Goal: Information Seeking & Learning: Learn about a topic

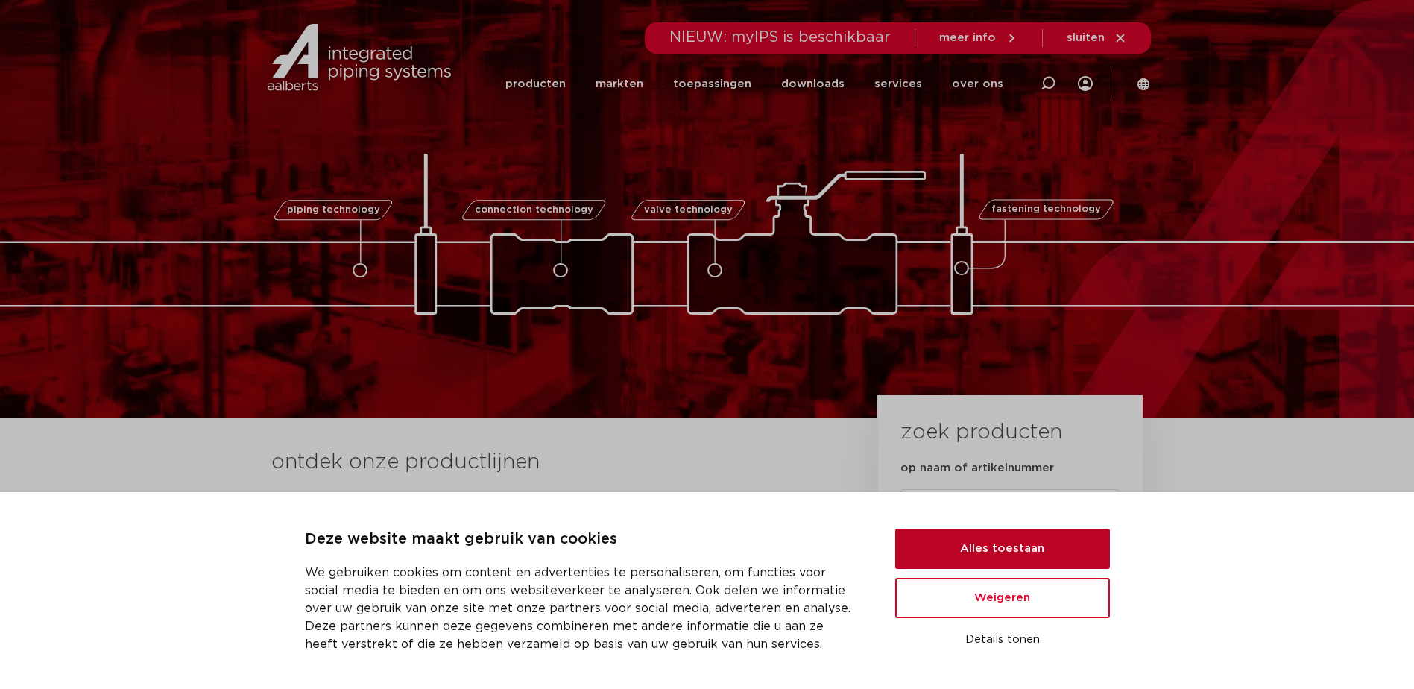
click at [1034, 552] on button "Alles toestaan" at bounding box center [1002, 548] width 215 height 40
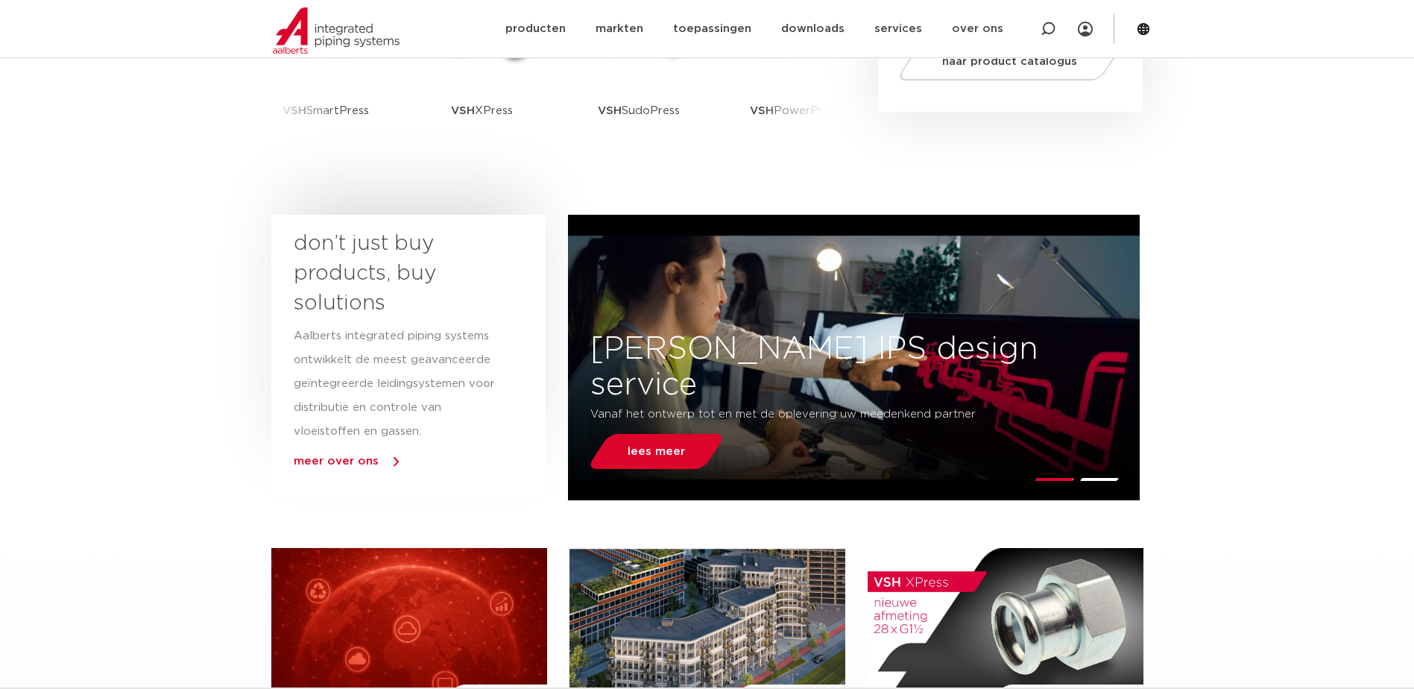
scroll to position [745, 0]
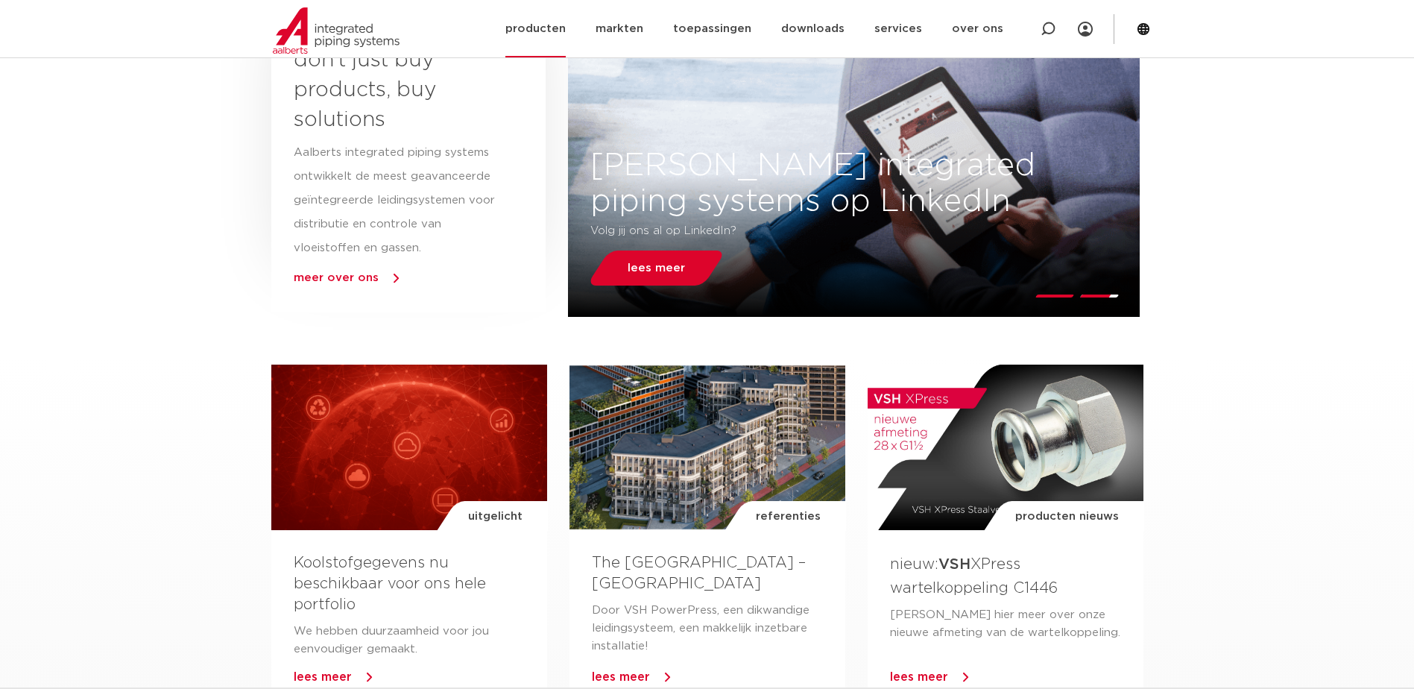
click at [545, 22] on link "producten" at bounding box center [535, 28] width 60 height 57
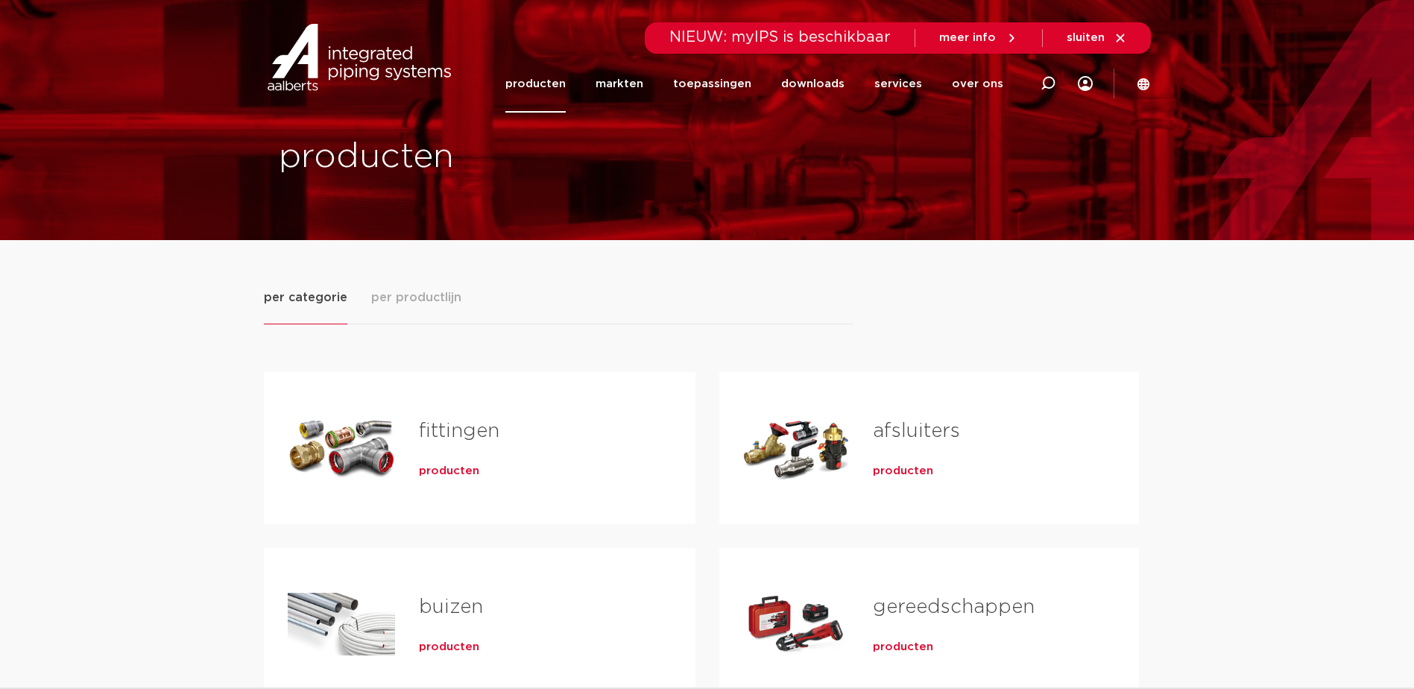
click at [447, 481] on div "fittingen producten" at bounding box center [533, 448] width 277 height 104
click at [451, 470] on span "producten" at bounding box center [449, 471] width 60 height 15
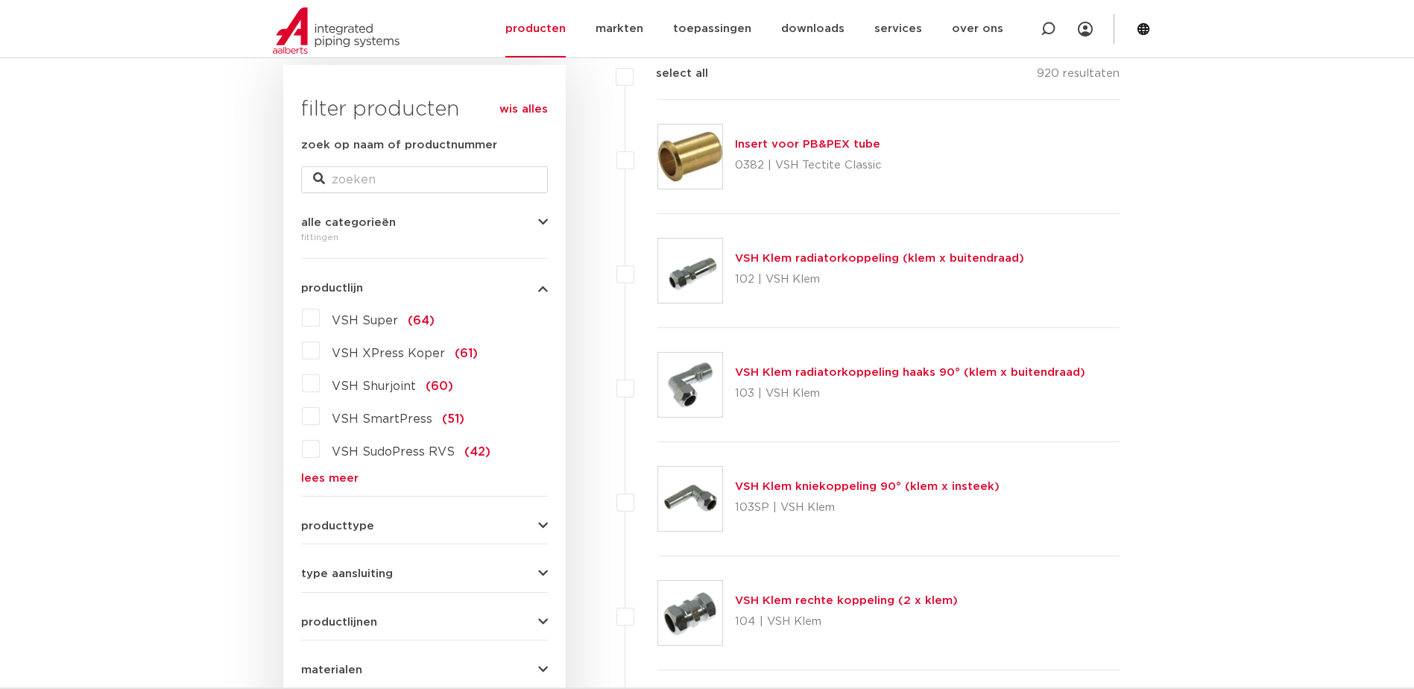
scroll to position [248, 0]
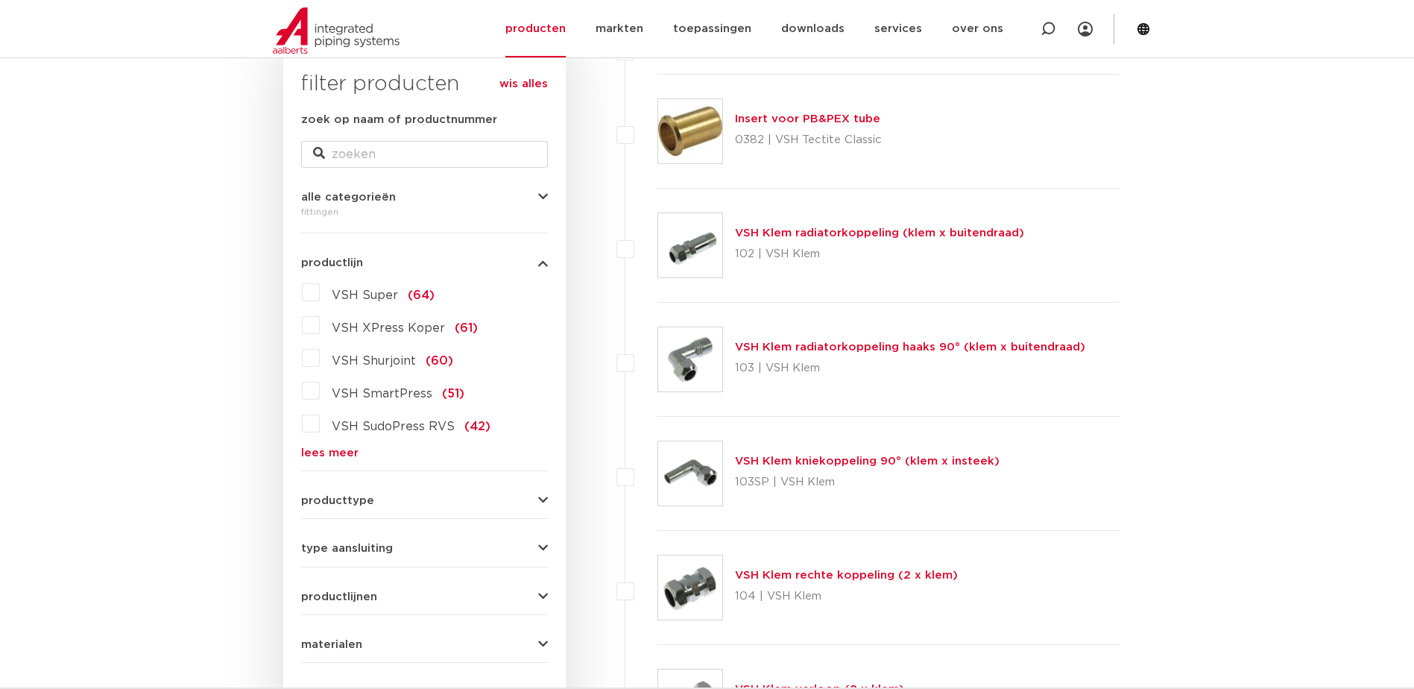
click at [320, 293] on label "VSH Super (64)" at bounding box center [377, 292] width 115 height 24
click at [0, 0] on input "VSH Super (64)" at bounding box center [0, 0] width 0 height 0
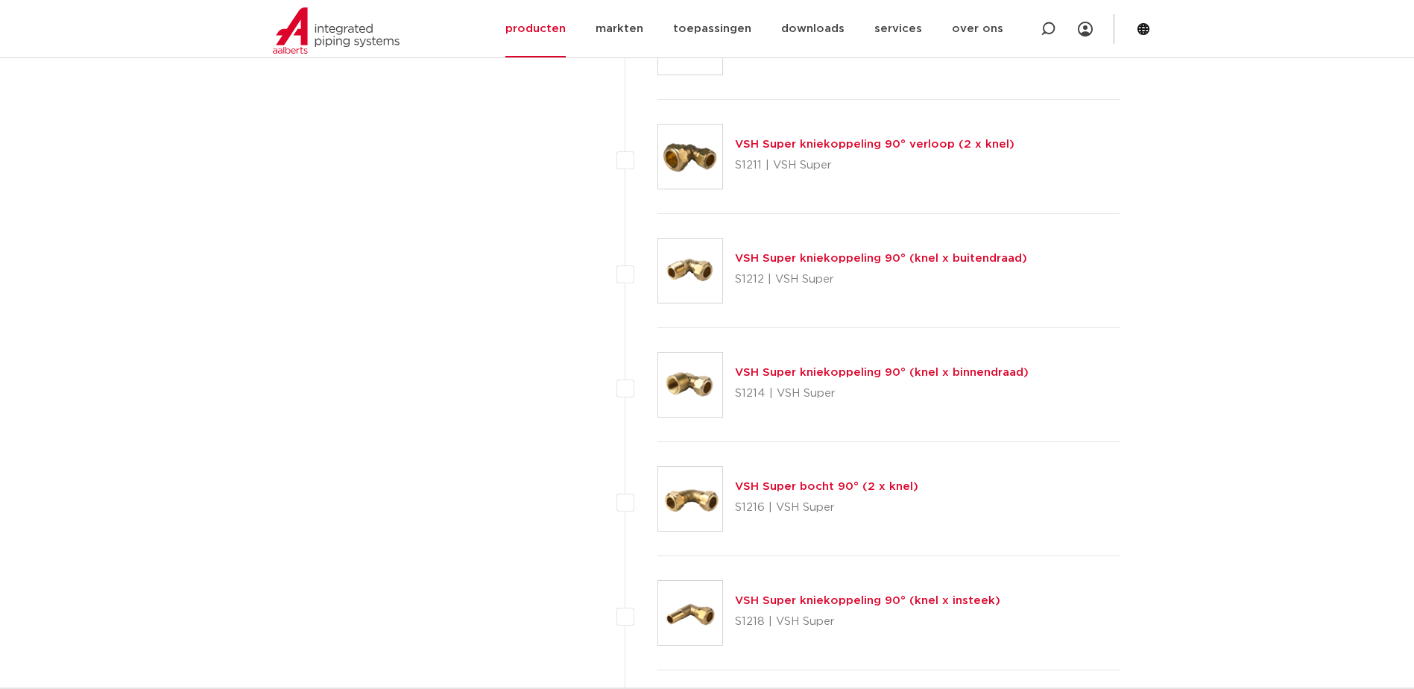
scroll to position [1491, 0]
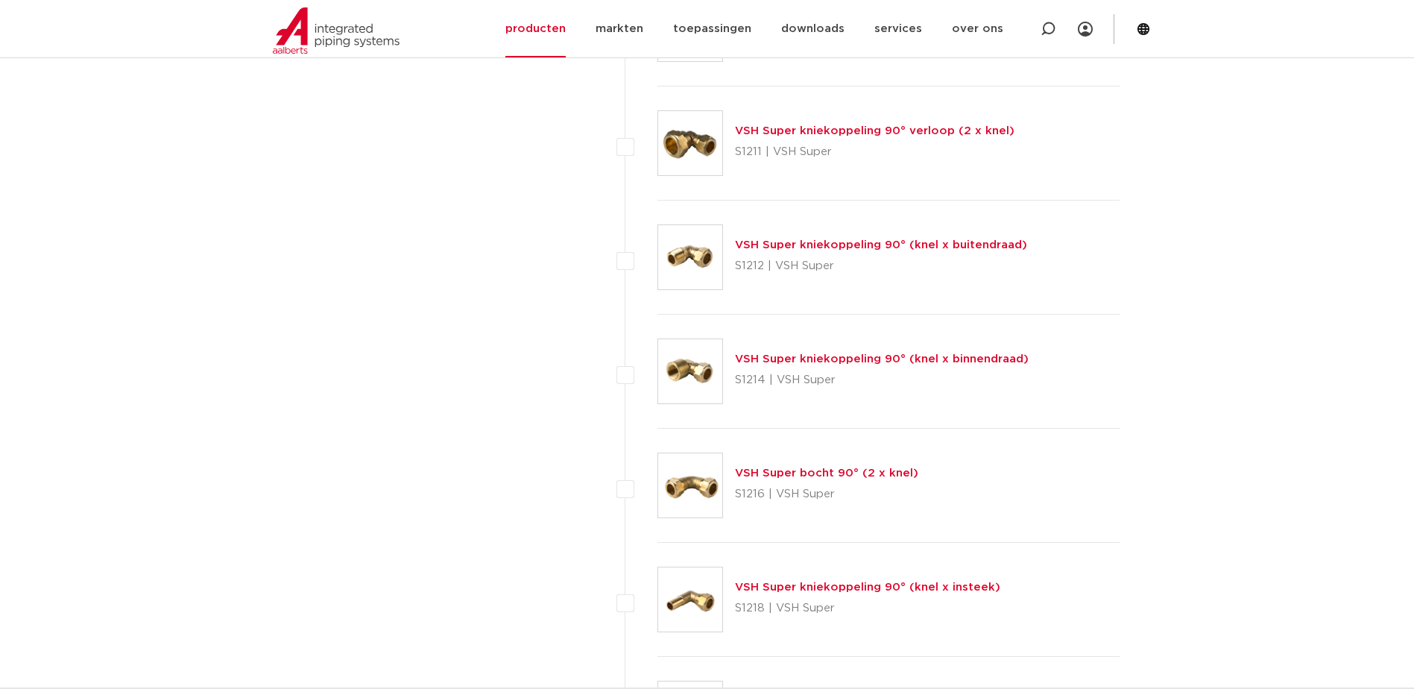
click at [935, 241] on link "VSH Super kniekoppeling 90° (knel x buitendraad)" at bounding box center [881, 244] width 292 height 11
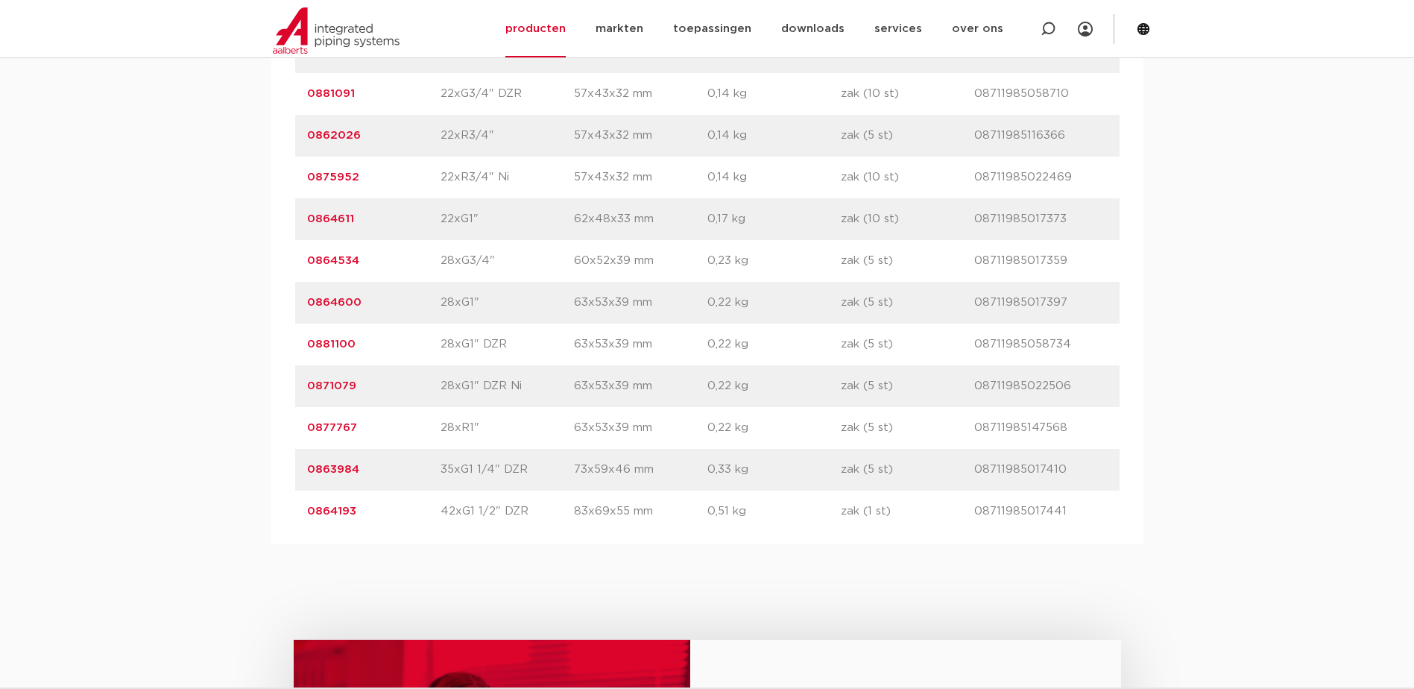
scroll to position [2236, 0]
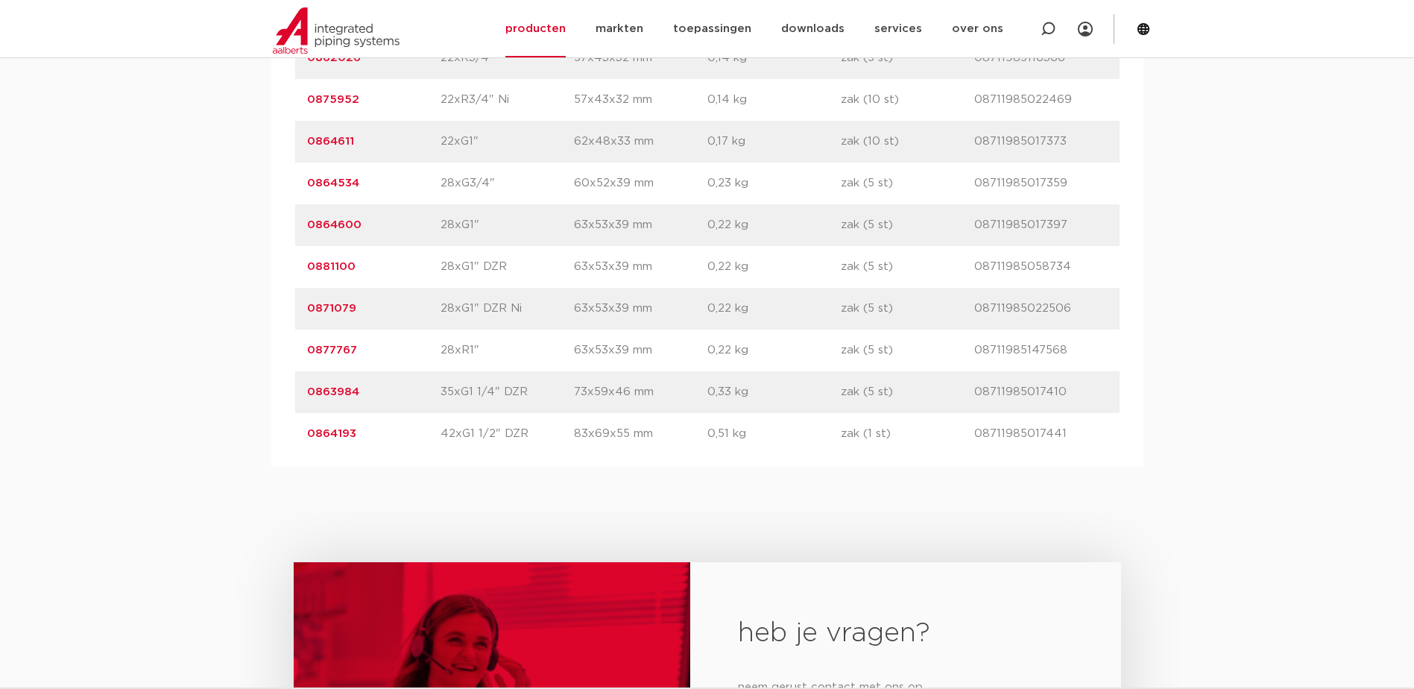
click at [333, 268] on link "0881100" at bounding box center [331, 266] width 48 height 11
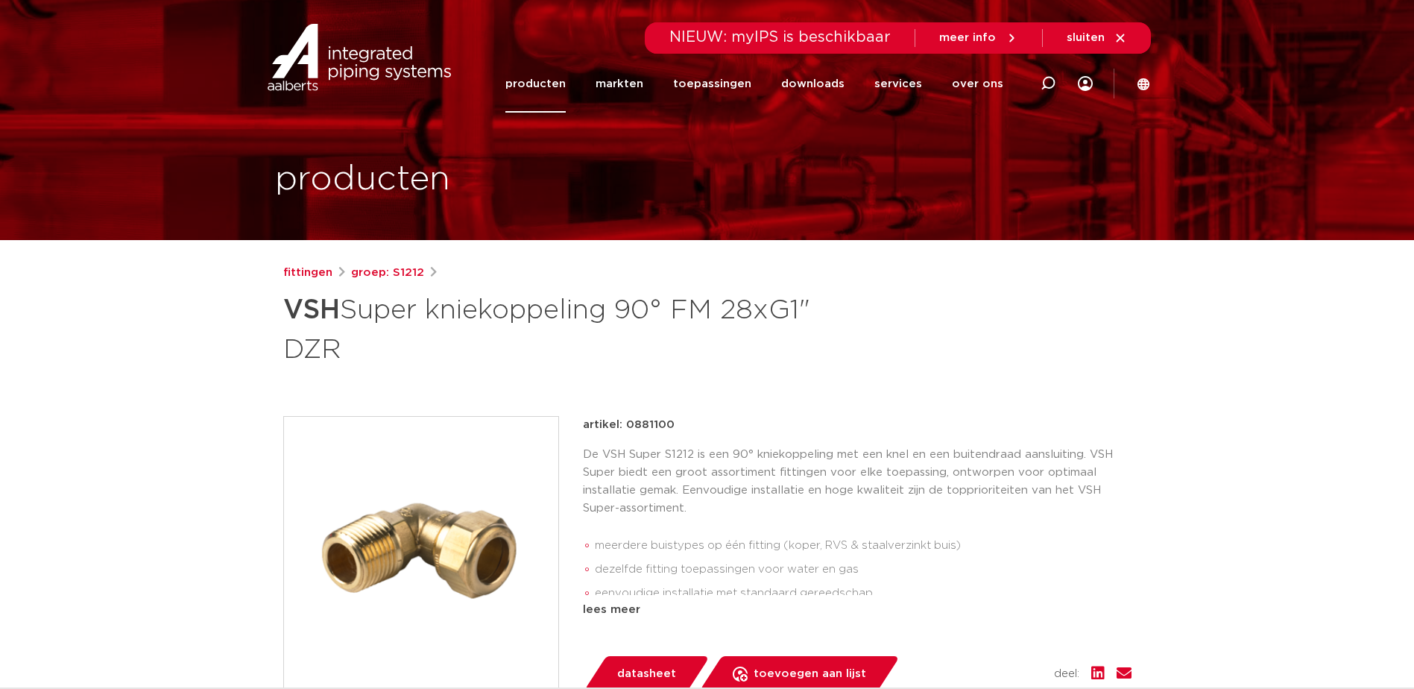
click at [649, 423] on p "artikel: 0881100" at bounding box center [629, 425] width 92 height 18
copy p "0881100"
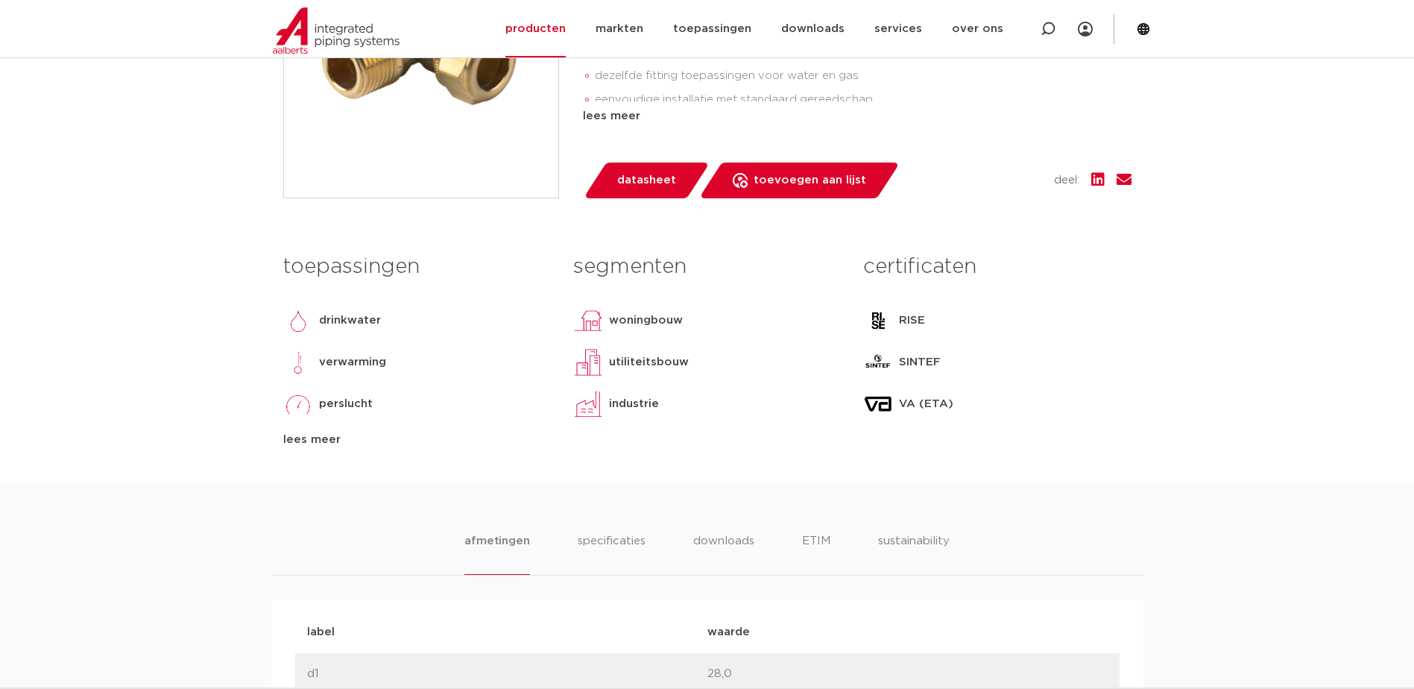
scroll to position [497, 0]
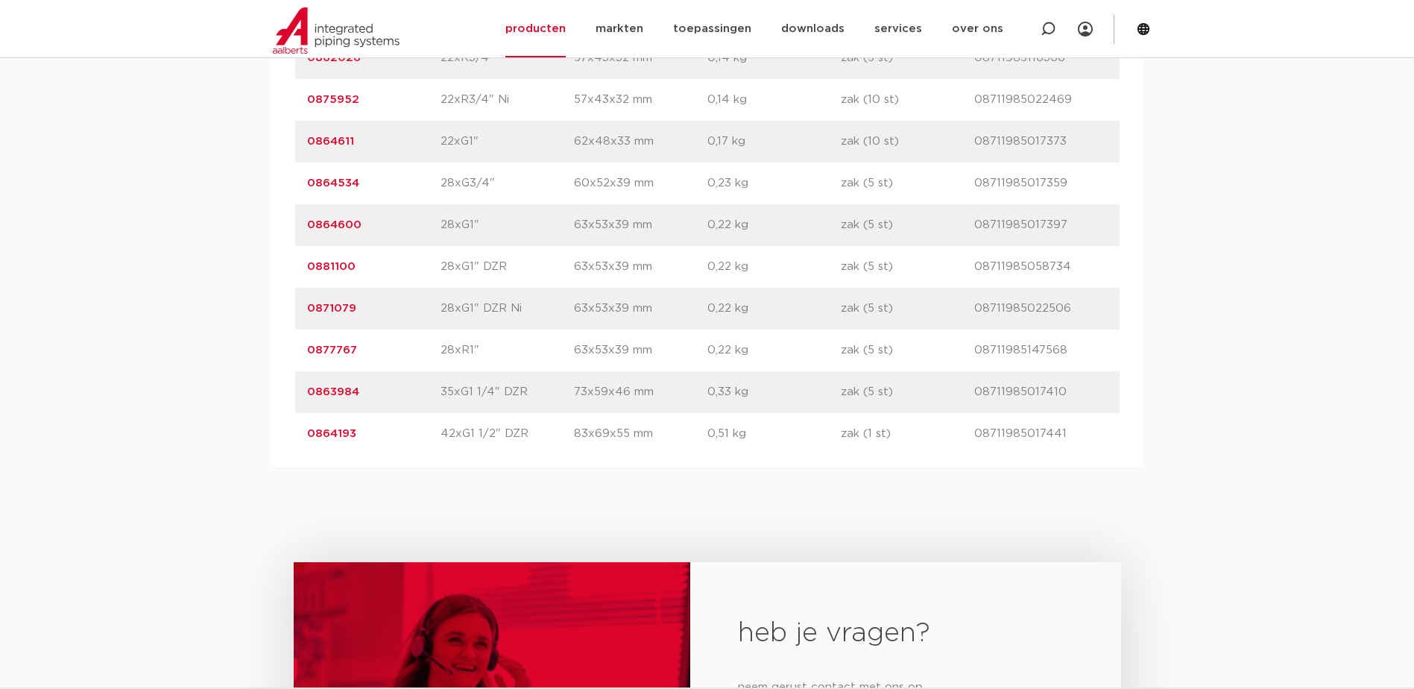
drag, startPoint x: 368, startPoint y: 311, endPoint x: 283, endPoint y: 309, distance: 85.0
copy link "0871079"
drag, startPoint x: 373, startPoint y: 227, endPoint x: 274, endPoint y: 227, distance: 99.1
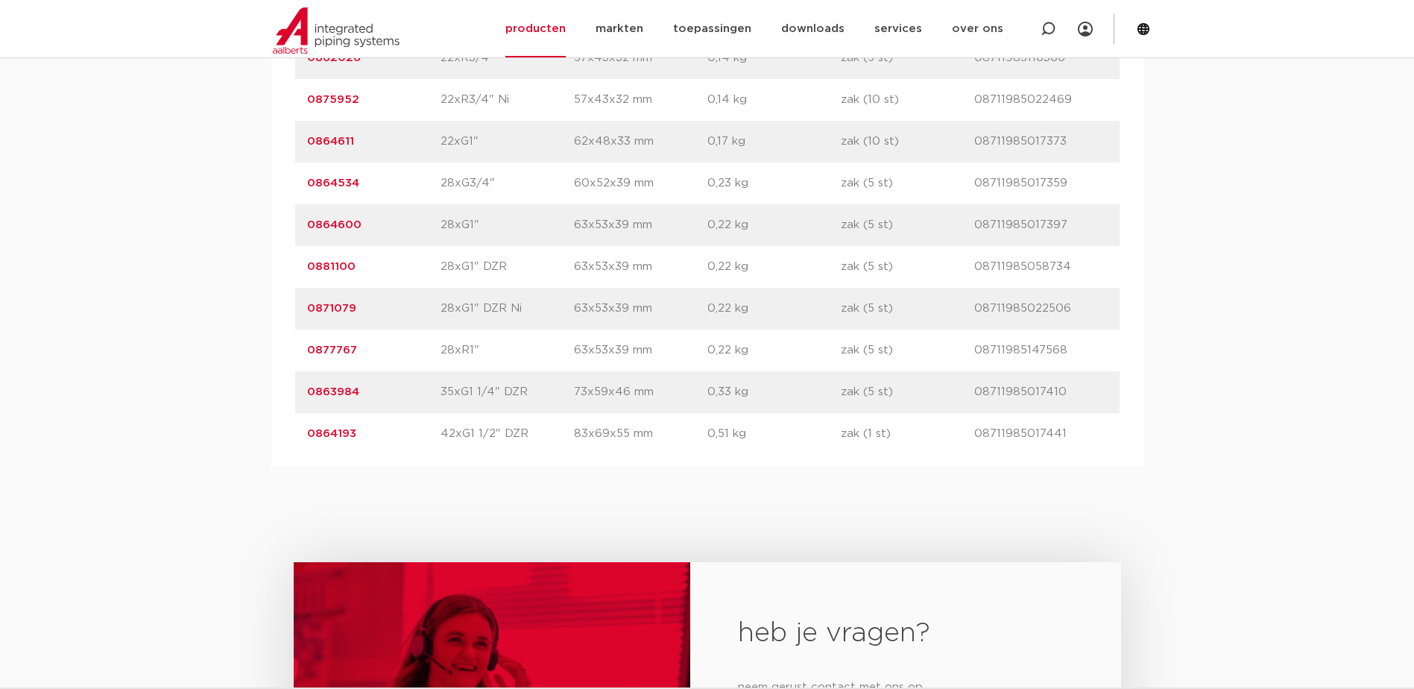
copy link "0864600"
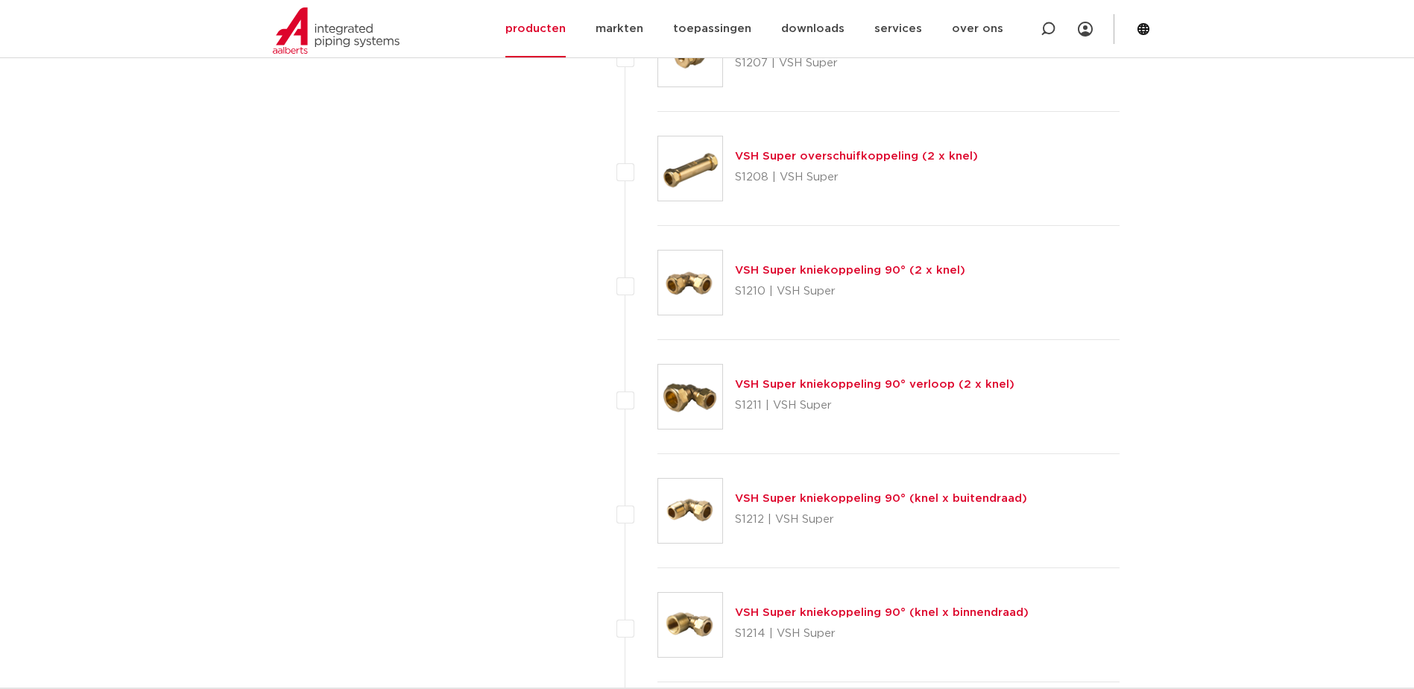
scroll to position [1243, 0]
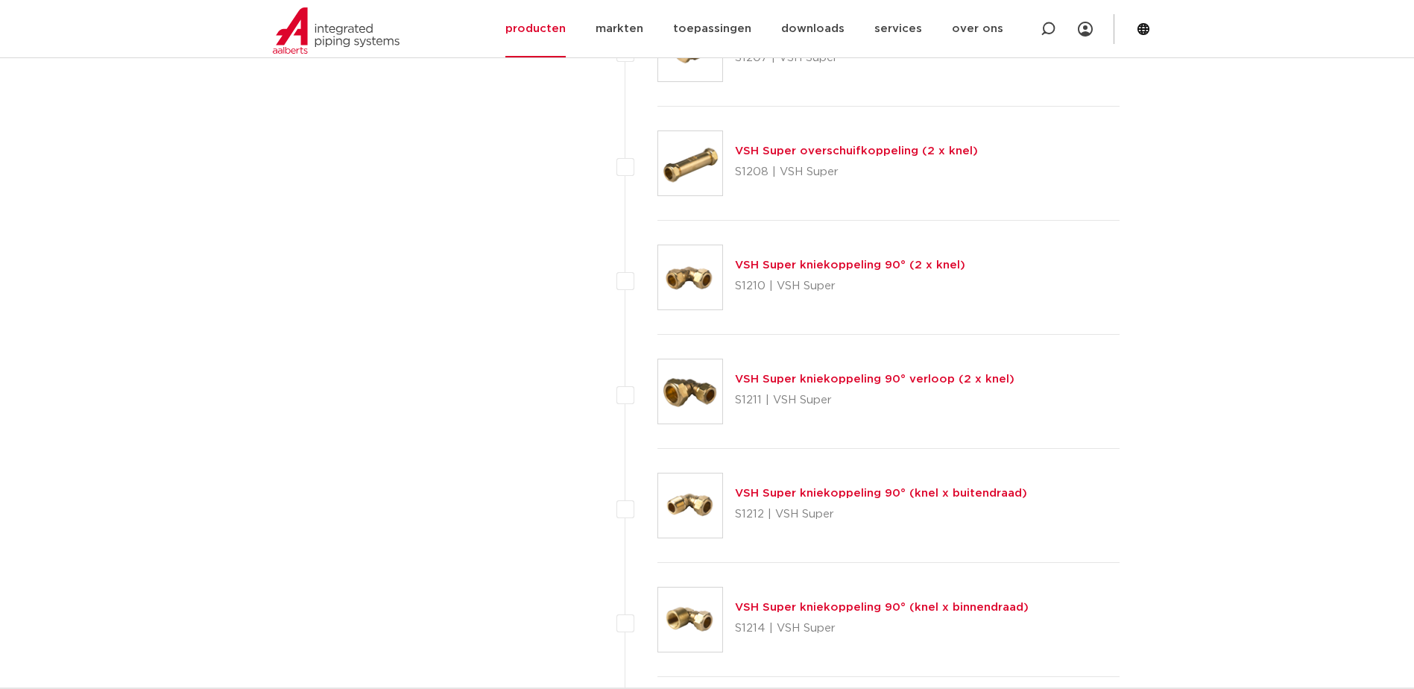
click at [830, 382] on link "VSH Super kniekoppeling 90° verloop (2 x knel)" at bounding box center [875, 378] width 280 height 11
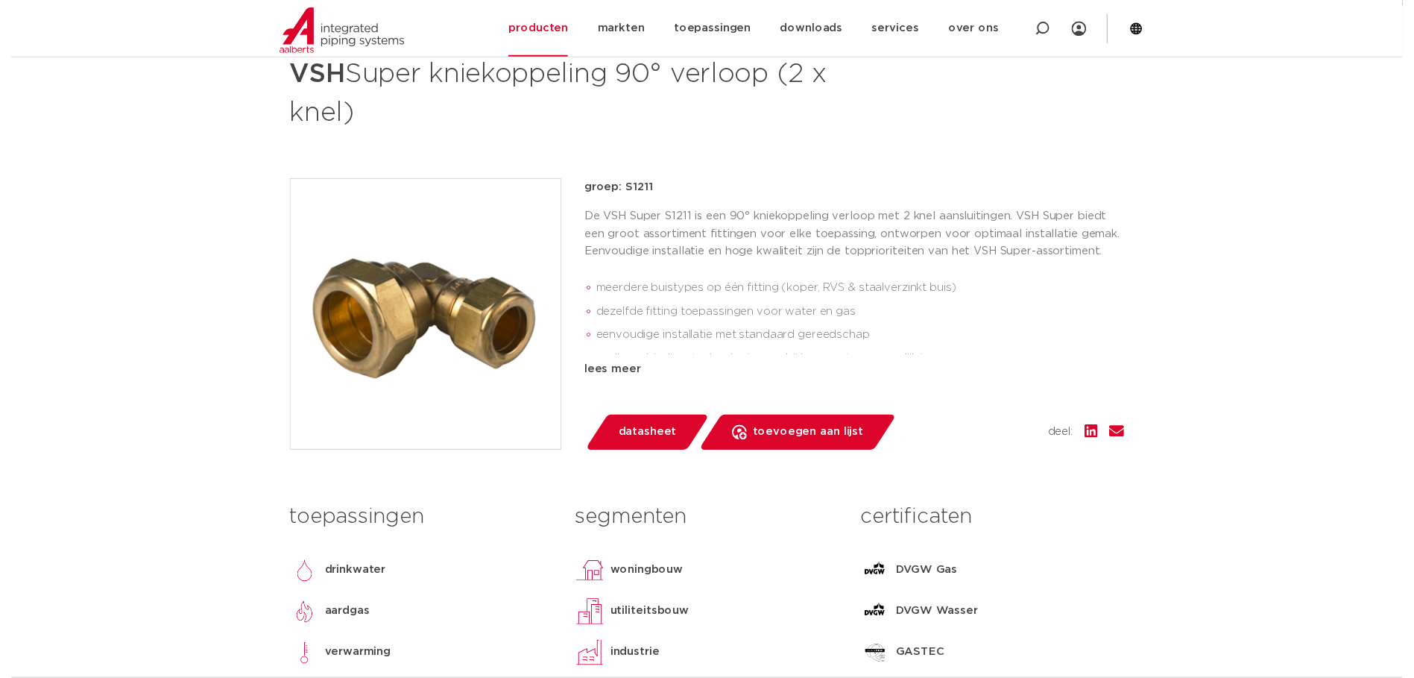
scroll to position [248, 0]
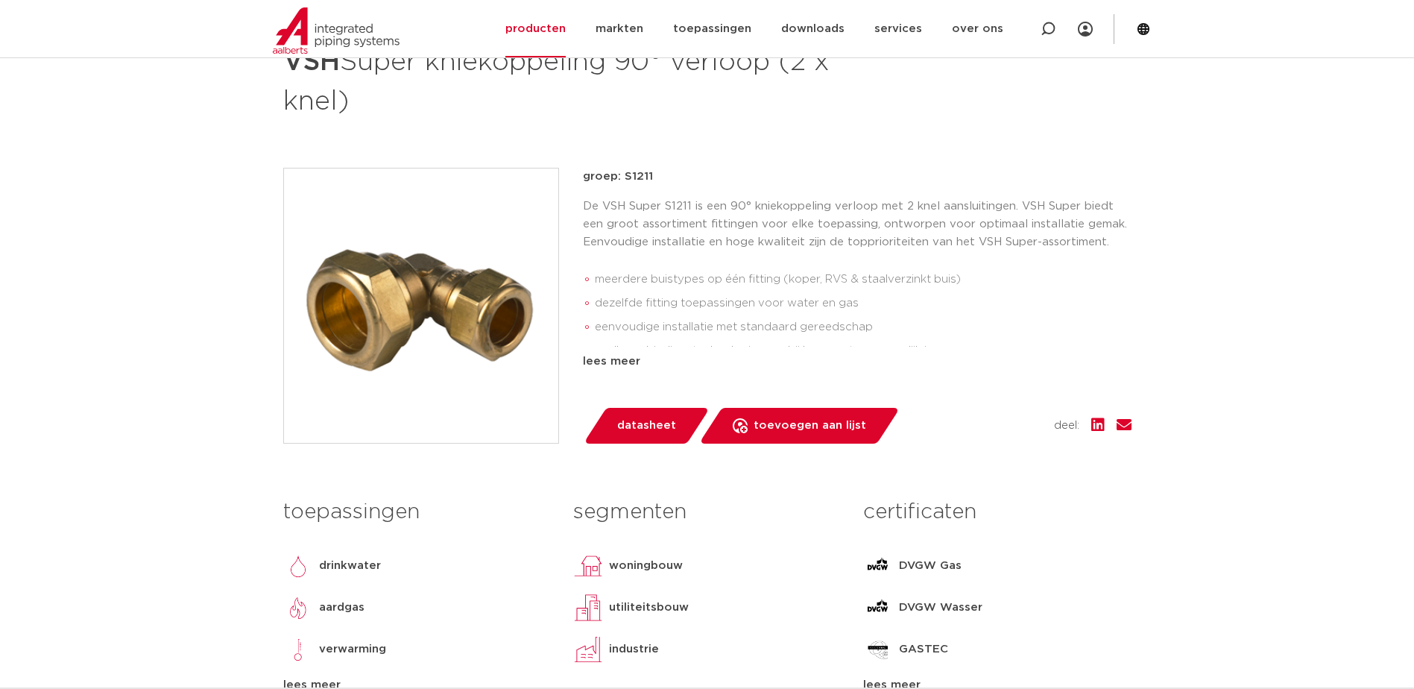
click at [651, 429] on span "datasheet" at bounding box center [646, 426] width 59 height 24
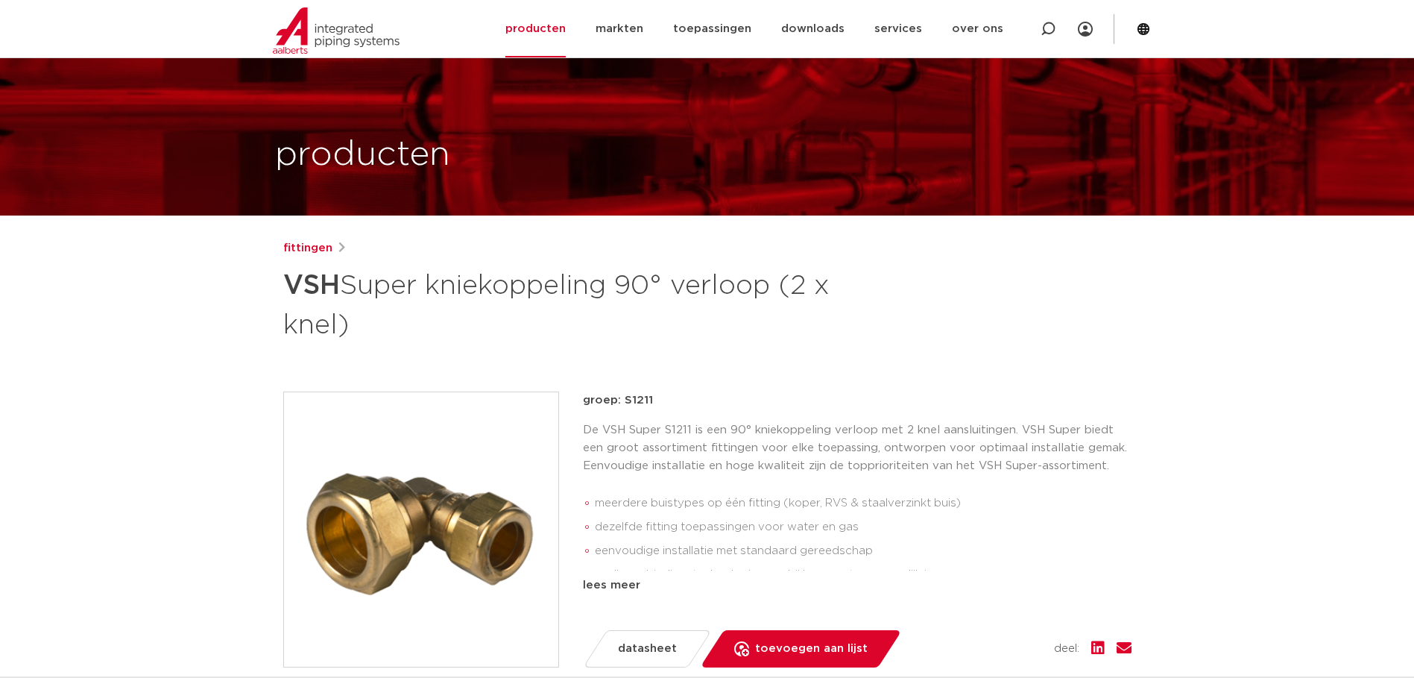
scroll to position [0, 0]
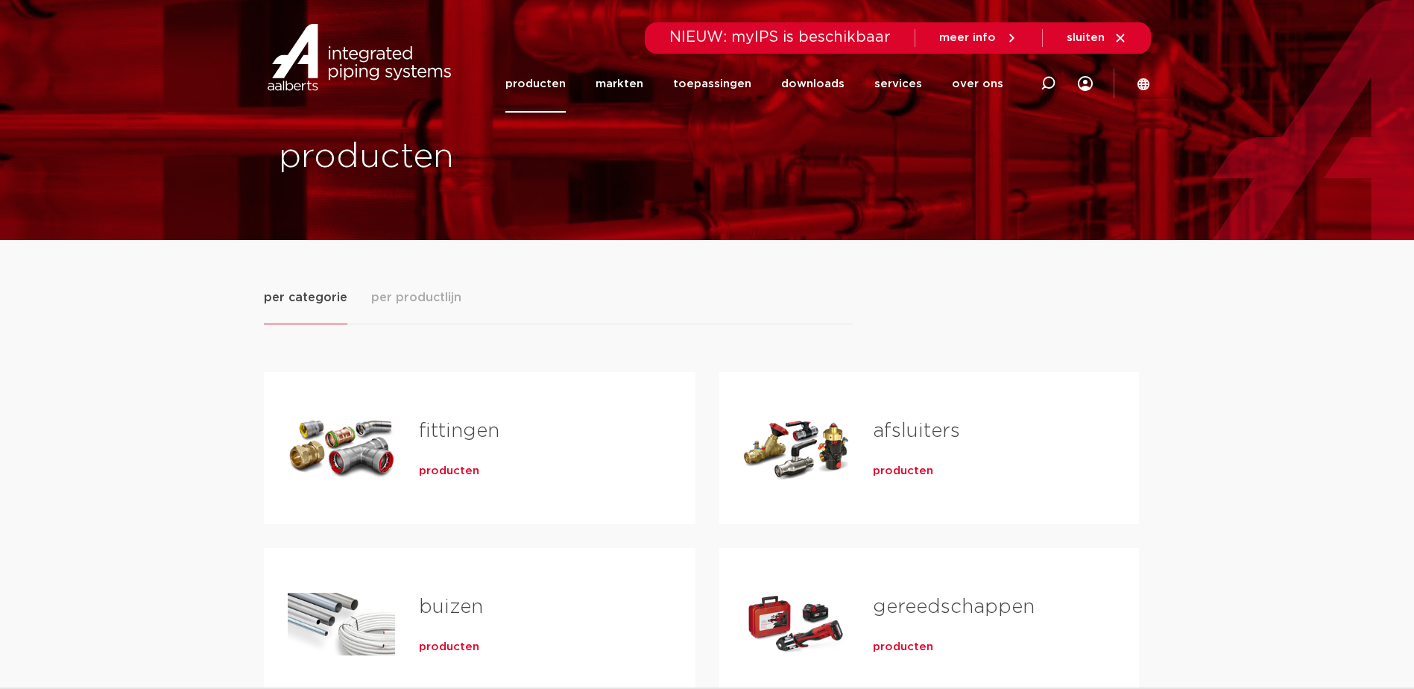
click at [526, 429] on h2 "fittingen" at bounding box center [533, 434] width 229 height 34
click at [446, 470] on span "producten" at bounding box center [449, 471] width 60 height 15
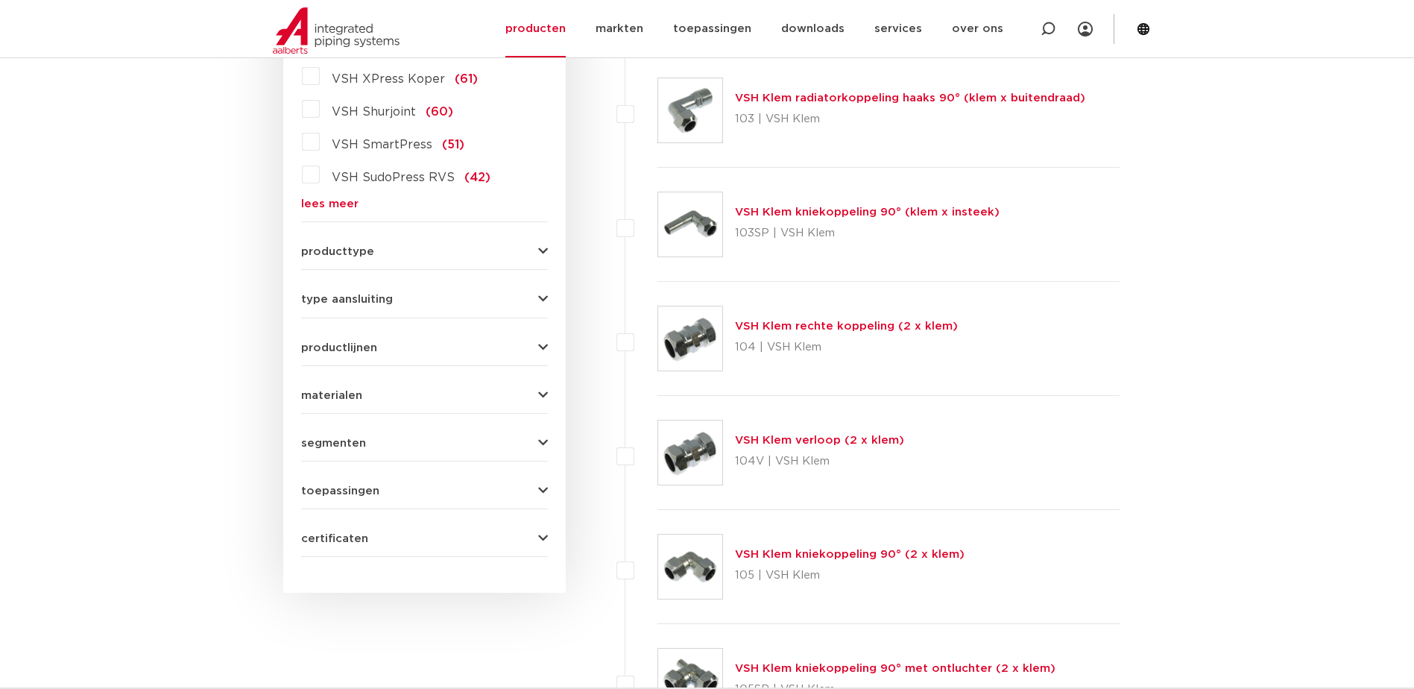
scroll to position [249, 0]
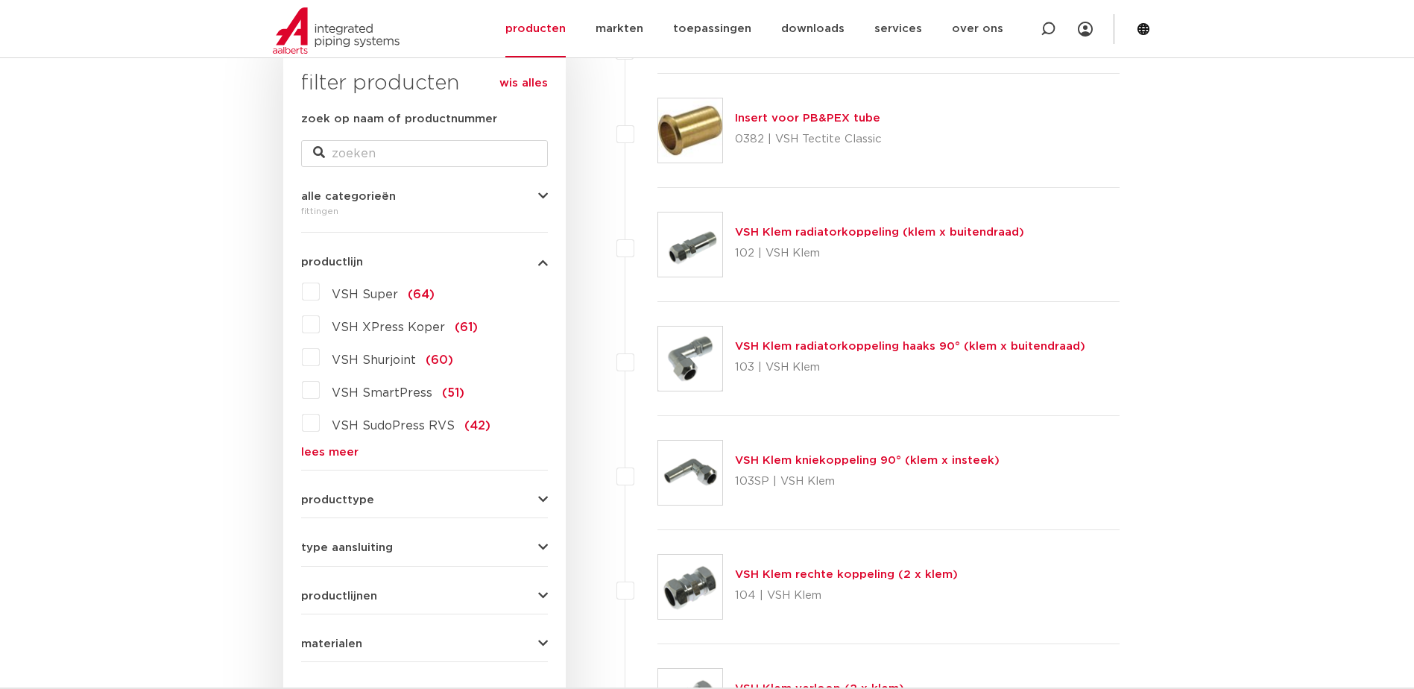
click at [366, 294] on span "VSH Super" at bounding box center [365, 294] width 66 height 12
click at [0, 0] on input "VSH Super (64)" at bounding box center [0, 0] width 0 height 0
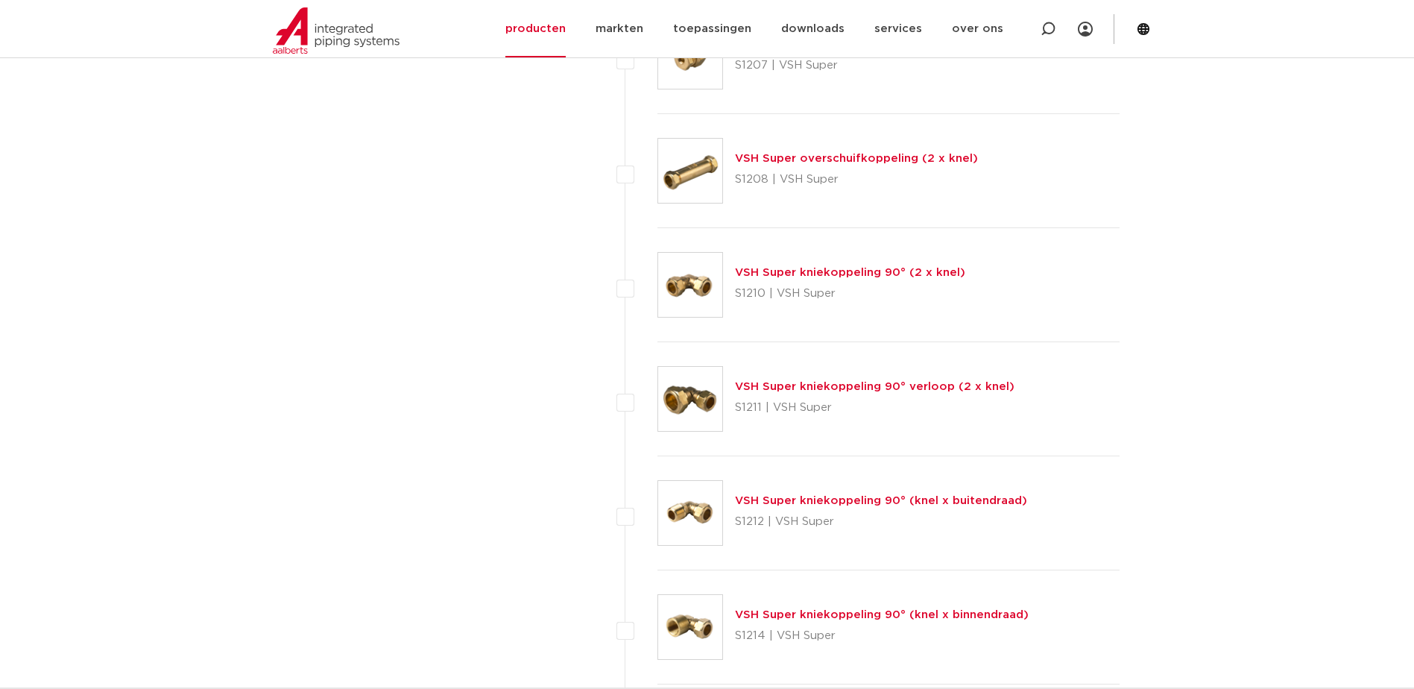
scroll to position [1243, 0]
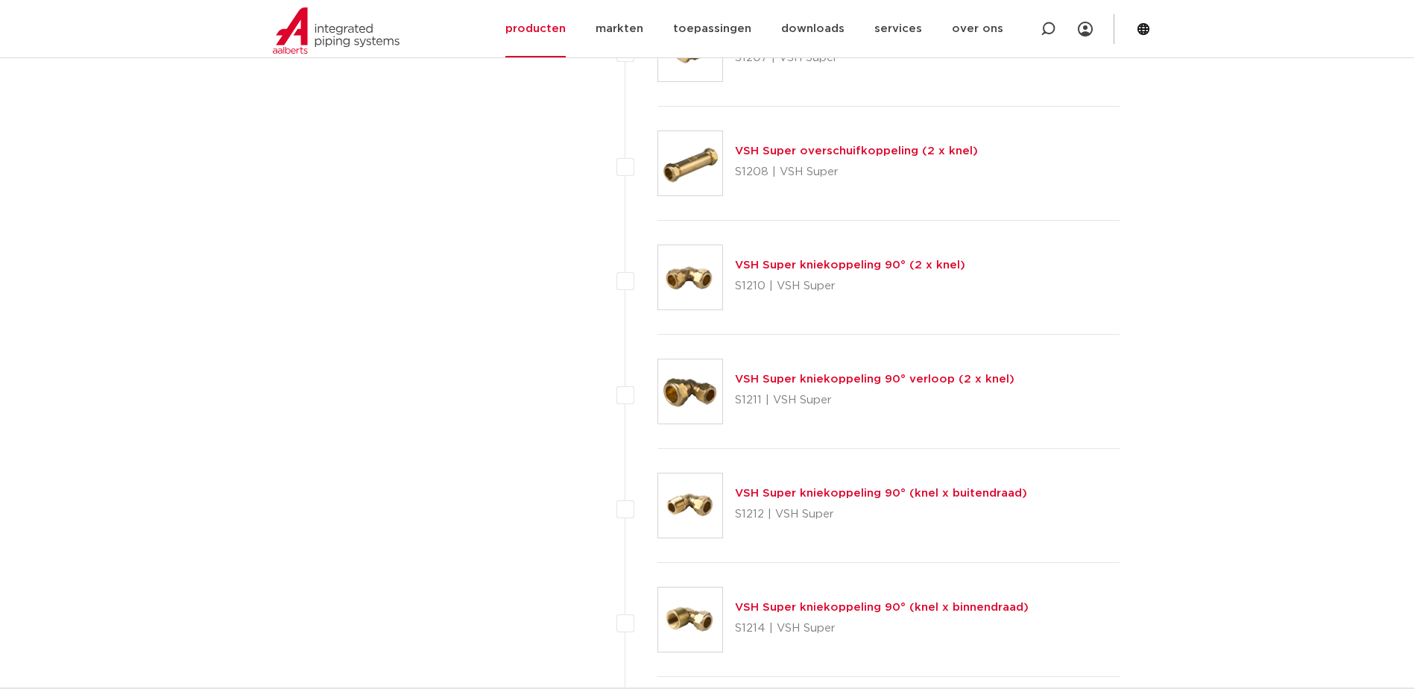
click at [863, 265] on link "VSH Super kniekoppeling 90° (2 x knel)" at bounding box center [850, 264] width 230 height 11
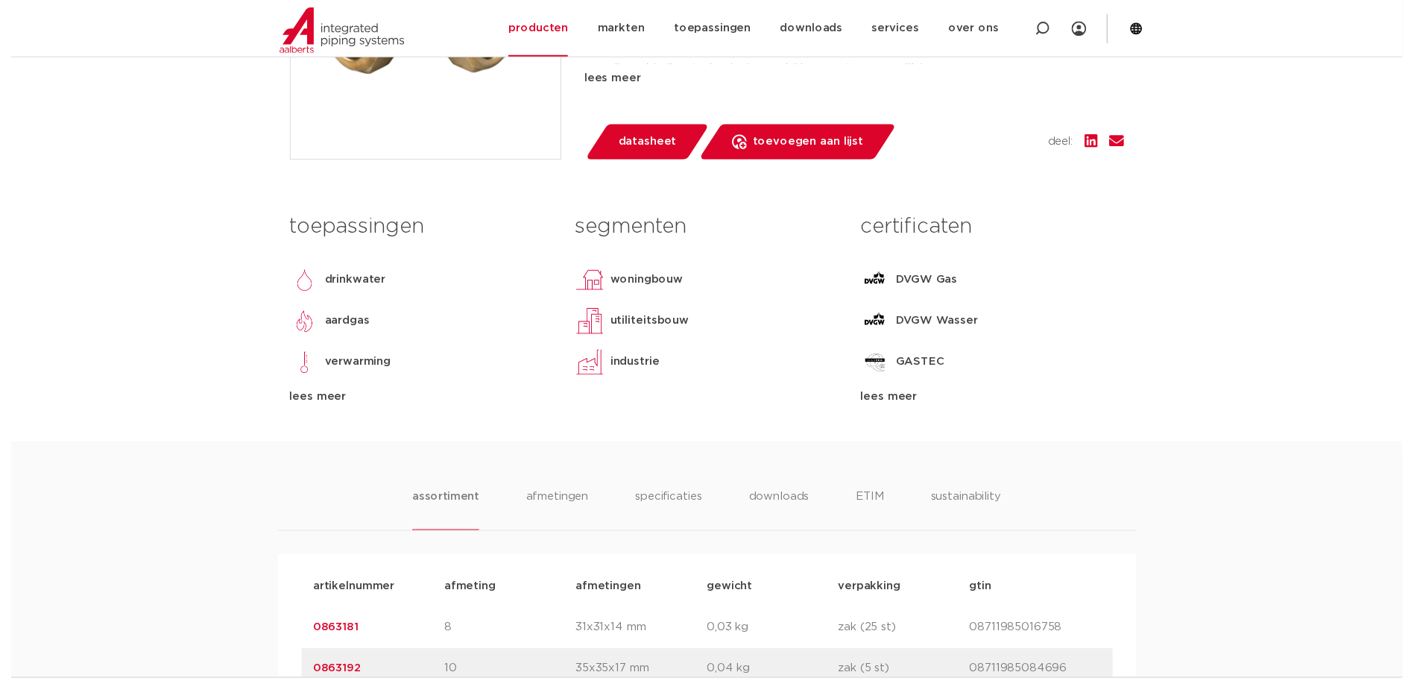
scroll to position [497, 0]
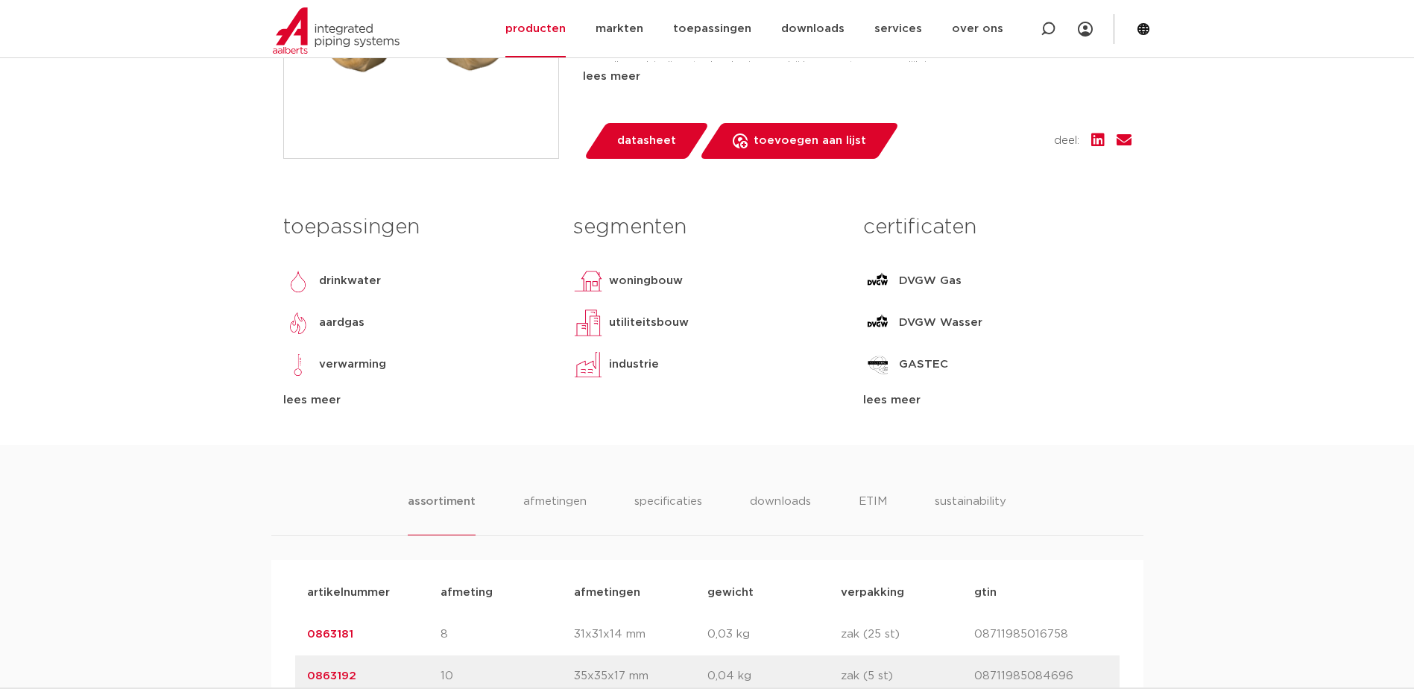
click at [678, 139] on link "datasheet" at bounding box center [646, 141] width 127 height 36
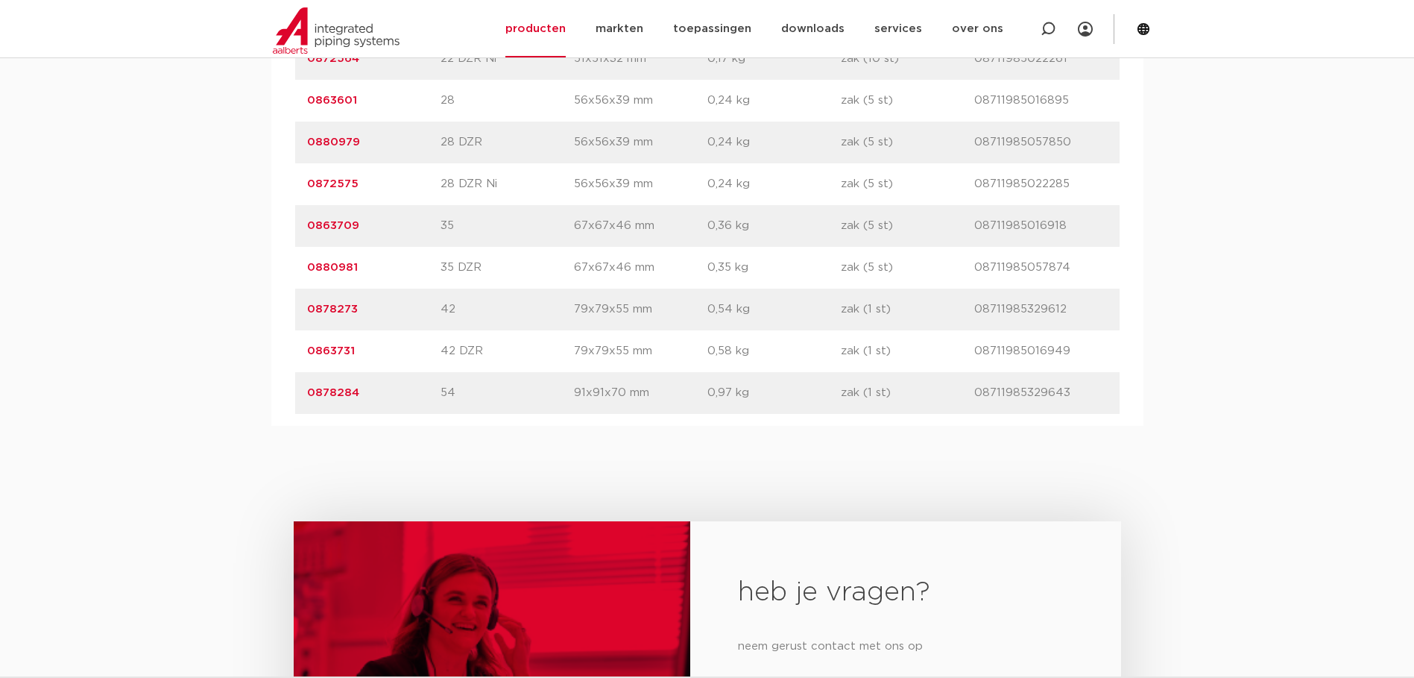
scroll to position [1988, 0]
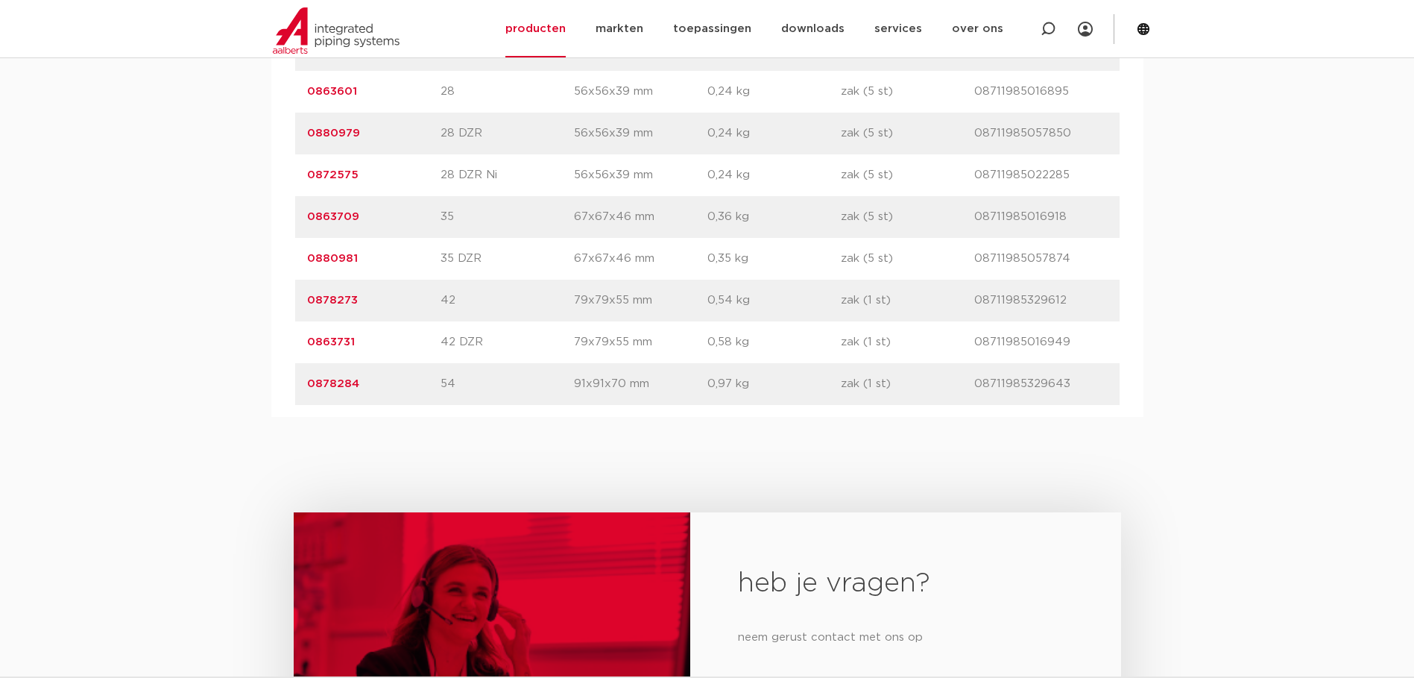
drag, startPoint x: 370, startPoint y: 217, endPoint x: 307, endPoint y: 221, distance: 63.5
click at [307, 221] on p "0863709" at bounding box center [373, 217] width 133 height 18
copy link "0863709"
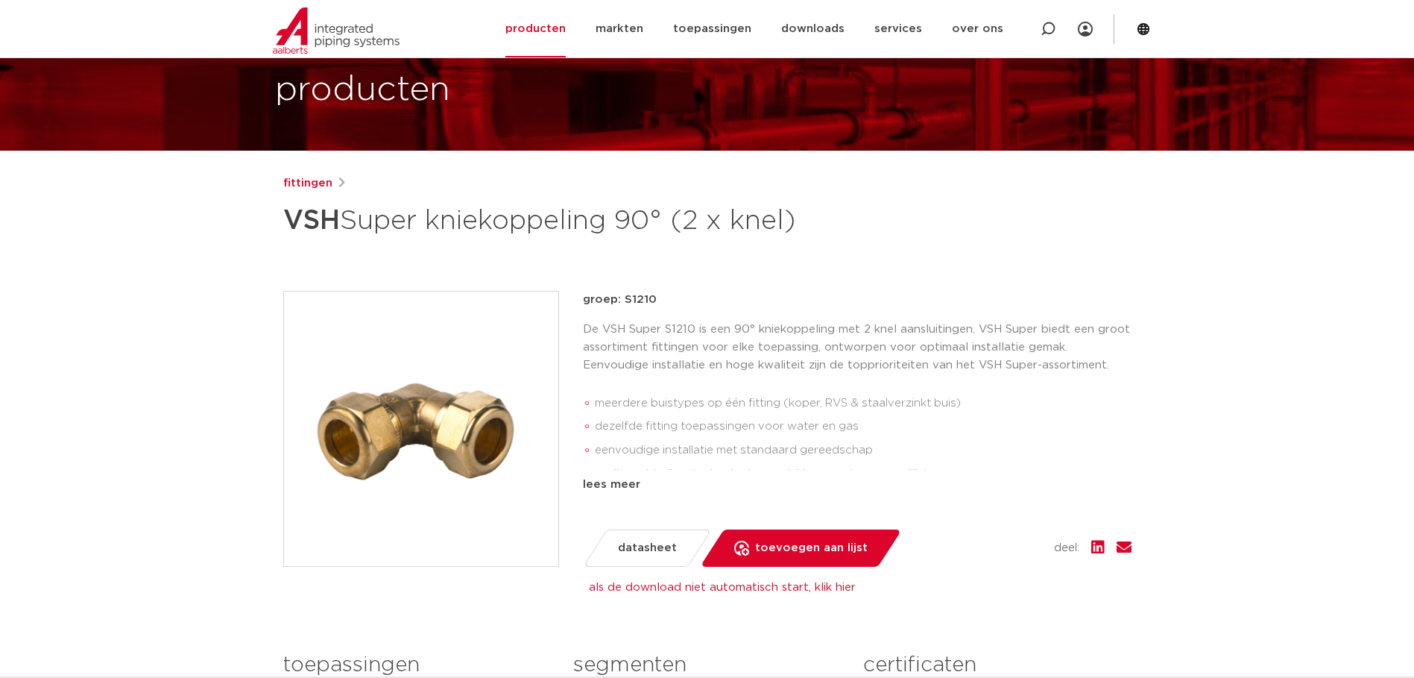
scroll to position [0, 0]
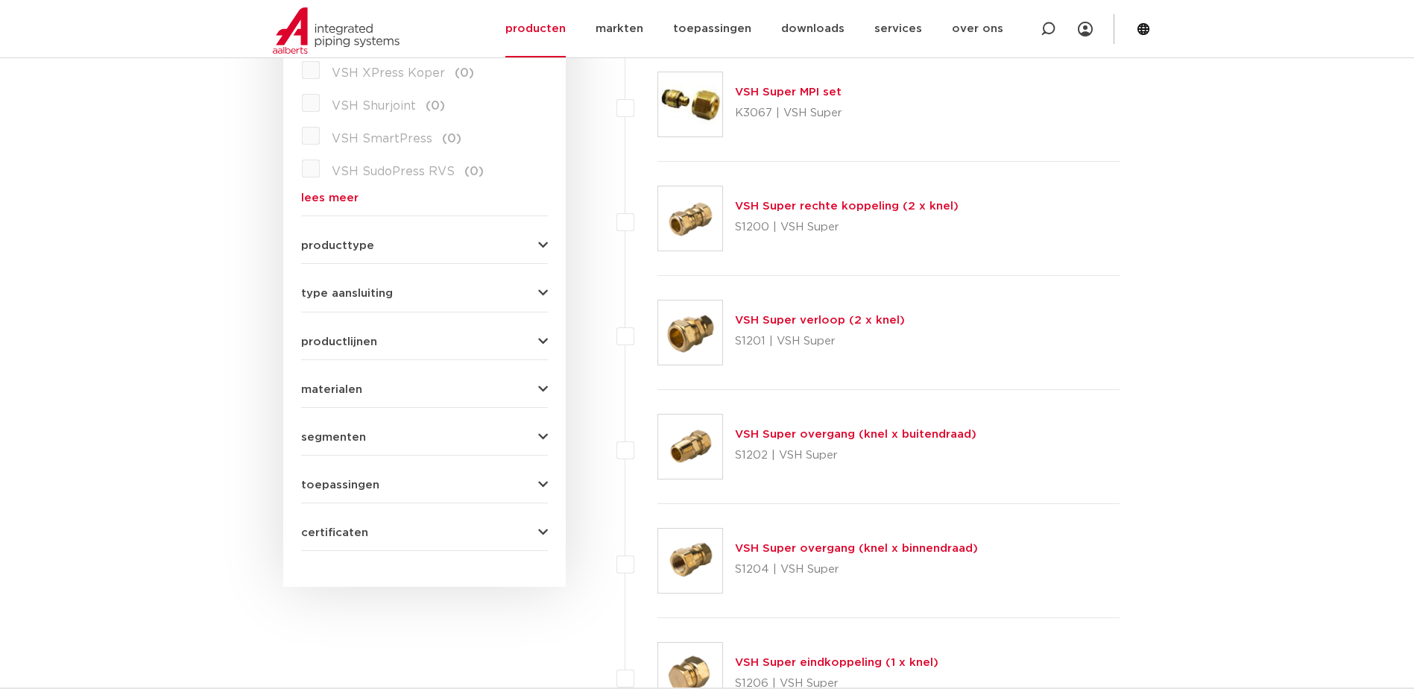
scroll to position [497, 0]
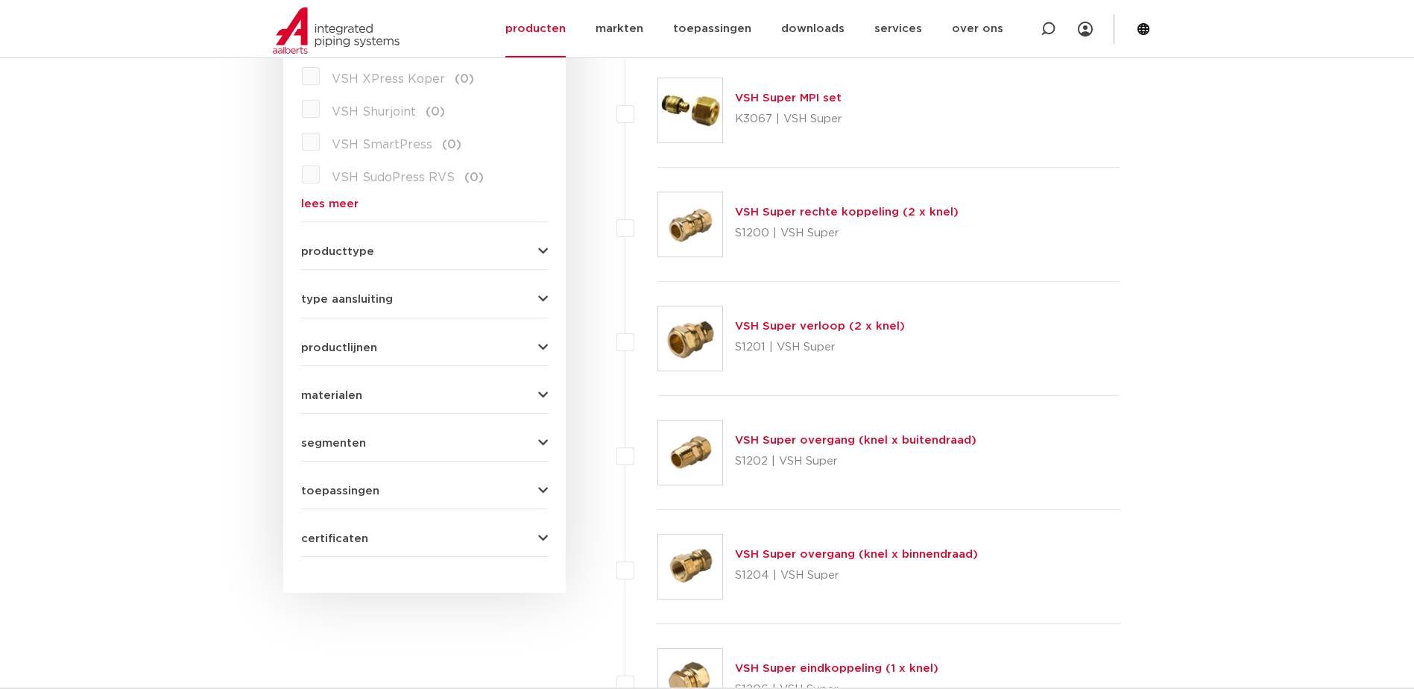
click at [826, 326] on link "VSH Super verloop (2 x knel)" at bounding box center [820, 326] width 170 height 11
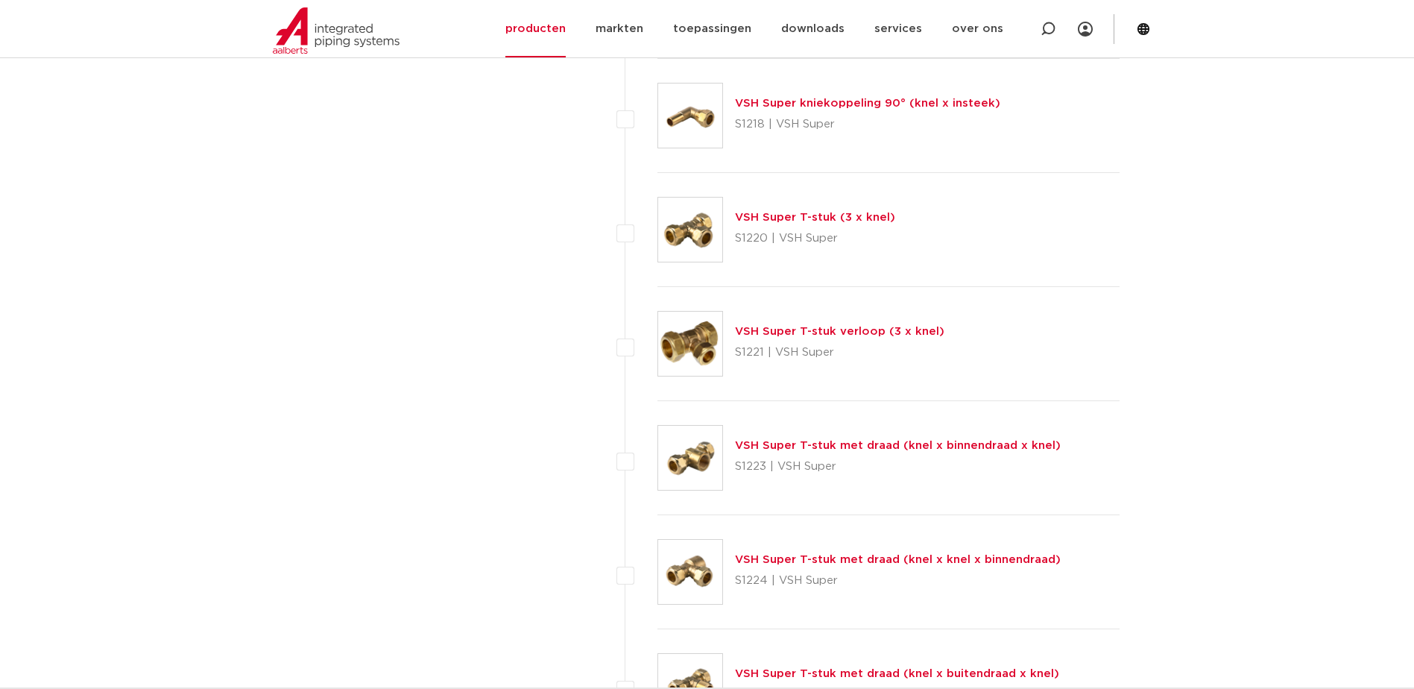
scroll to position [1988, 0]
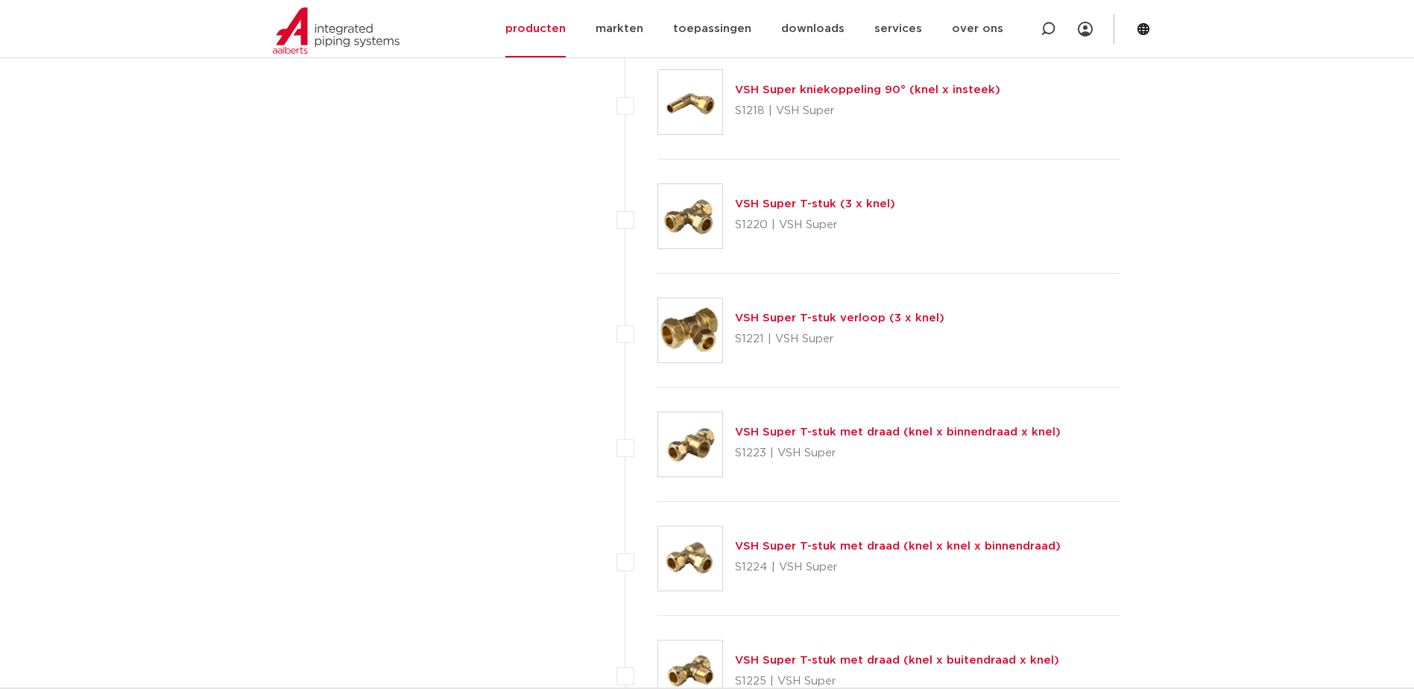
click at [868, 86] on link "VSH Super kniekoppeling 90° (knel x insteek)" at bounding box center [867, 89] width 265 height 11
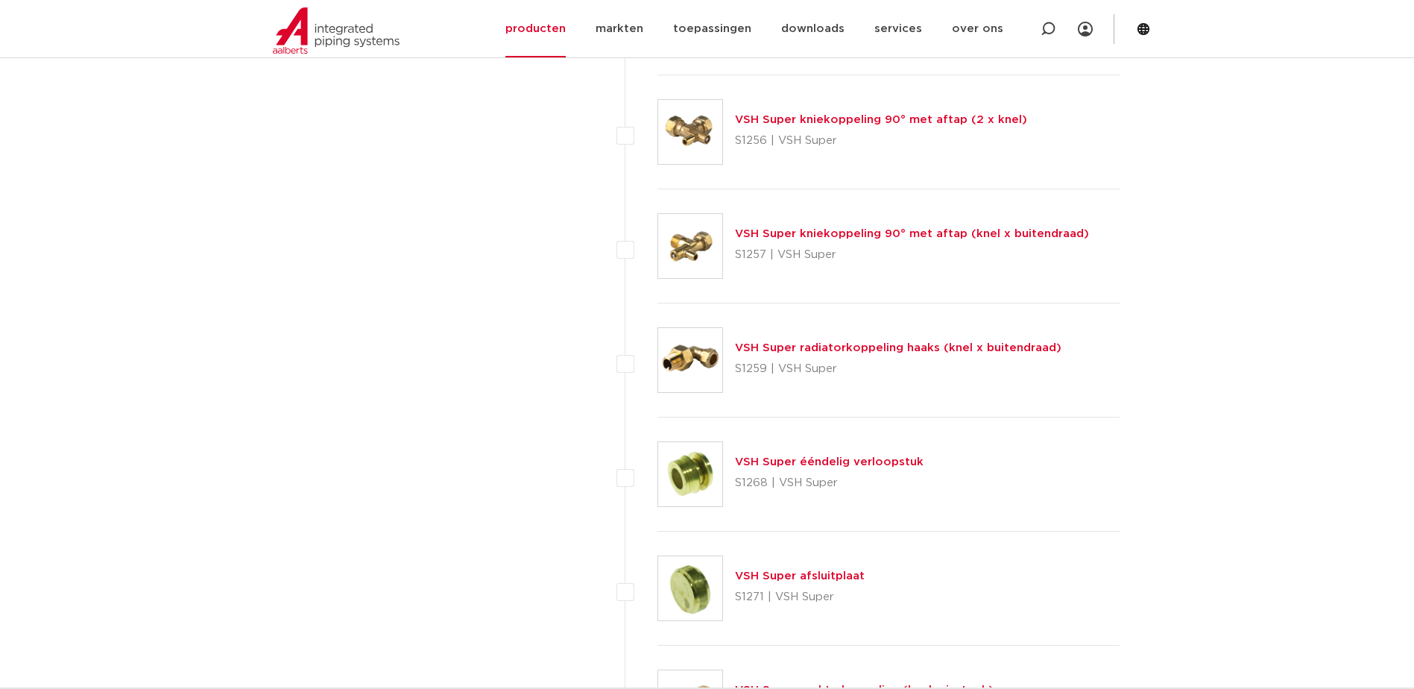
scroll to position [4472, 0]
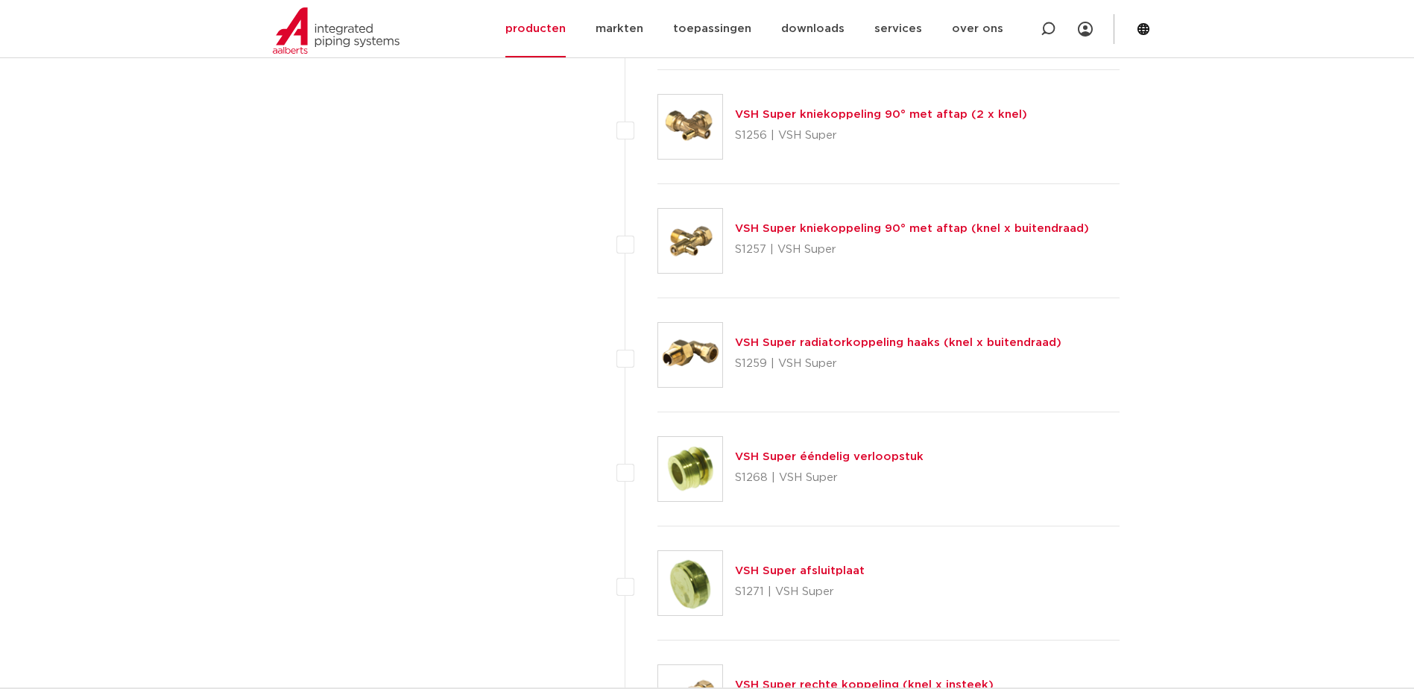
click at [866, 455] on link "VSH Super ééndelig verloopstuk" at bounding box center [829, 456] width 189 height 11
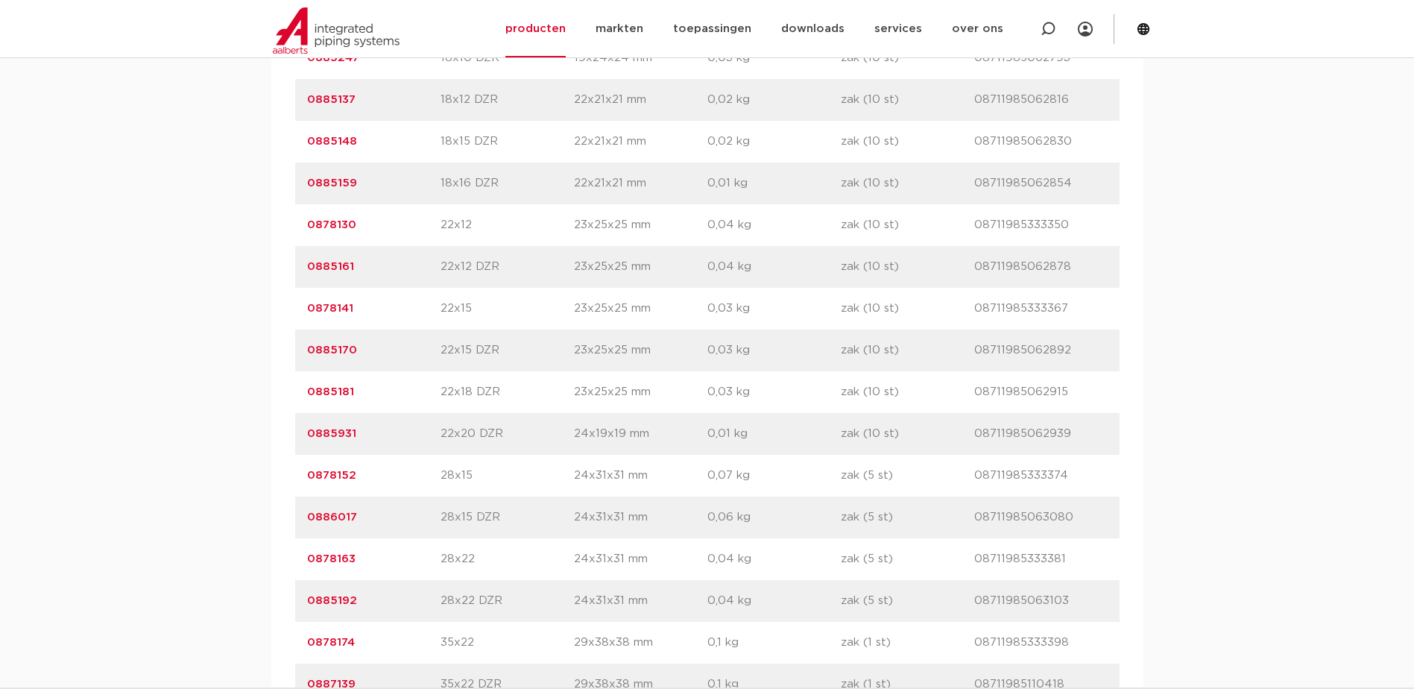
scroll to position [1739, 0]
drag, startPoint x: 306, startPoint y: 476, endPoint x: 361, endPoint y: 479, distance: 55.2
click at [361, 479] on div "artikelnummer 0878185 afmeting 35x28 afmetingen 30x38x38 mm gewicht 0,07 kg ver…" at bounding box center [707, 478] width 824 height 42
copy link "0878185"
drag, startPoint x: 367, startPoint y: 524, endPoint x: 305, endPoint y: 524, distance: 62.6
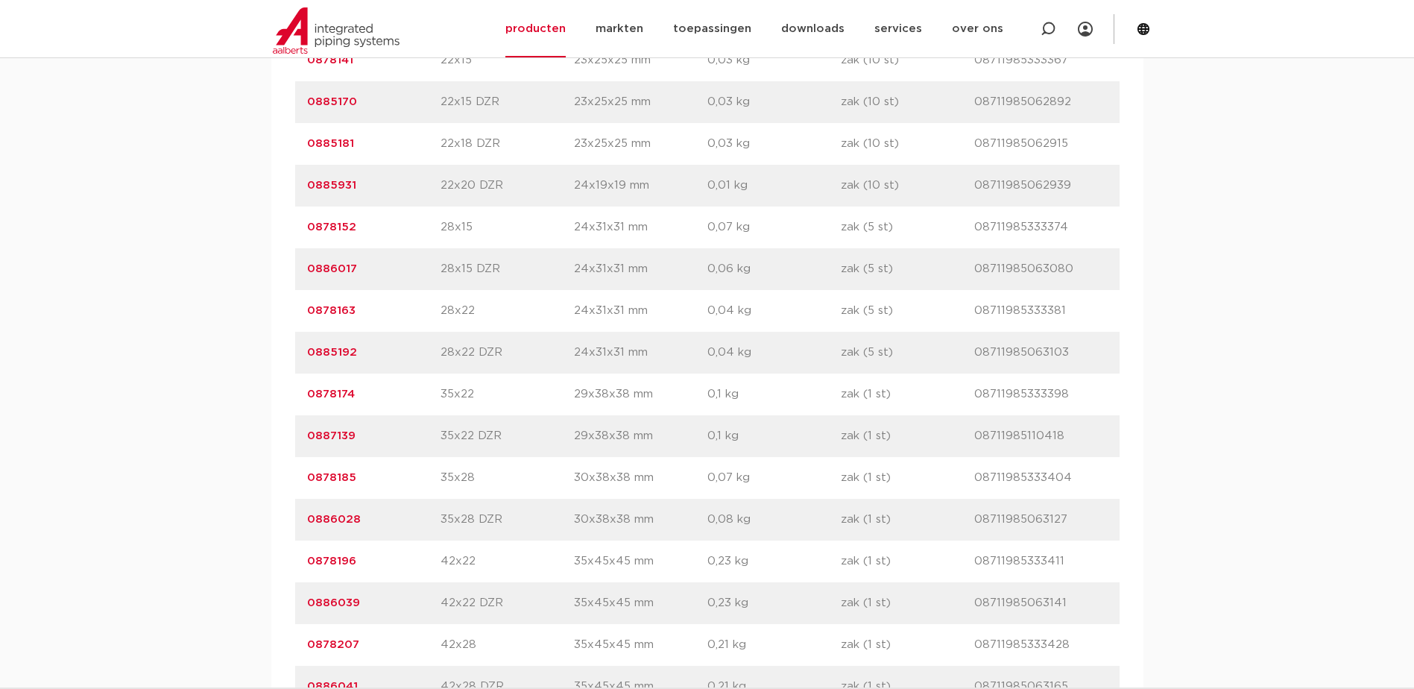
click at [305, 524] on div "artikelnummer 0886028 afmeting 35x28 DZR afmetingen 30x38x38 mm gewicht 0,08 kg…" at bounding box center [707, 520] width 824 height 42
copy link "0886028"
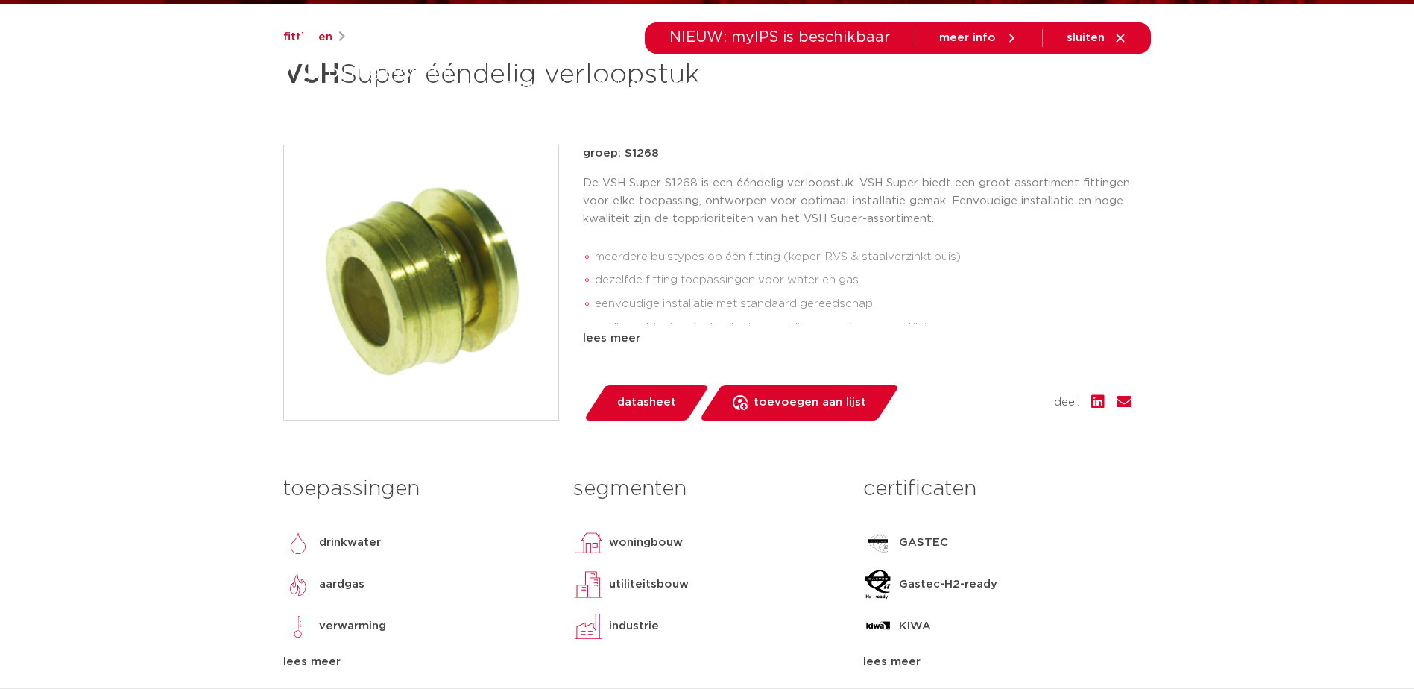
scroll to position [0, 0]
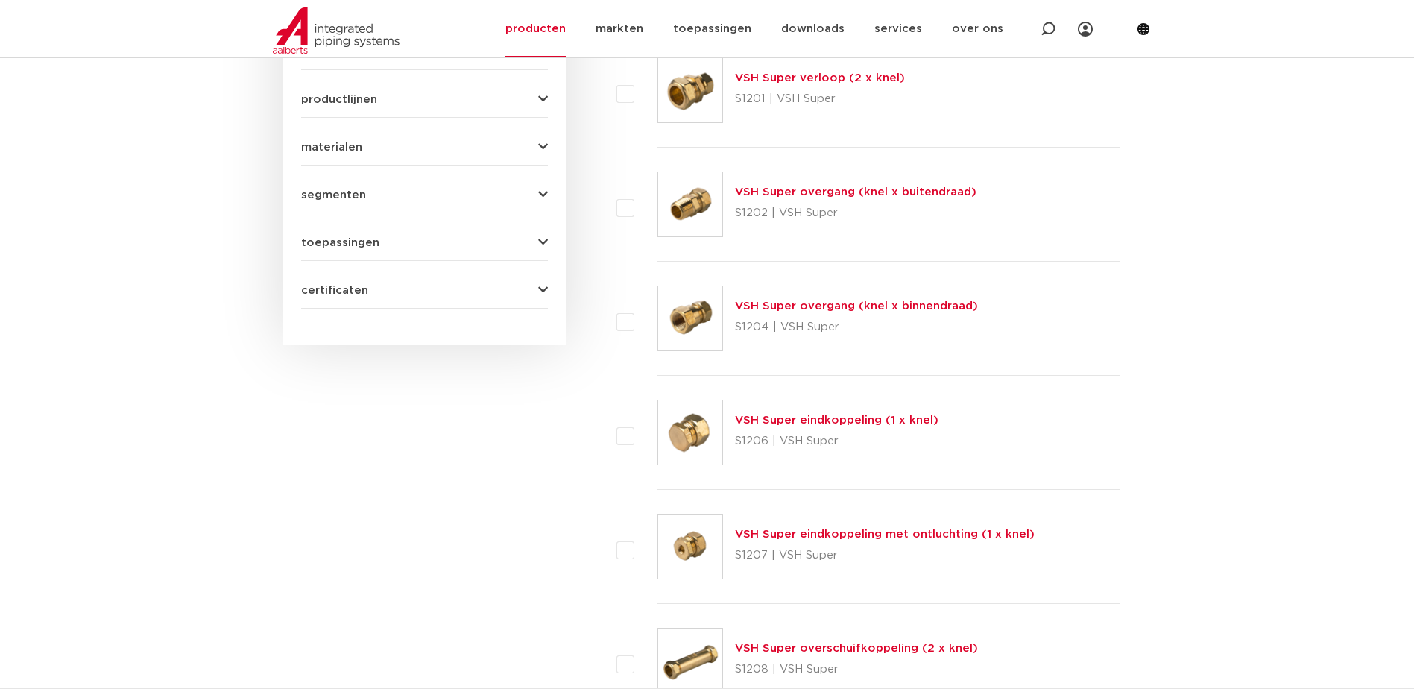
scroll to position [497, 0]
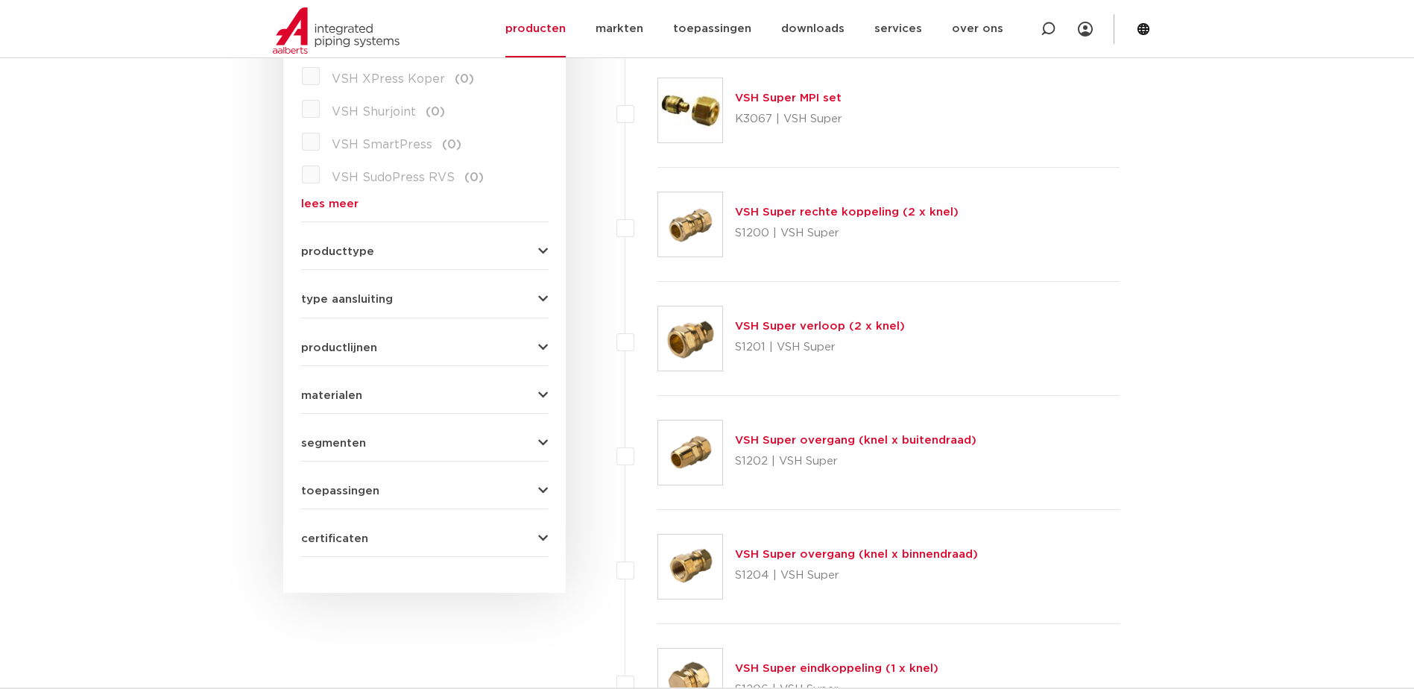
click at [852, 438] on link "VSH Super overgang (knel x buitendraad)" at bounding box center [856, 440] width 242 height 11
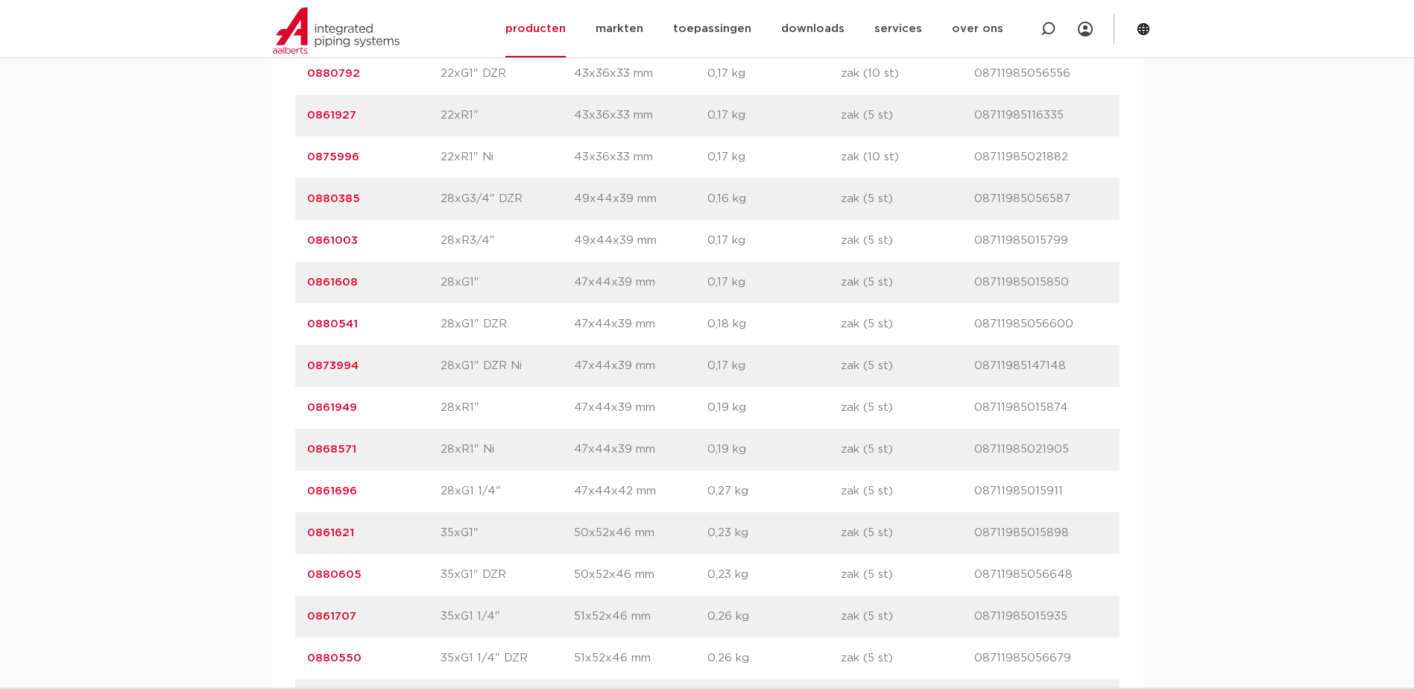
scroll to position [3727, 0]
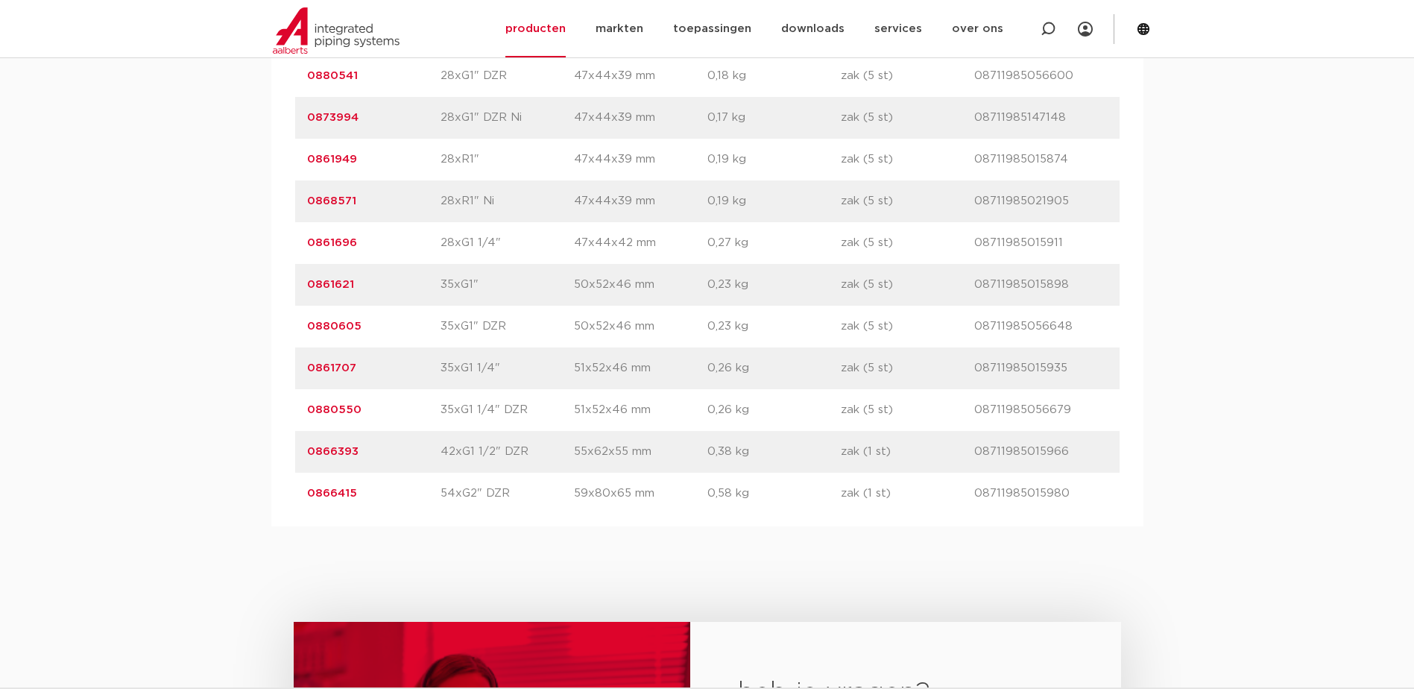
drag, startPoint x: 377, startPoint y: 281, endPoint x: 290, endPoint y: 285, distance: 87.3
copy link "0861621"
drag, startPoint x: 368, startPoint y: 327, endPoint x: 301, endPoint y: 326, distance: 67.1
click at [301, 326] on div "artikelnummer 0880605 afmeting 35xG1" DZR afmetingen 50x52x46 mm gewicht 0,23 k…" at bounding box center [707, 327] width 824 height 42
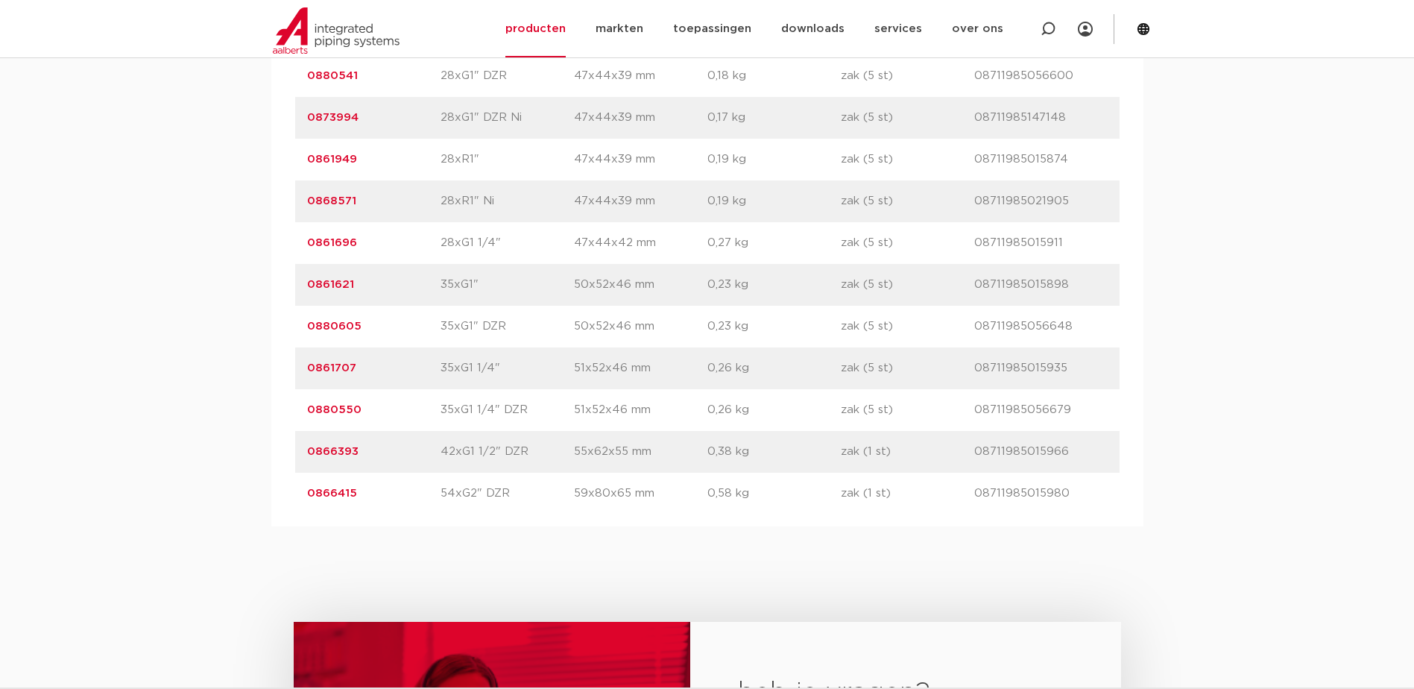
copy link "0880605"
drag, startPoint x: 361, startPoint y: 369, endPoint x: 291, endPoint y: 371, distance: 70.1
copy link "0861707"
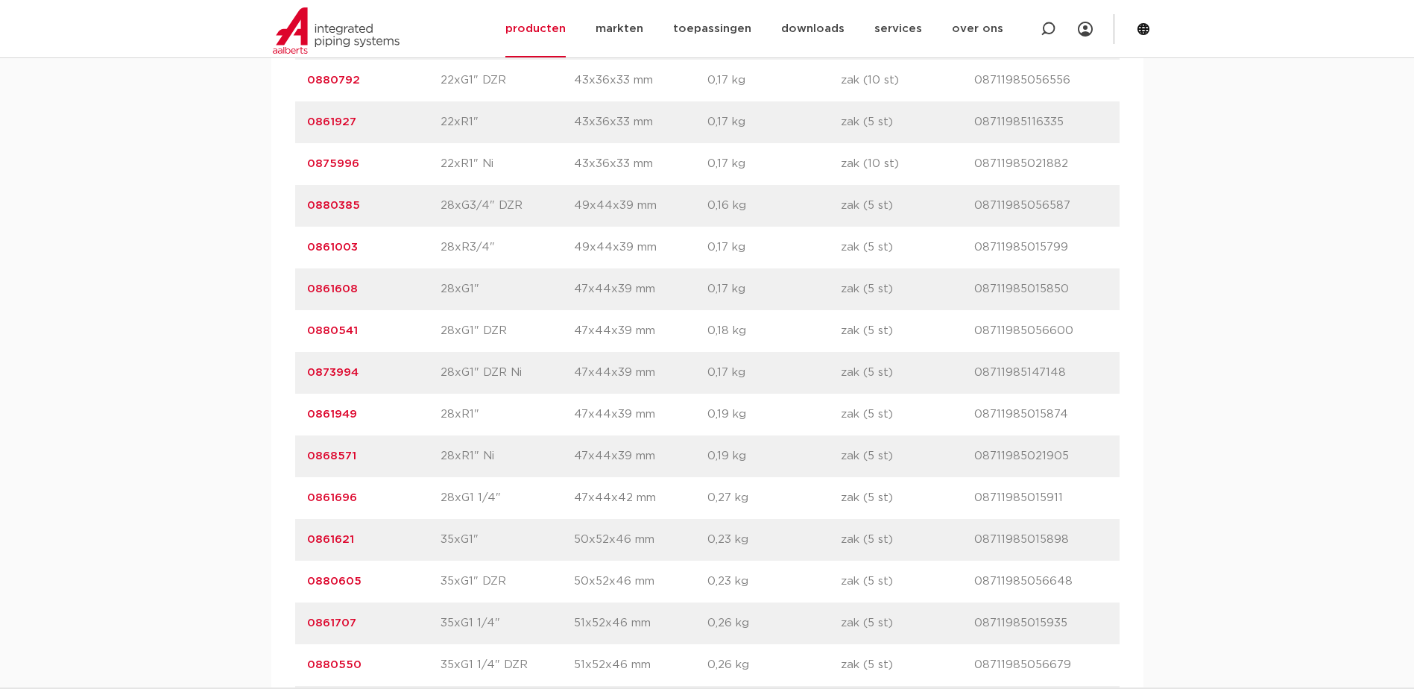
scroll to position [3479, 0]
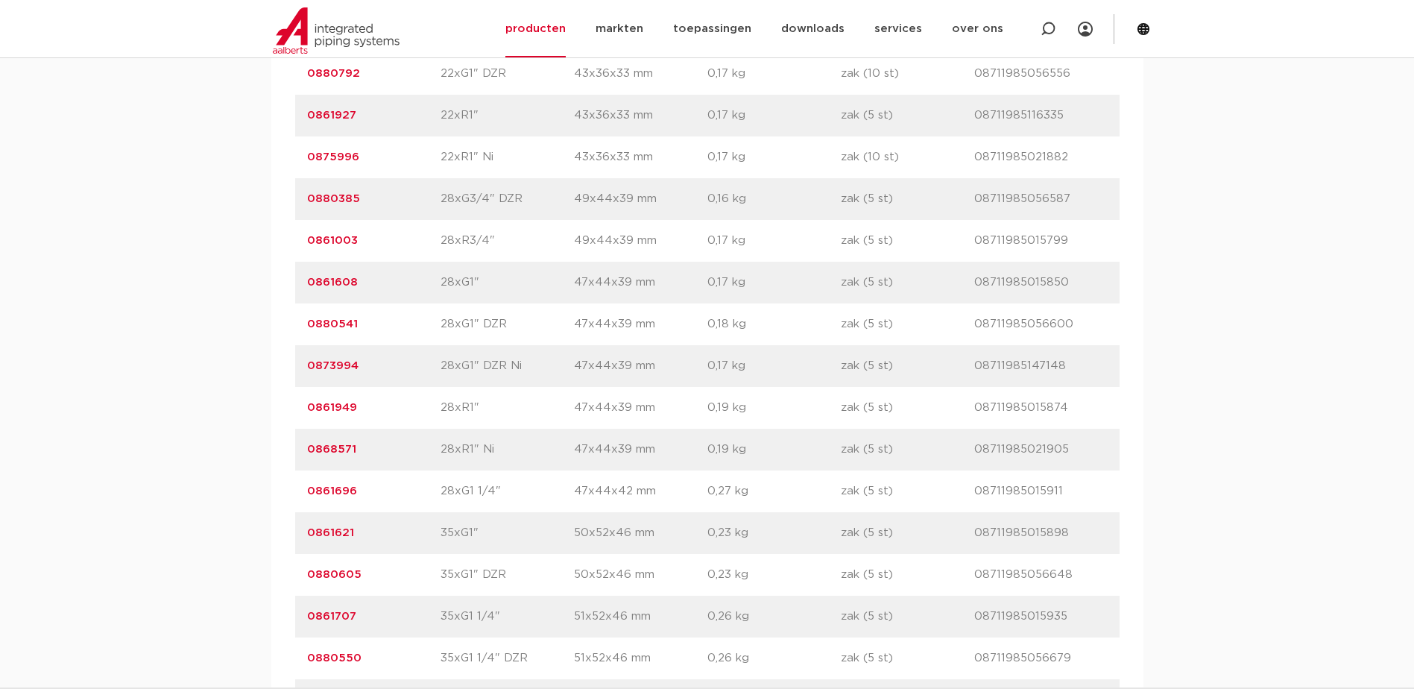
click at [335, 528] on link "0861621" at bounding box center [330, 532] width 47 height 11
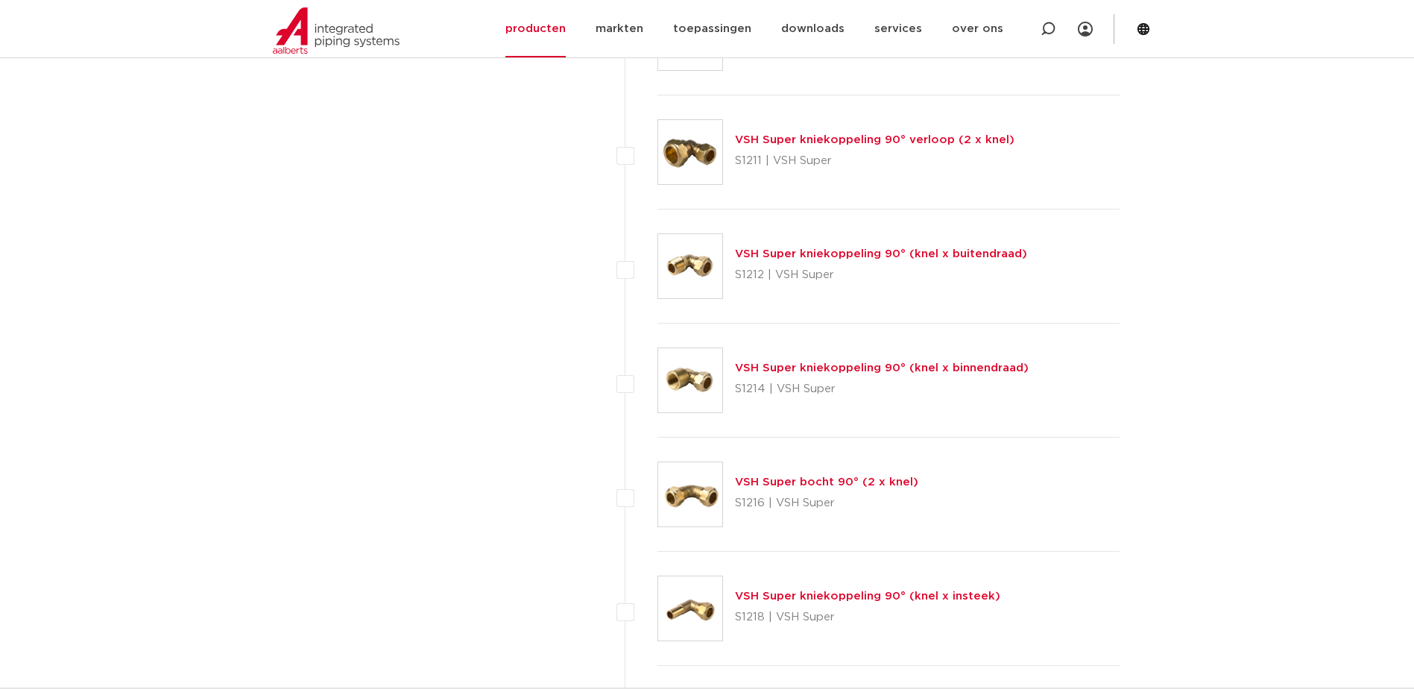
scroll to position [1491, 0]
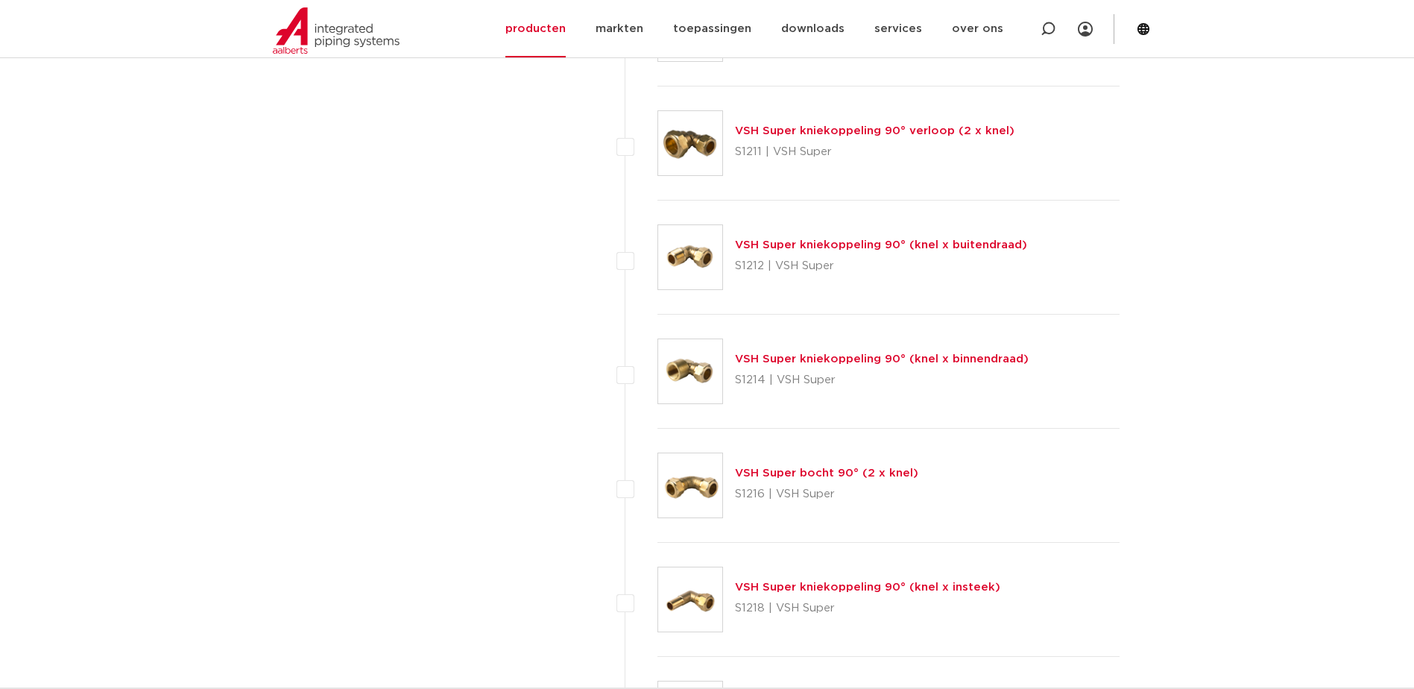
click at [921, 247] on link "VSH Super kniekoppeling 90° (knel x buitendraad)" at bounding box center [881, 244] width 292 height 11
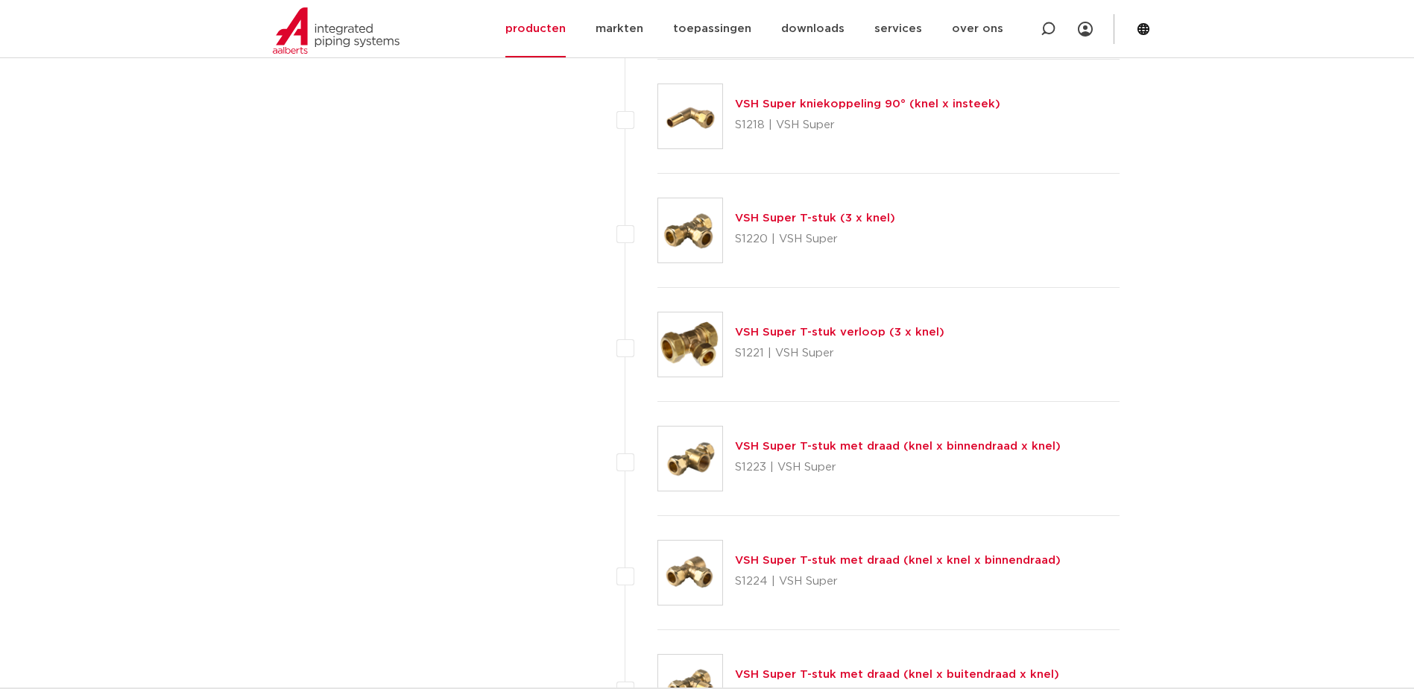
scroll to position [1988, 0]
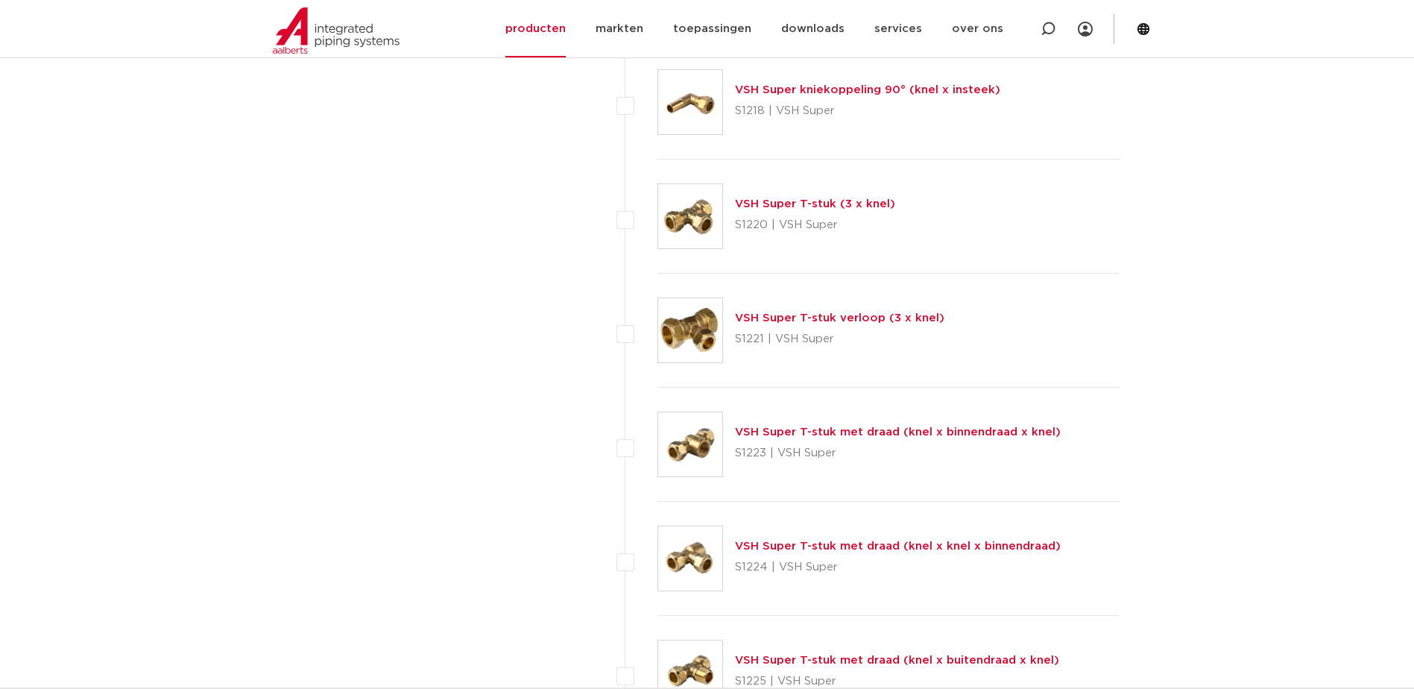
click at [856, 428] on link "VSH Super T-stuk met draad (knel x binnendraad x knel)" at bounding box center [898, 431] width 326 height 11
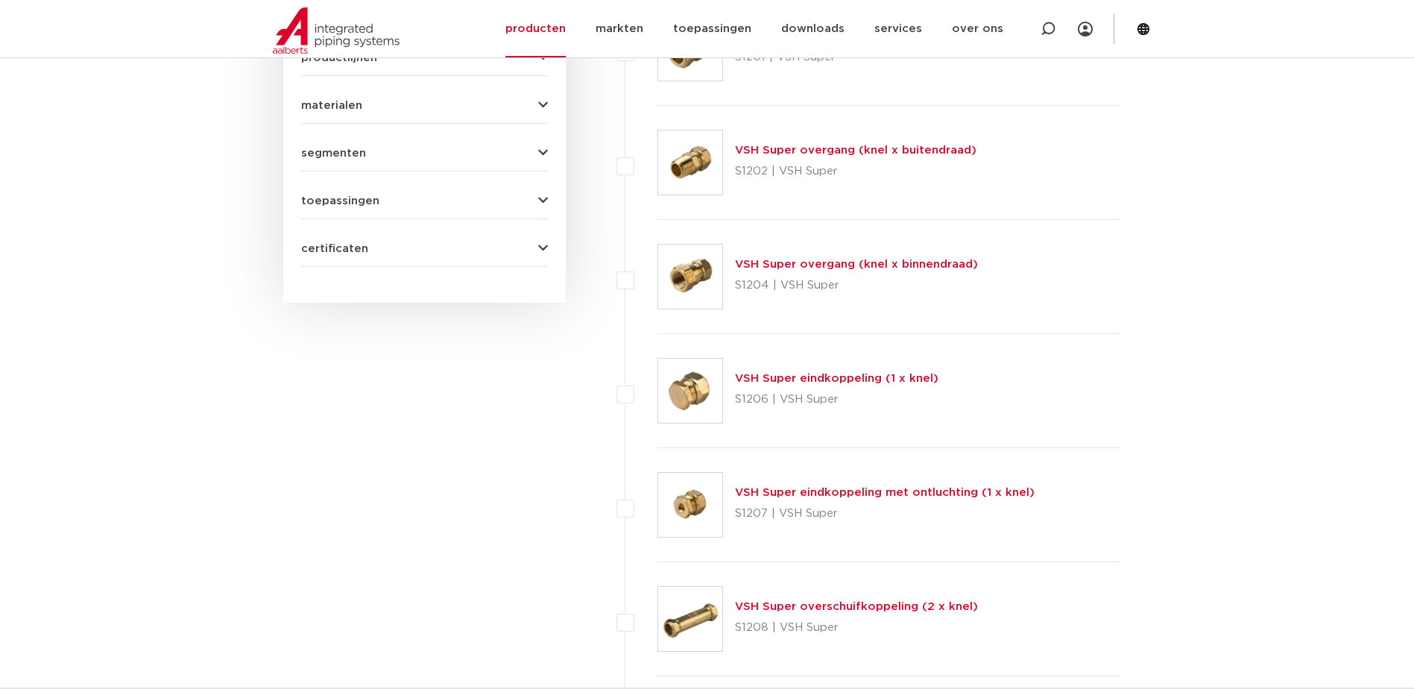
scroll to position [745, 0]
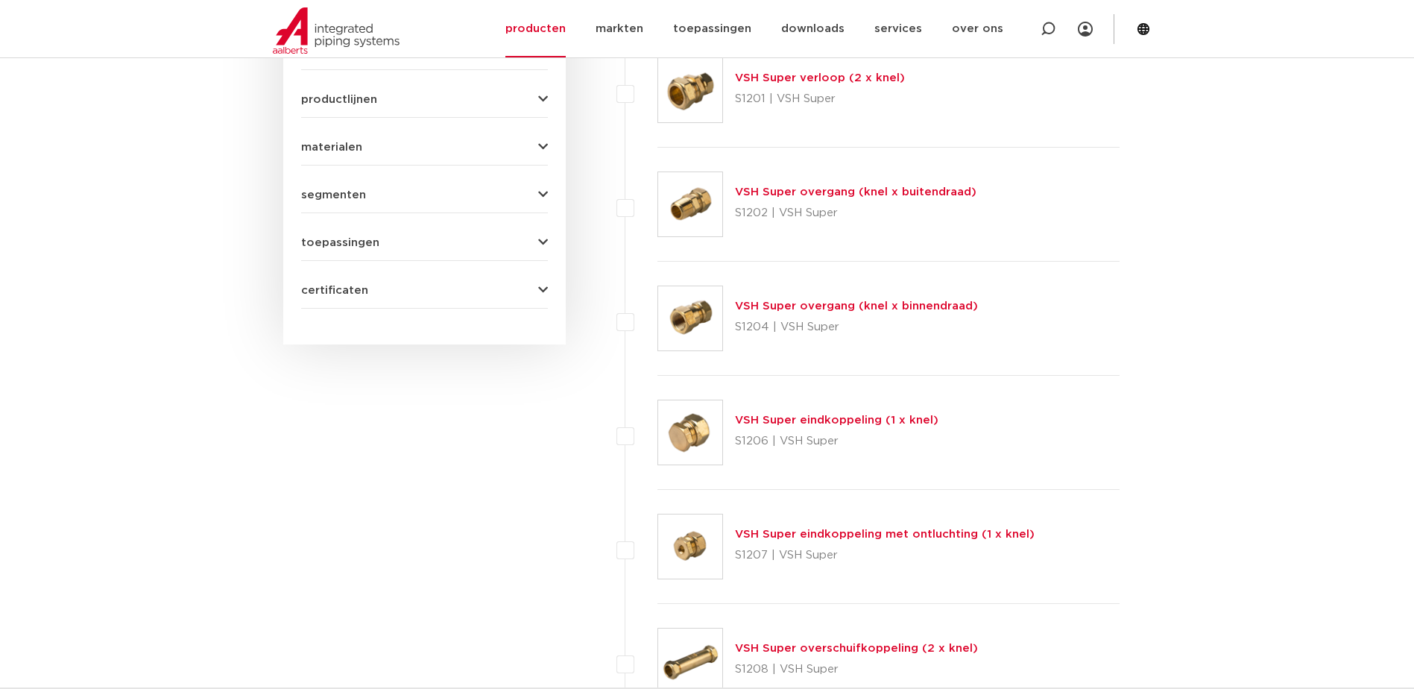
click at [883, 189] on link "VSH Super overgang (knel x buitendraad)" at bounding box center [856, 191] width 242 height 11
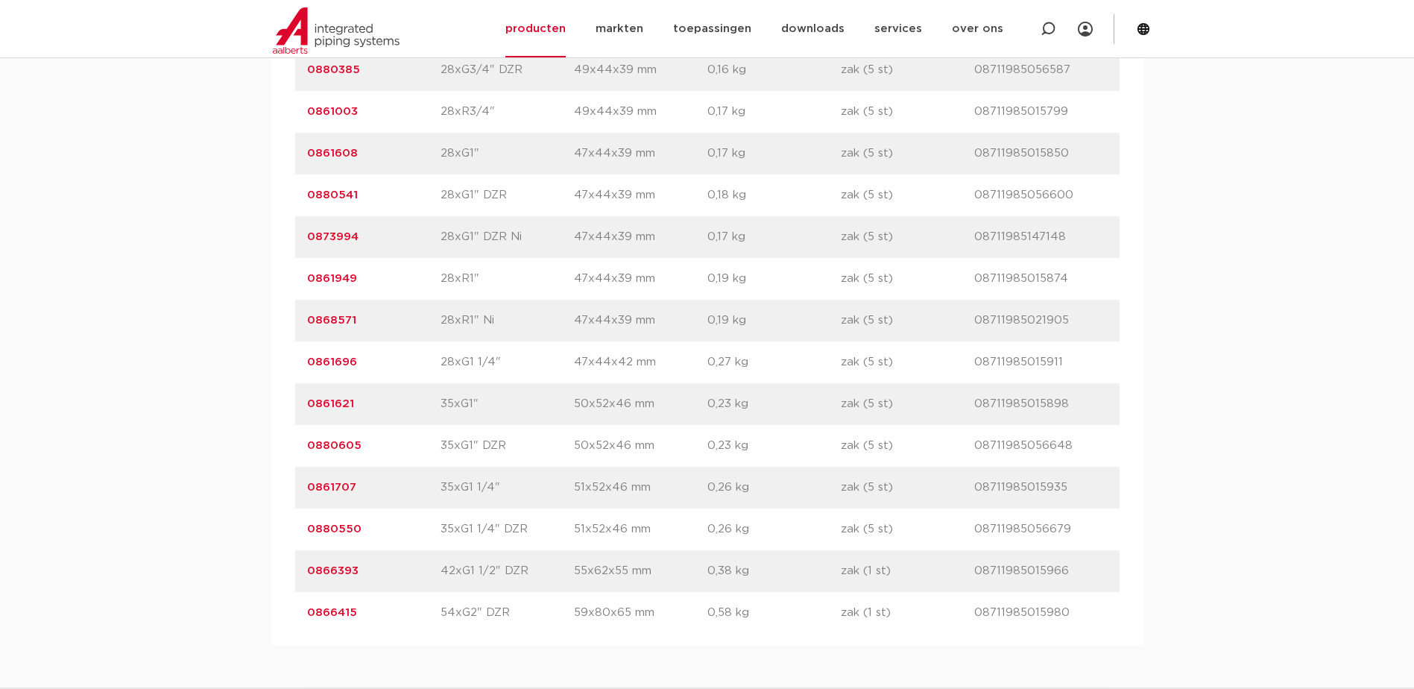
scroll to position [3727, 0]
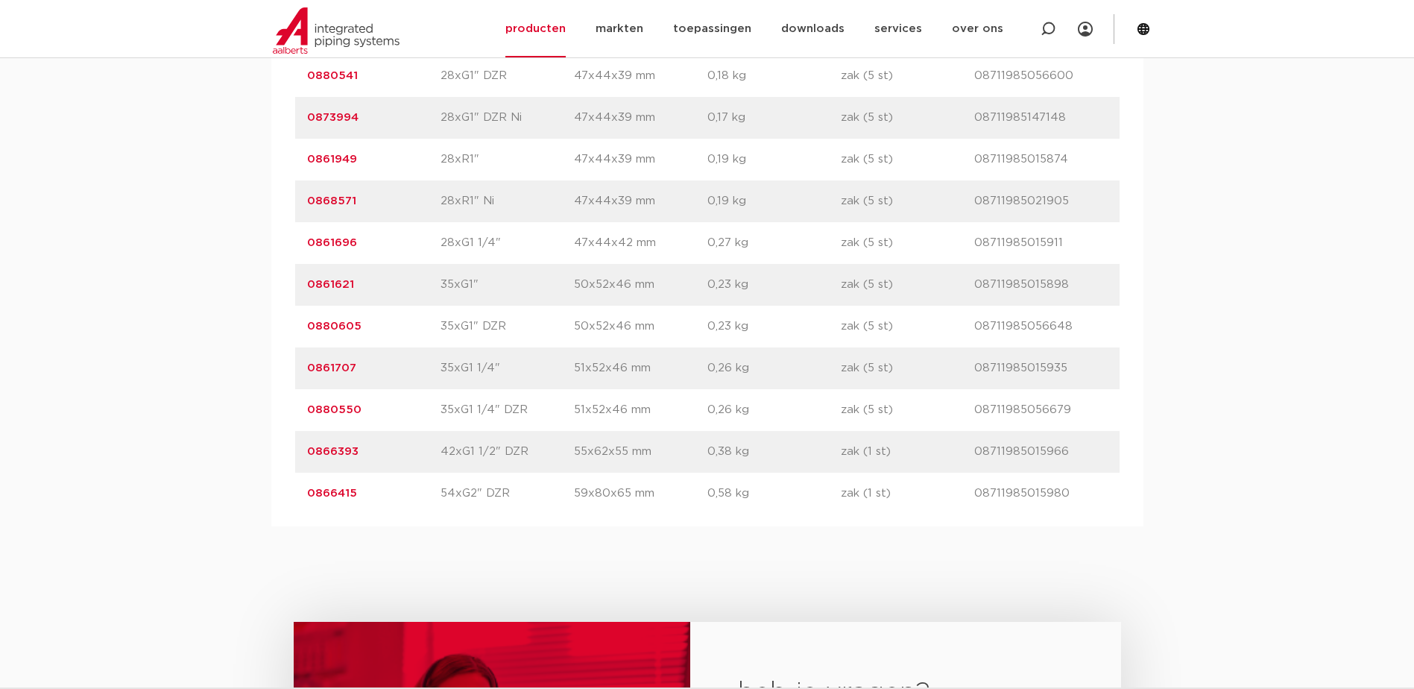
drag, startPoint x: 364, startPoint y: 245, endPoint x: 299, endPoint y: 243, distance: 64.9
click at [299, 243] on div "artikelnummer 0861696 afmeting 28xG1 1/4" afmetingen 47x44x42 mm gewicht 0,27 k…" at bounding box center [707, 243] width 824 height 42
copy link "0861696"
drag, startPoint x: 347, startPoint y: 285, endPoint x: 354, endPoint y: 285, distance: 7.5
click at [349, 285] on link "0861621" at bounding box center [330, 284] width 47 height 11
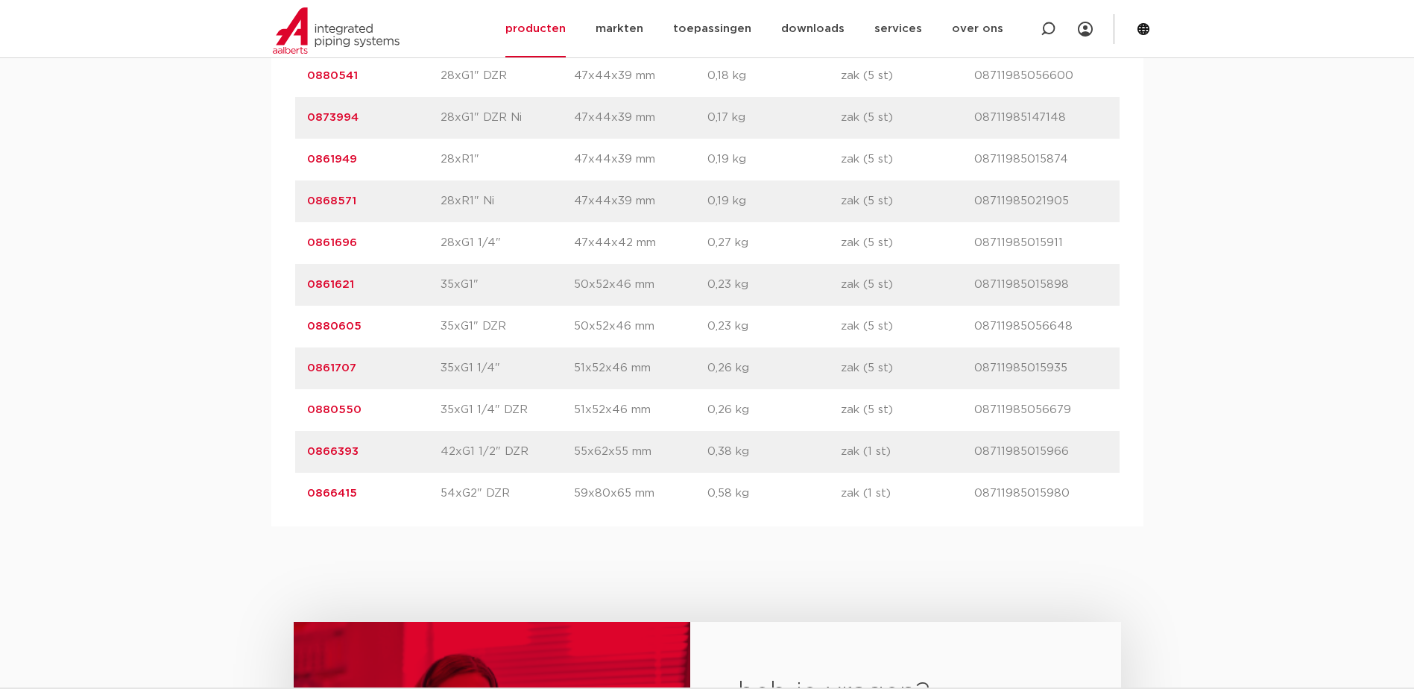
drag, startPoint x: 370, startPoint y: 285, endPoint x: 309, endPoint y: 288, distance: 61.2
click at [309, 288] on p "0861621" at bounding box center [373, 285] width 133 height 18
copy link "0861621"
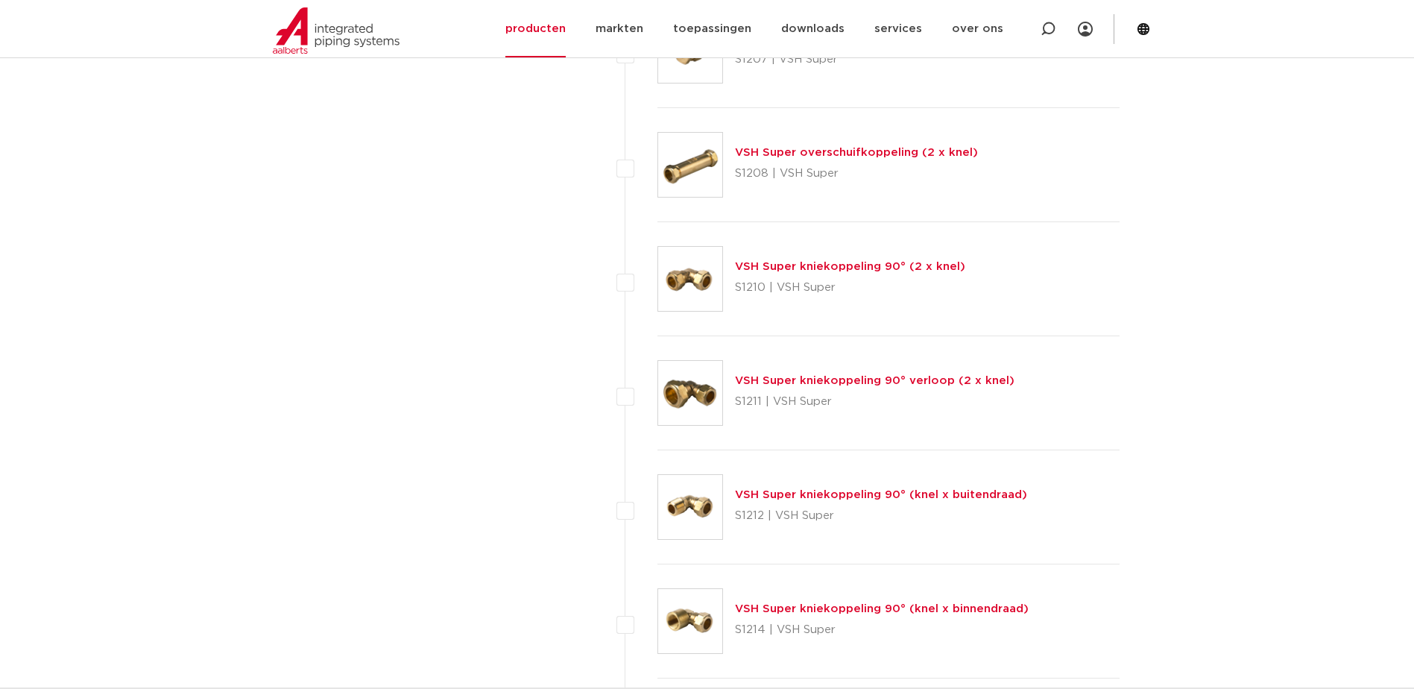
scroll to position [1243, 0]
click at [883, 486] on div "VSH Super kniekoppeling 90° (knel x buitendraad) S1212 | VSH Super" at bounding box center [881, 506] width 292 height 42
click at [882, 492] on link "VSH Super kniekoppeling 90° (knel x buitendraad)" at bounding box center [881, 492] width 292 height 11
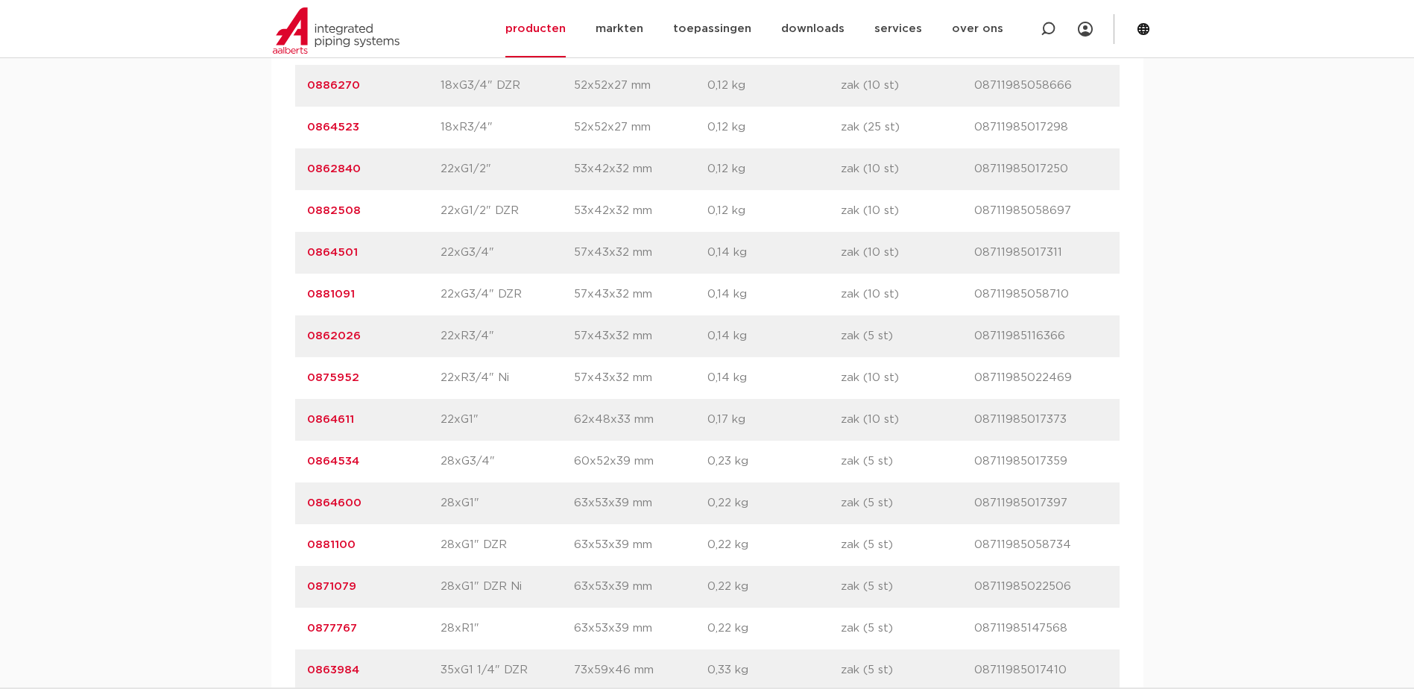
scroll to position [1988, 0]
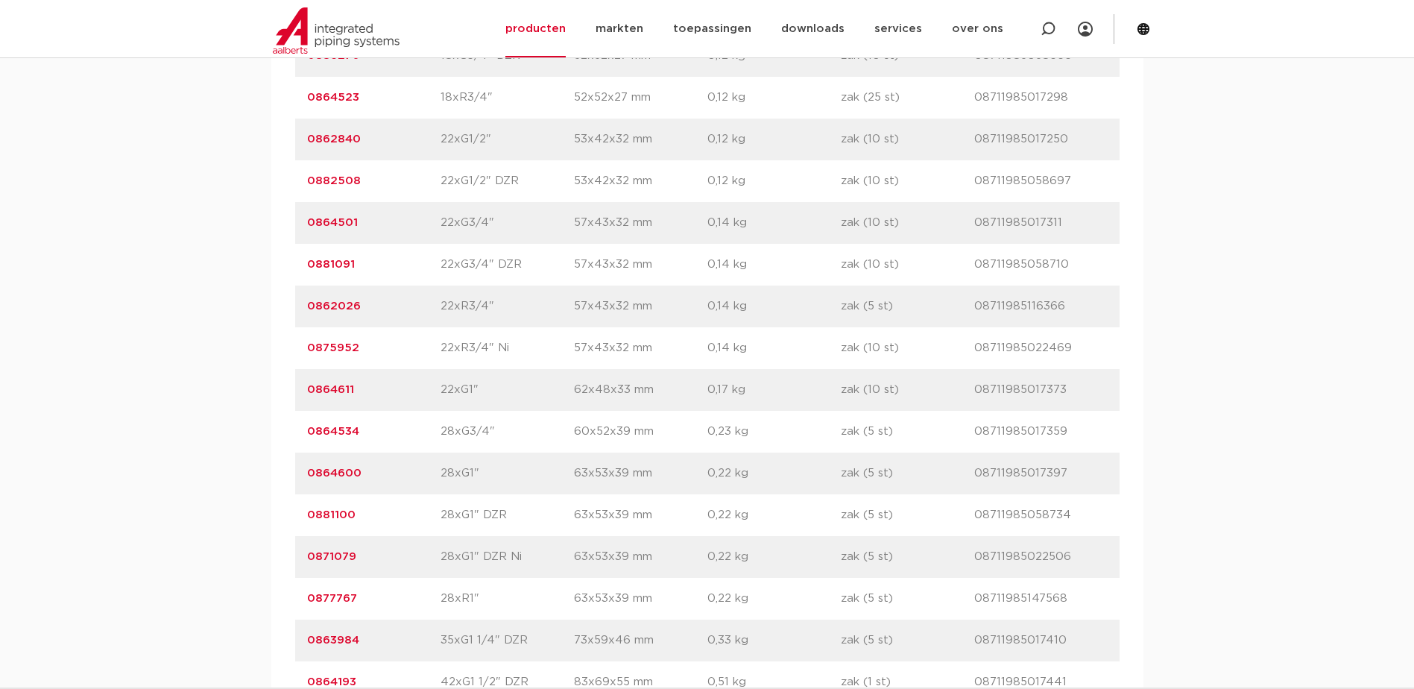
drag, startPoint x: 382, startPoint y: 473, endPoint x: 275, endPoint y: 464, distance: 107.0
copy link "0864600"
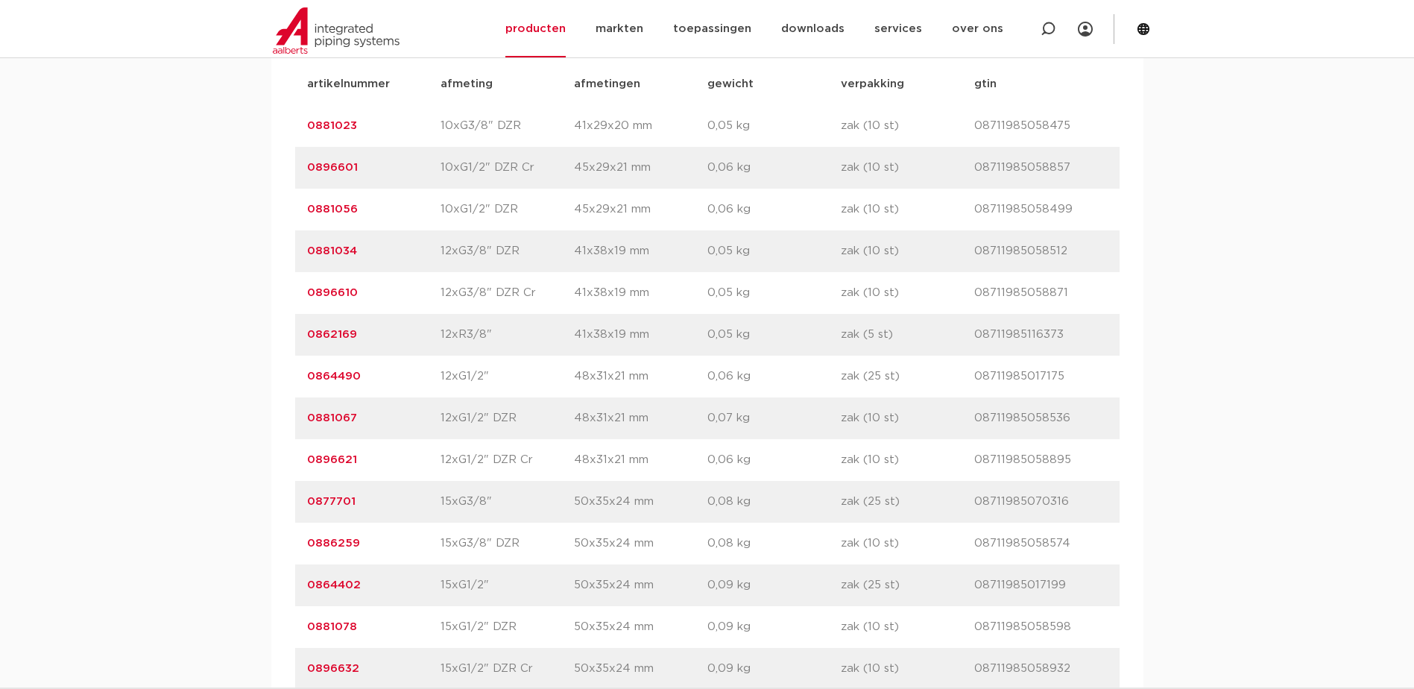
scroll to position [248, 0]
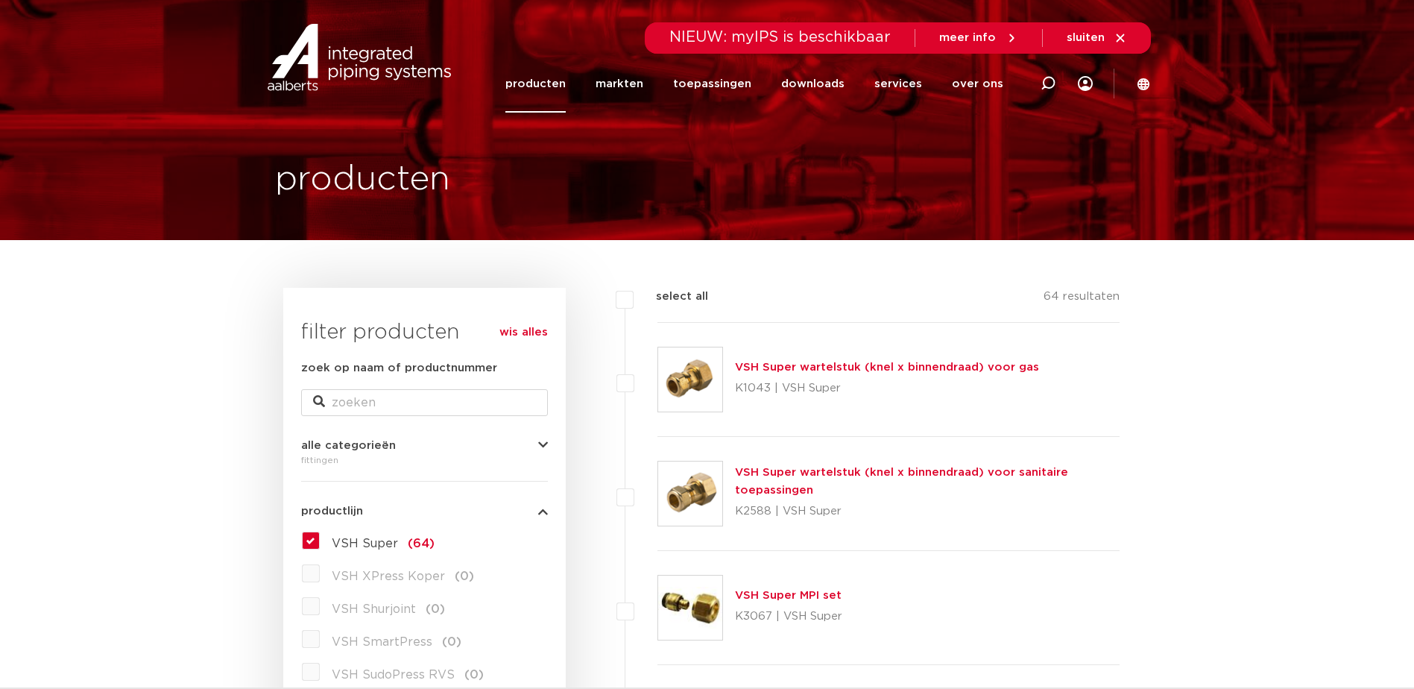
click at [817, 471] on link "VSH Super wartelstuk (knel x binnendraad) voor sanitaire toepassingen" at bounding box center [901, 481] width 333 height 29
click at [876, 475] on link "VSH Super wartelstuk (knel x binnendraad) voor sanitaire toepassingen" at bounding box center [901, 481] width 333 height 29
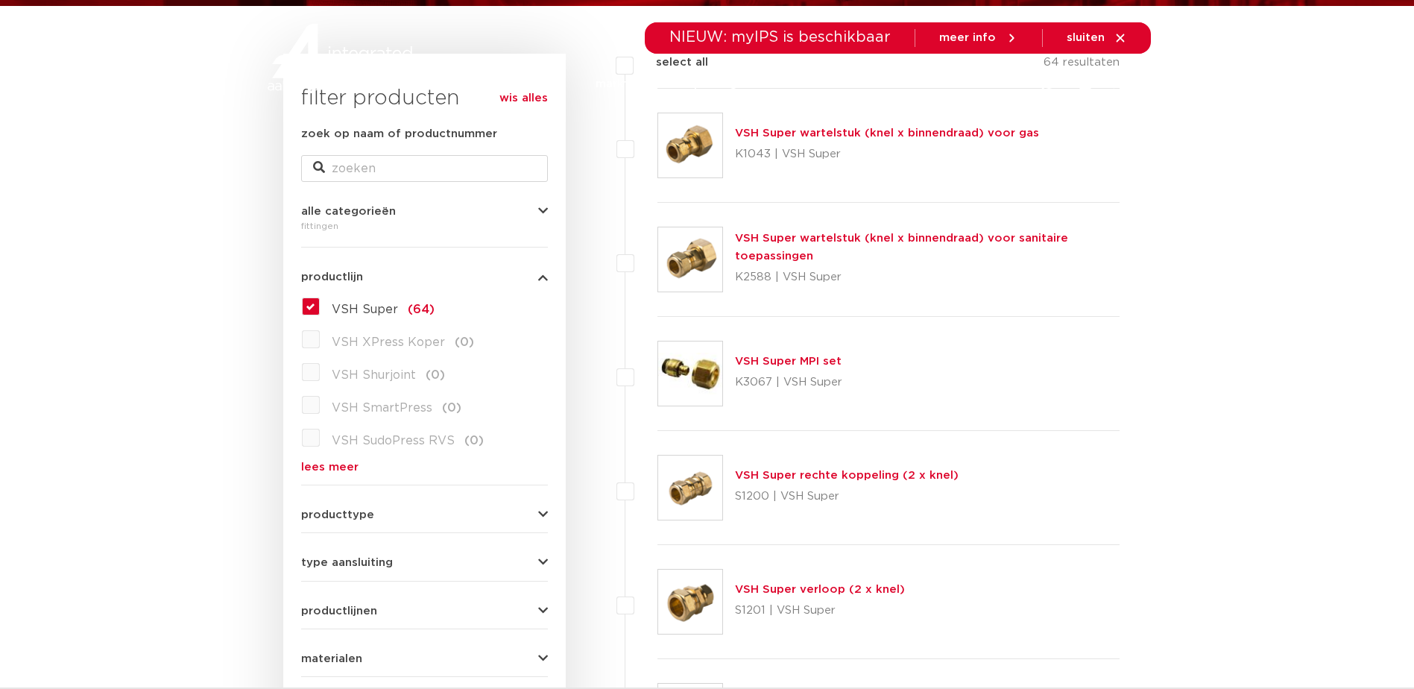
scroll to position [248, 0]
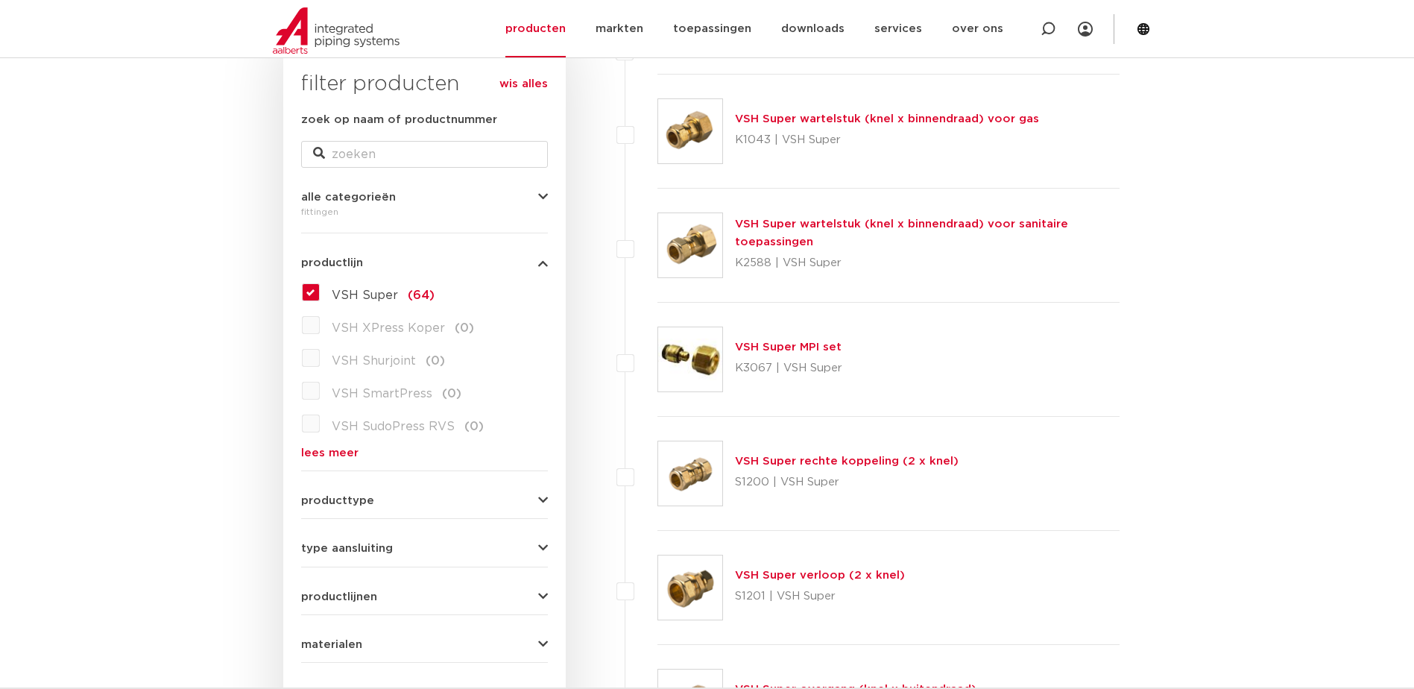
click at [320, 291] on label "VSH Super (64)" at bounding box center [377, 292] width 115 height 24
click at [0, 0] on input "VSH Super (64)" at bounding box center [0, 0] width 0 height 0
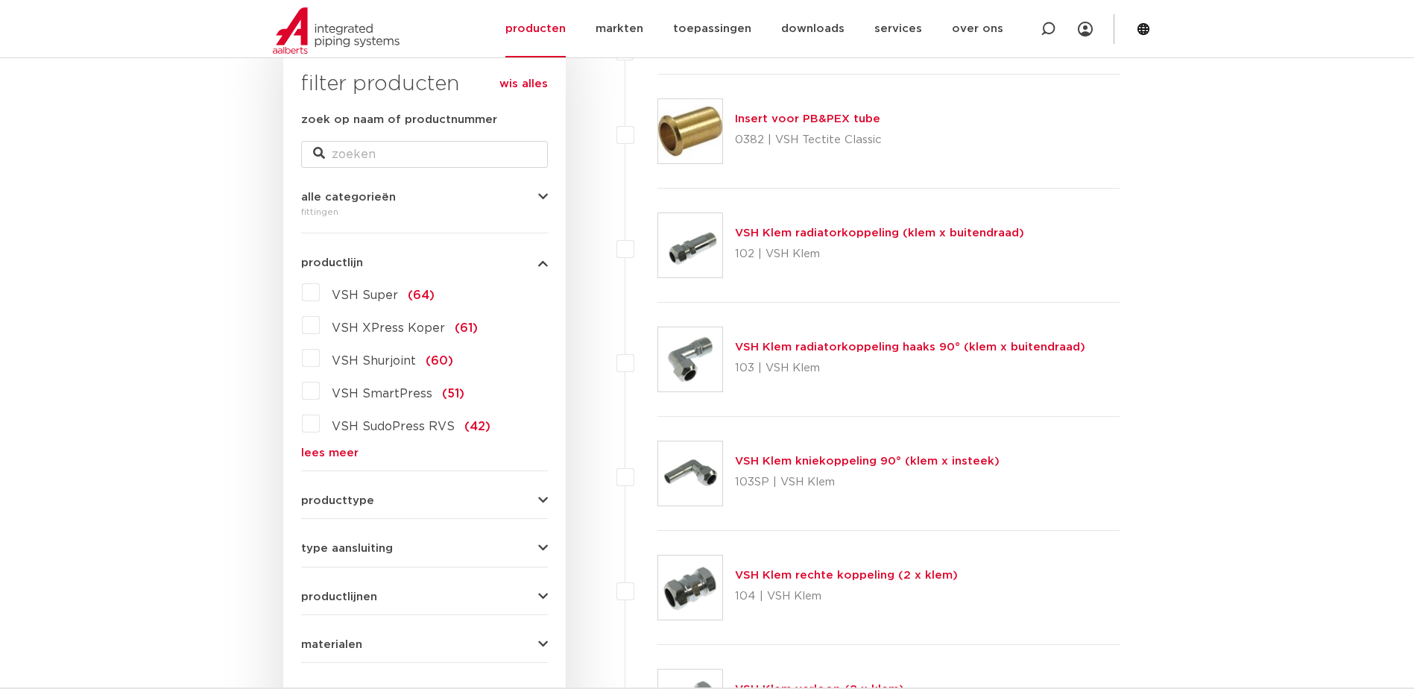
click at [324, 449] on link "lees meer" at bounding box center [424, 452] width 247 height 11
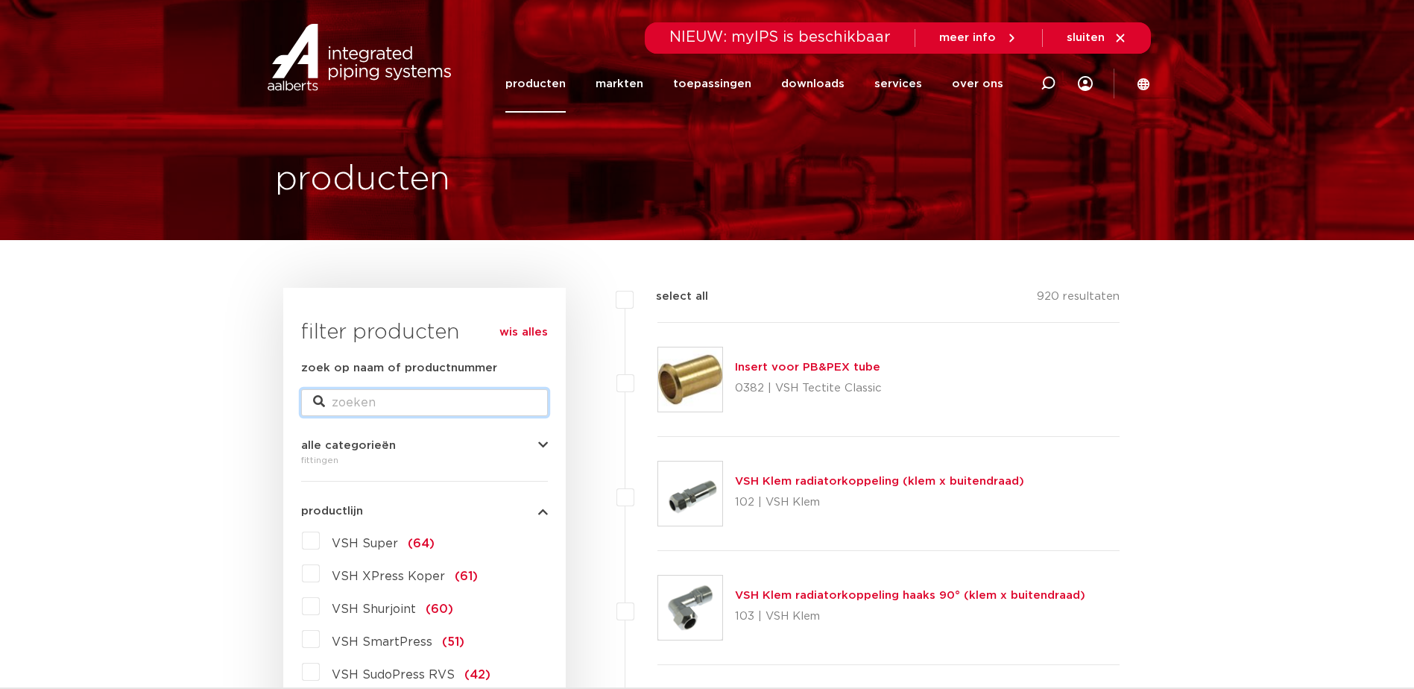
click at [387, 396] on input "zoek op naam of productnummer" at bounding box center [424, 402] width 247 height 27
type input "xpress"
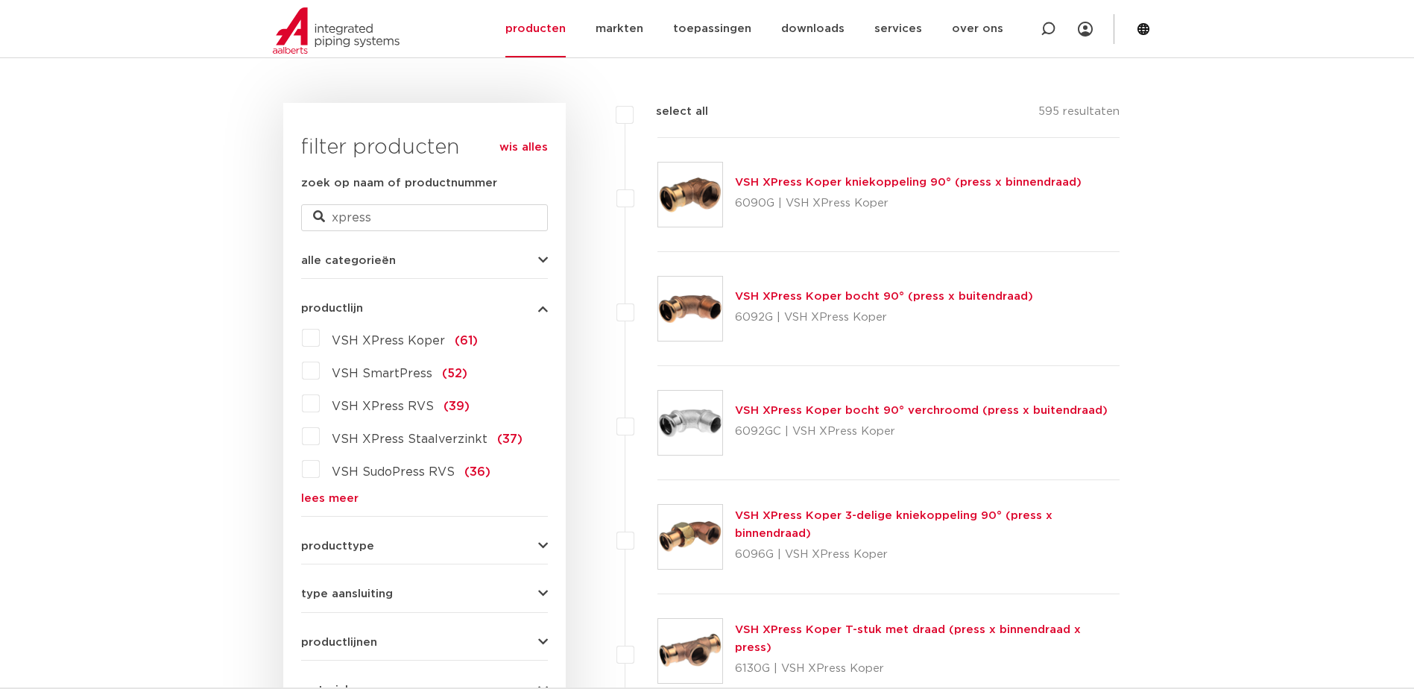
scroll to position [497, 0]
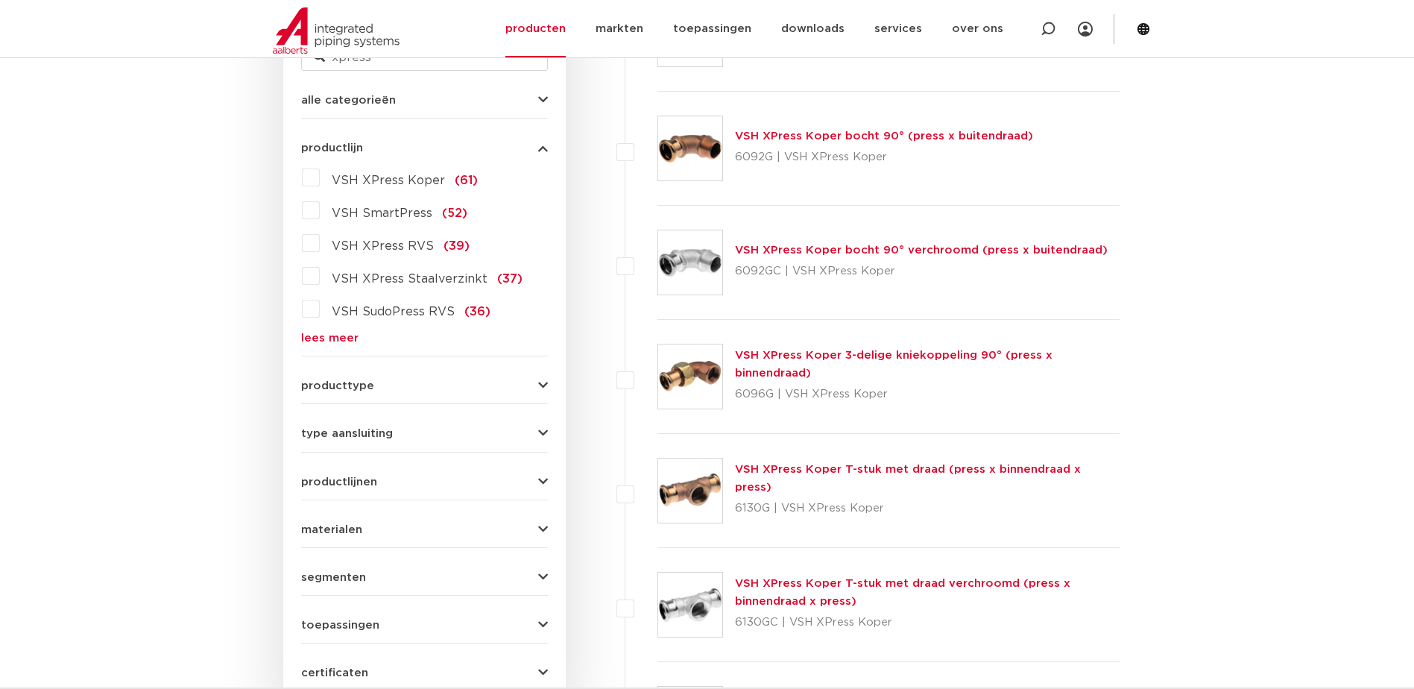
click at [539, 383] on icon "button" at bounding box center [543, 385] width 10 height 11
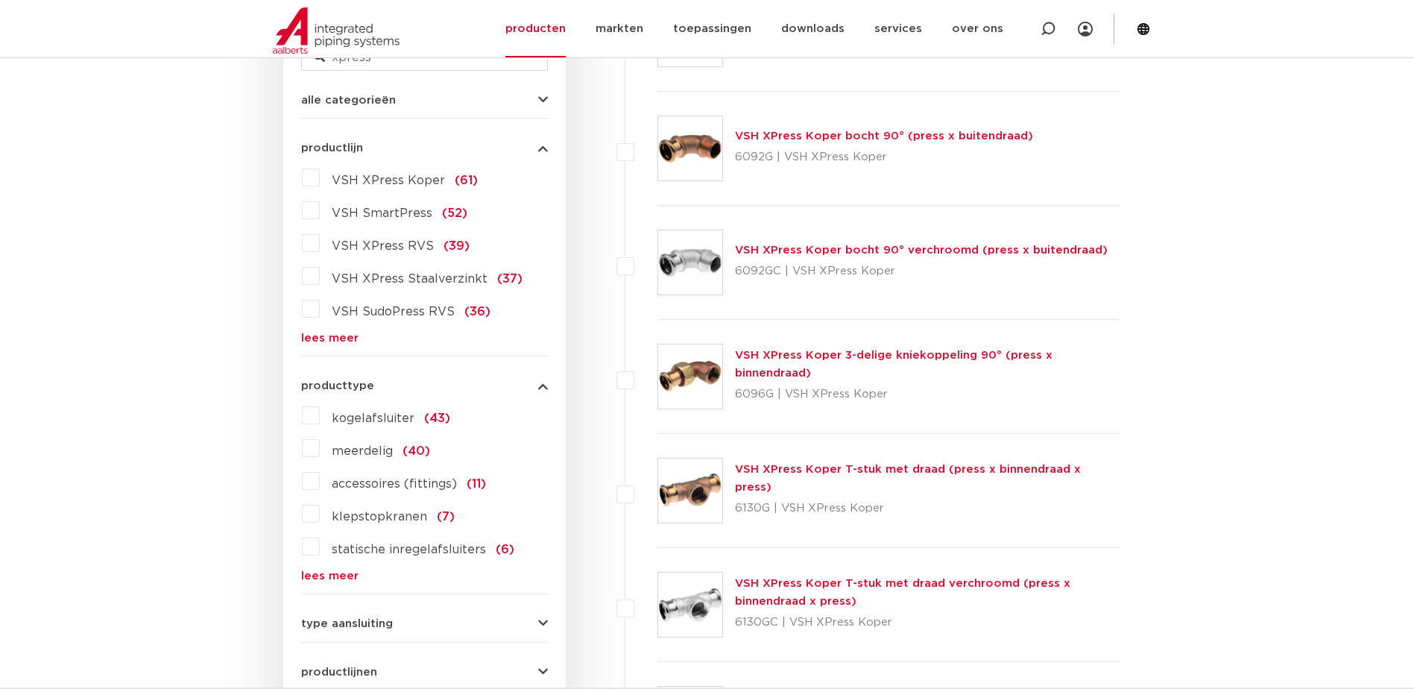
click at [539, 383] on icon "button" at bounding box center [543, 385] width 10 height 11
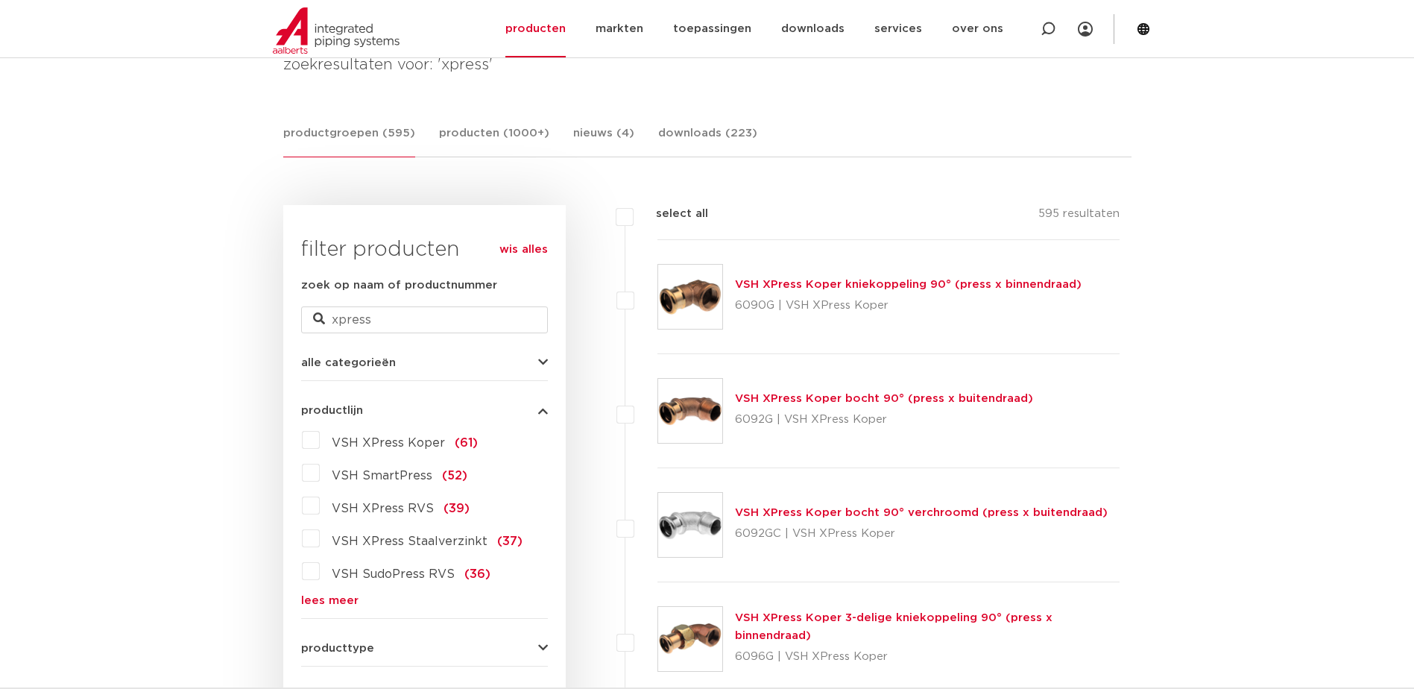
scroll to position [248, 0]
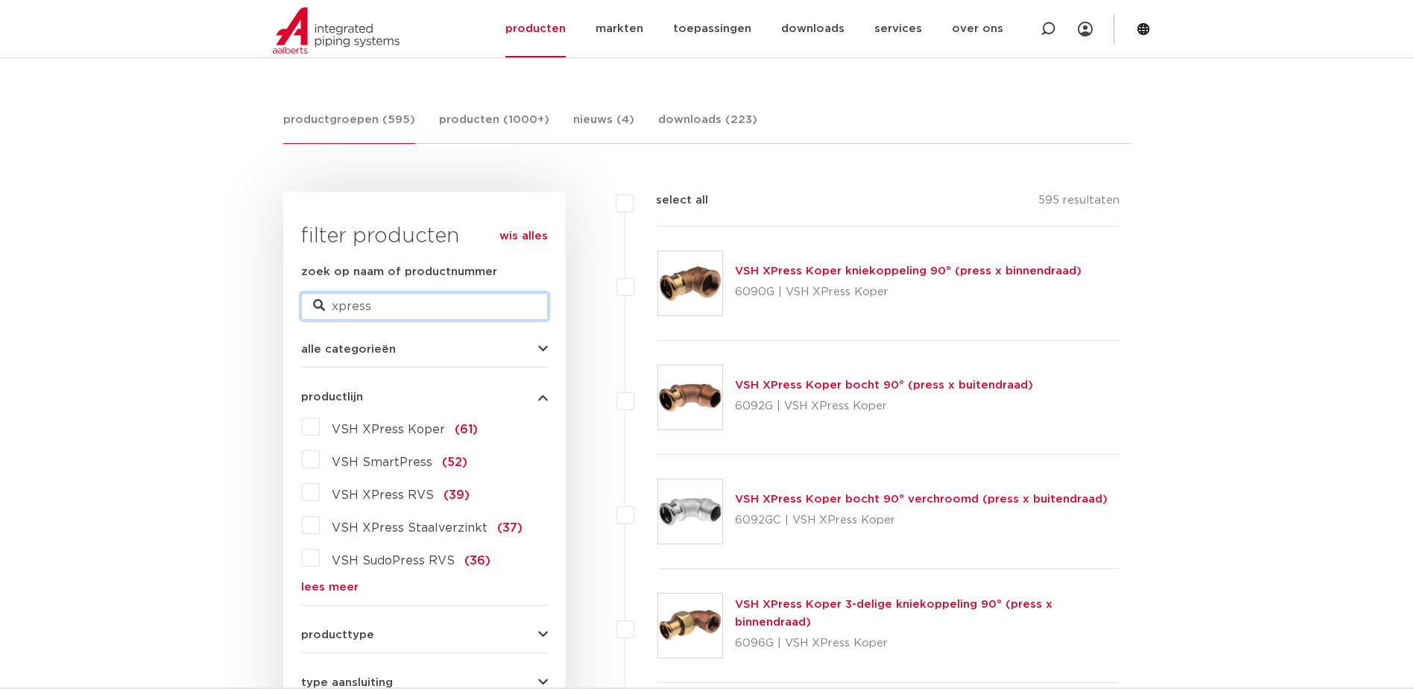
click at [419, 305] on input "xpress" at bounding box center [424, 306] width 247 height 27
drag, startPoint x: 247, startPoint y: 296, endPoint x: 236, endPoint y: 298, distance: 11.4
click at [321, 590] on link "lees meer" at bounding box center [424, 586] width 247 height 11
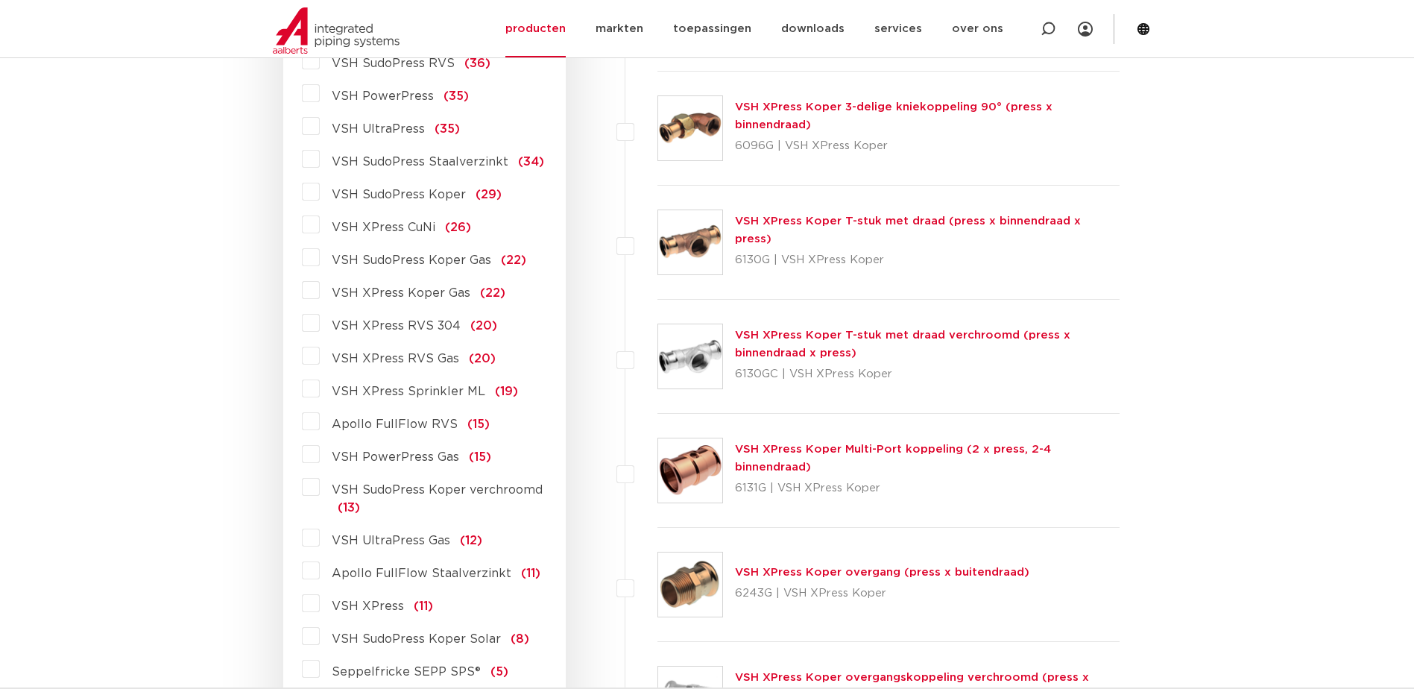
scroll to position [994, 0]
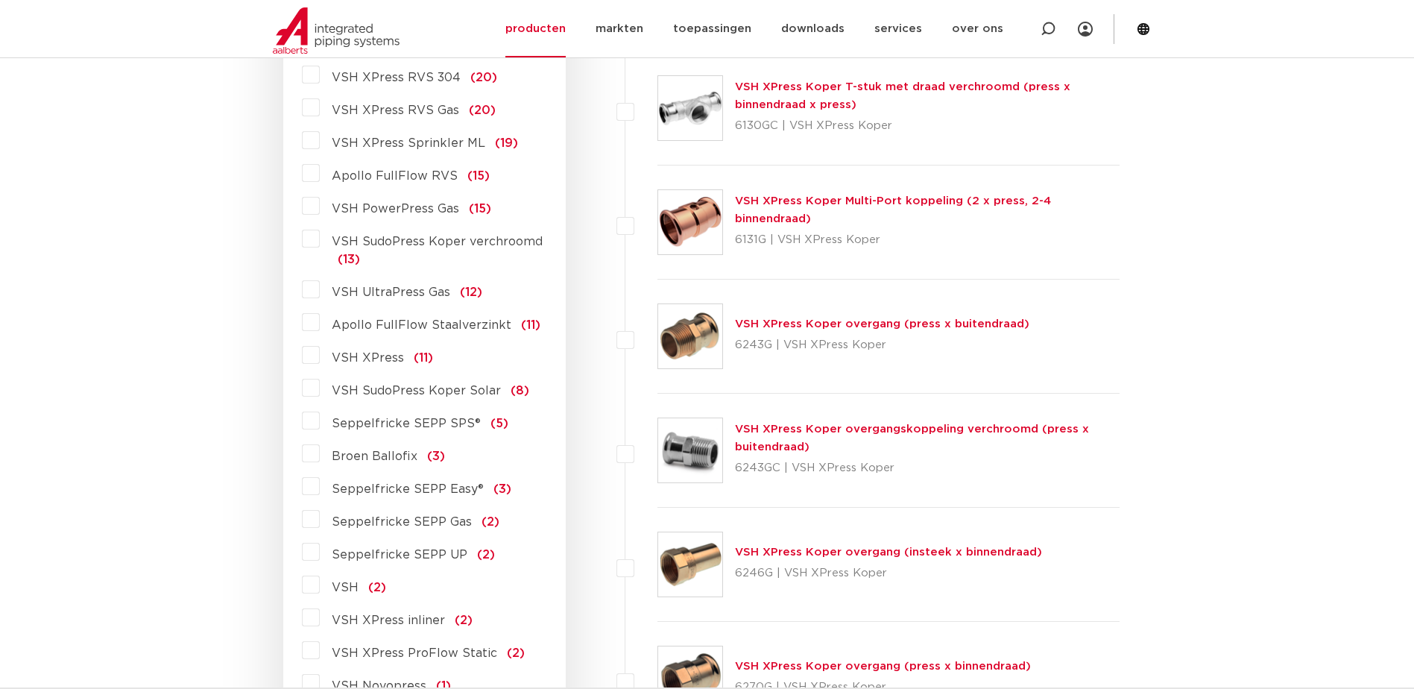
click at [320, 353] on label "VSH XPress (11)" at bounding box center [376, 355] width 113 height 24
click at [0, 0] on input "VSH XPress (11)" at bounding box center [0, 0] width 0 height 0
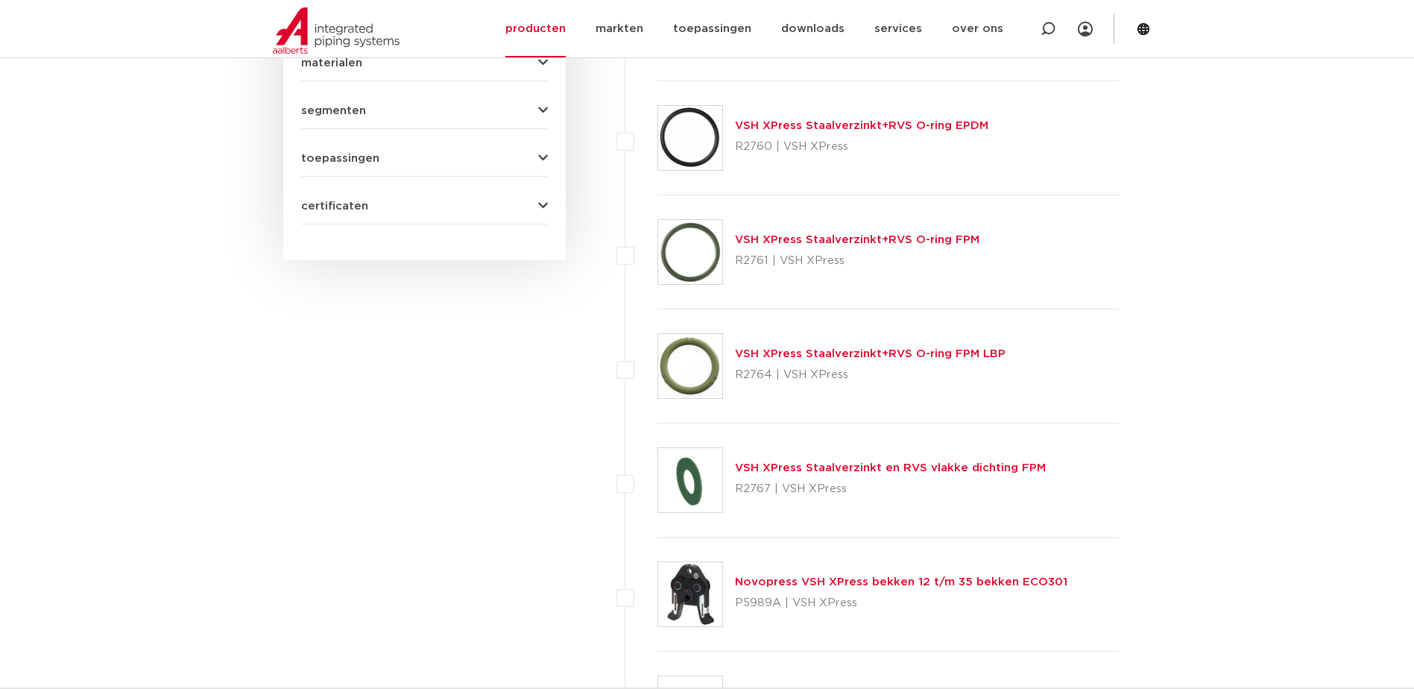
scroll to position [994, 0]
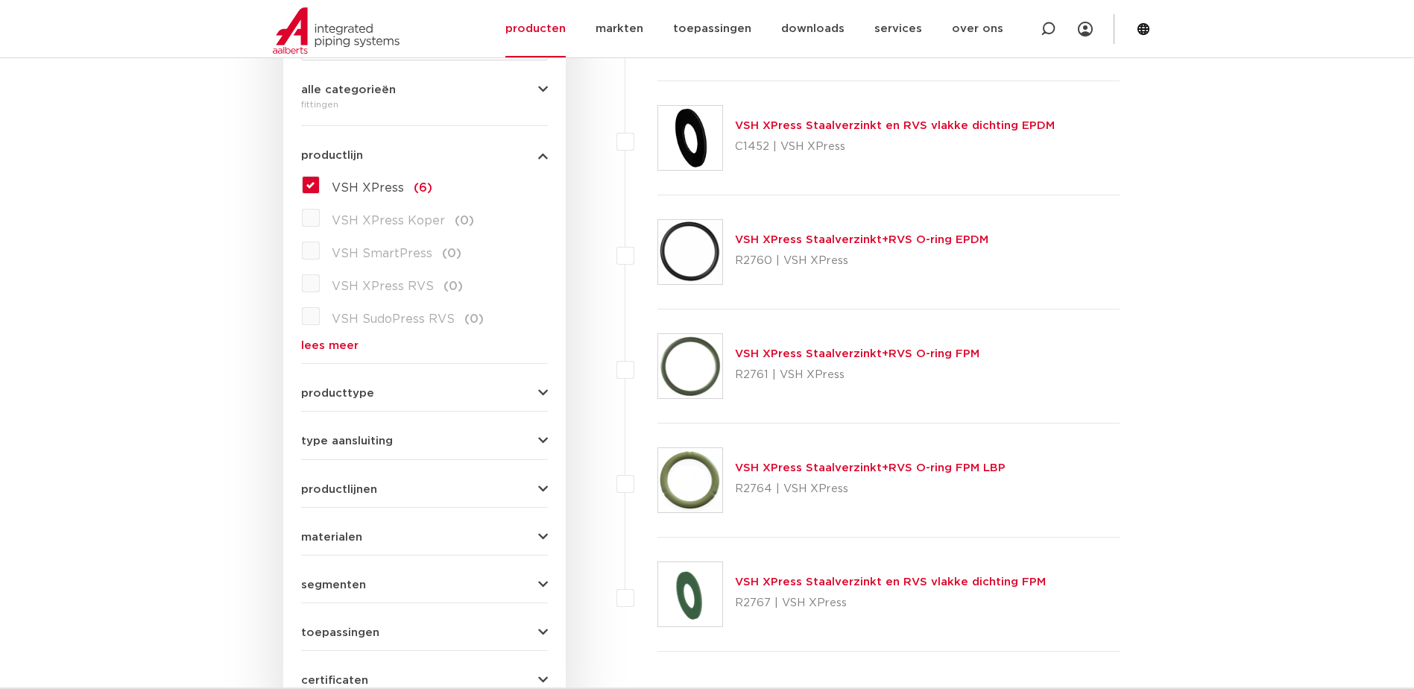
scroll to position [496, 0]
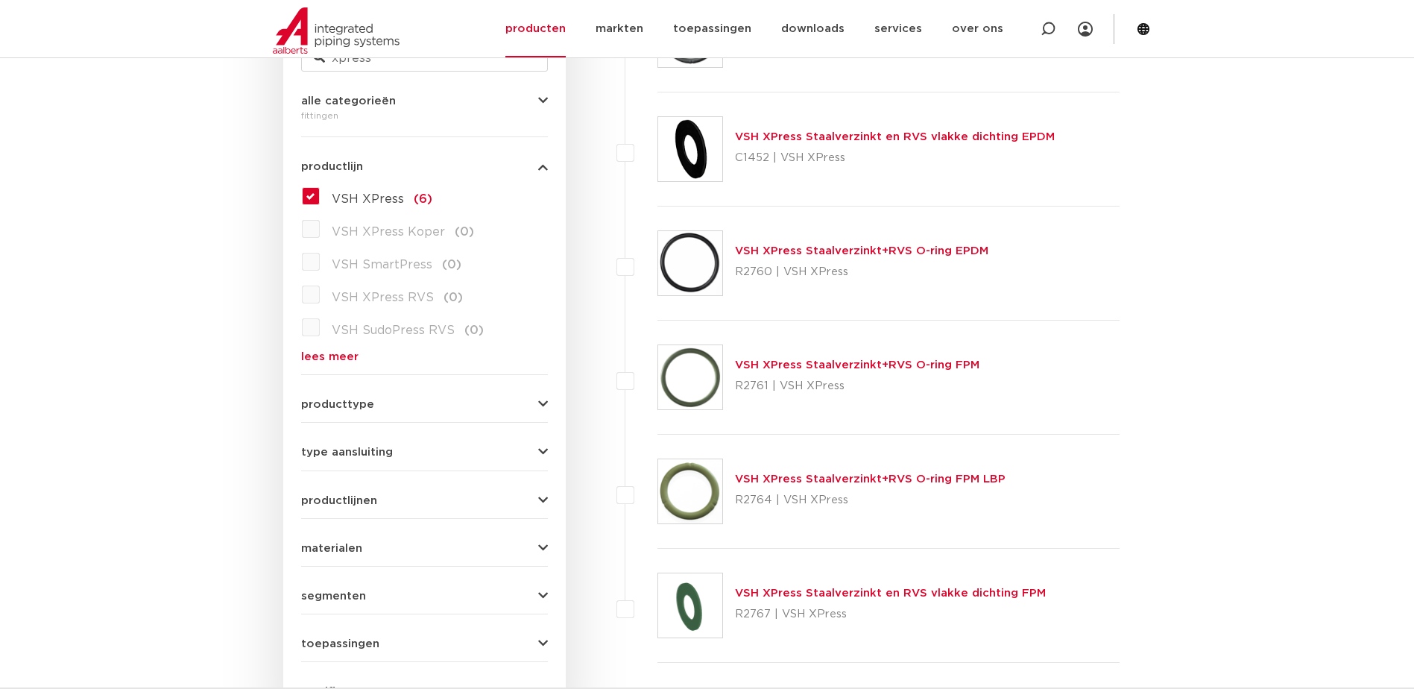
click at [318, 356] on link "lees meer" at bounding box center [424, 356] width 247 height 11
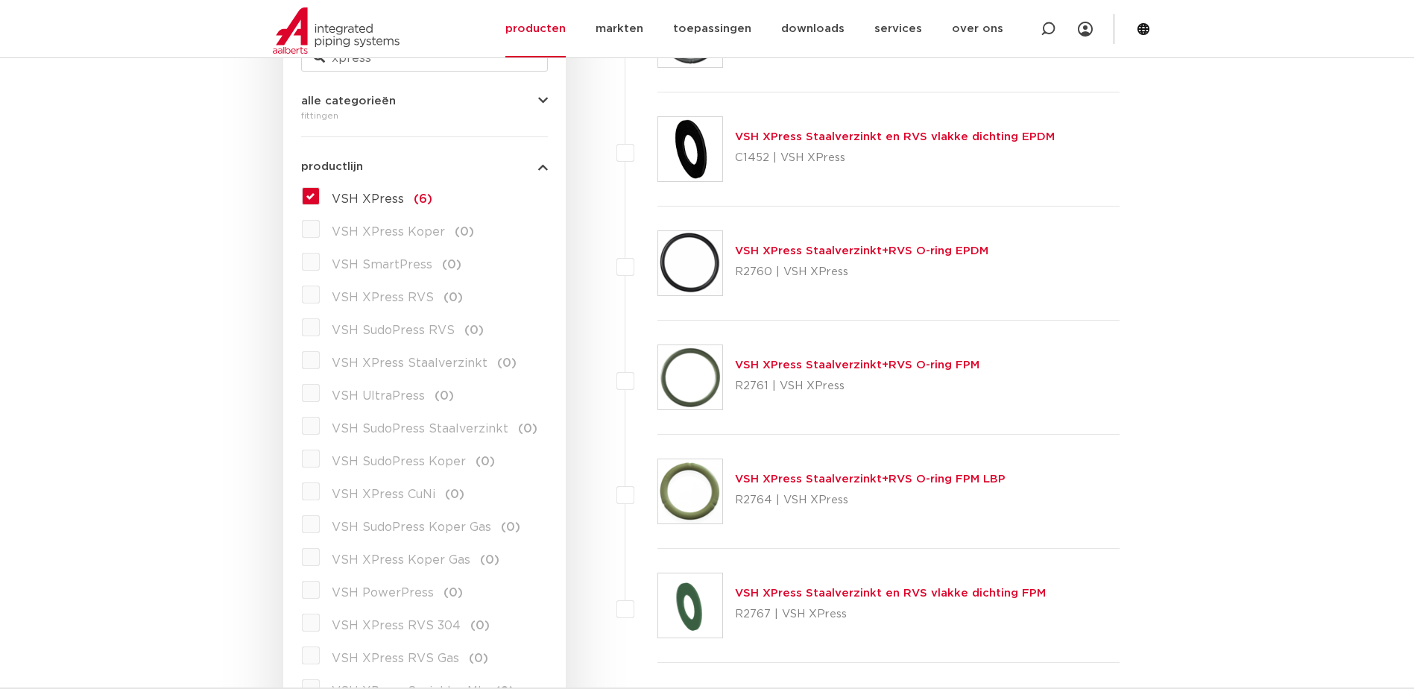
click at [320, 197] on label "VSH XPress (6)" at bounding box center [376, 196] width 113 height 24
click at [0, 0] on input "VSH XPress (6)" at bounding box center [0, 0] width 0 height 0
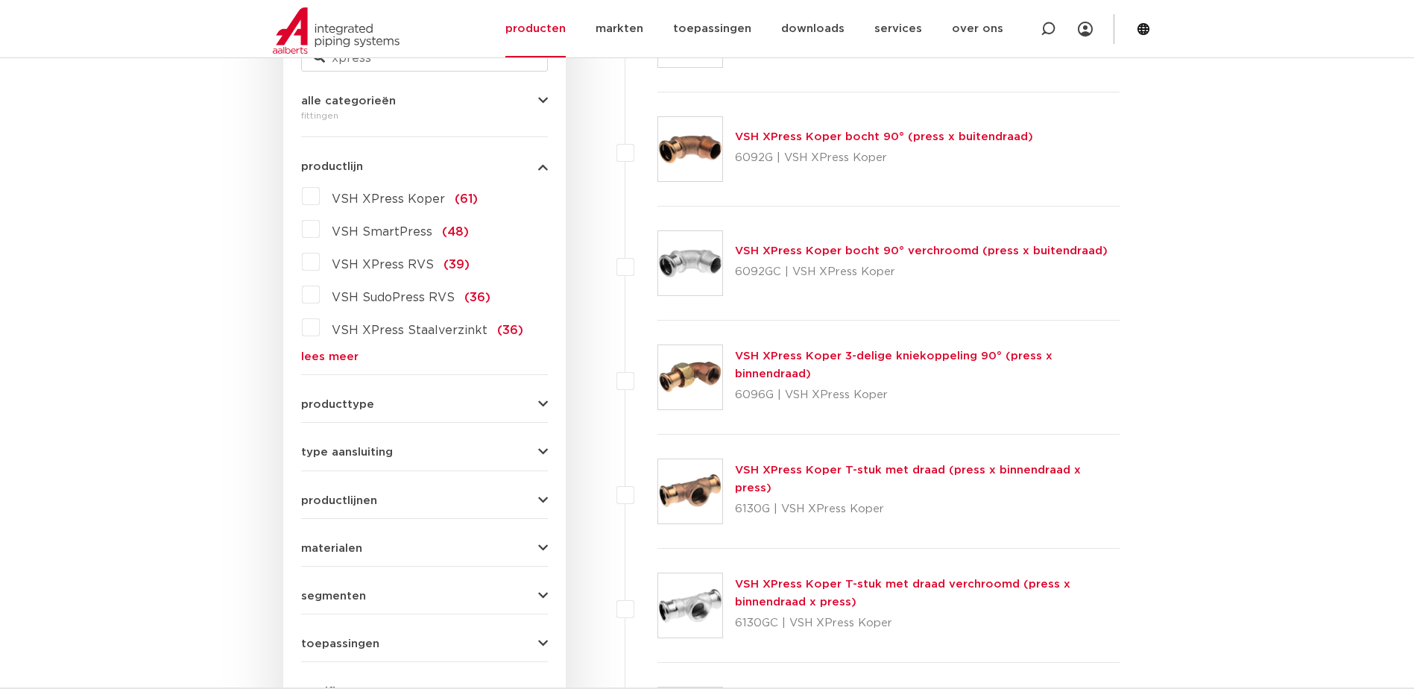
click at [326, 356] on link "lees meer" at bounding box center [424, 356] width 247 height 11
